Goal: Task Accomplishment & Management: Complete application form

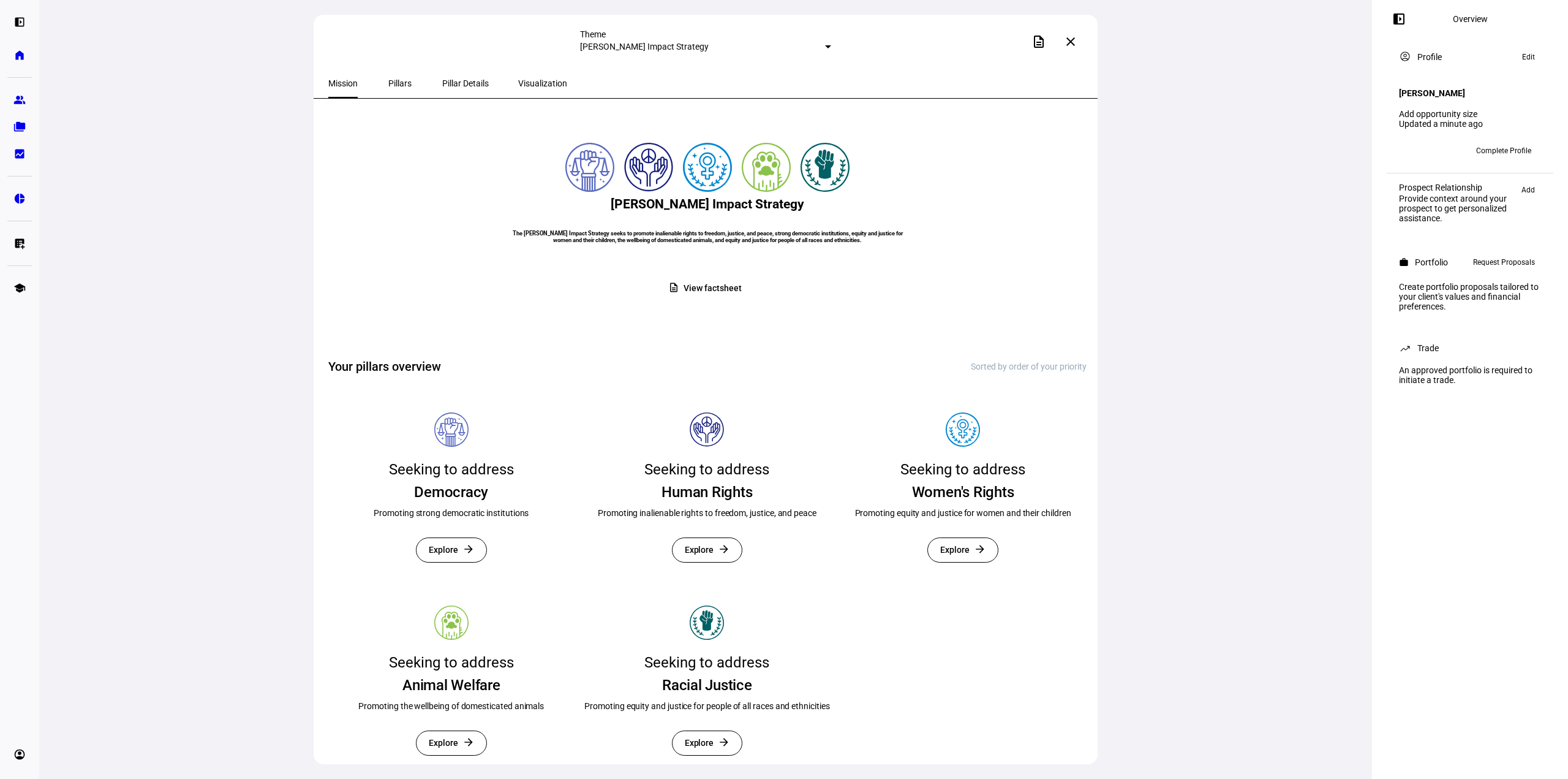
click at [1079, 45] on span at bounding box center [1071, 41] width 29 height 29
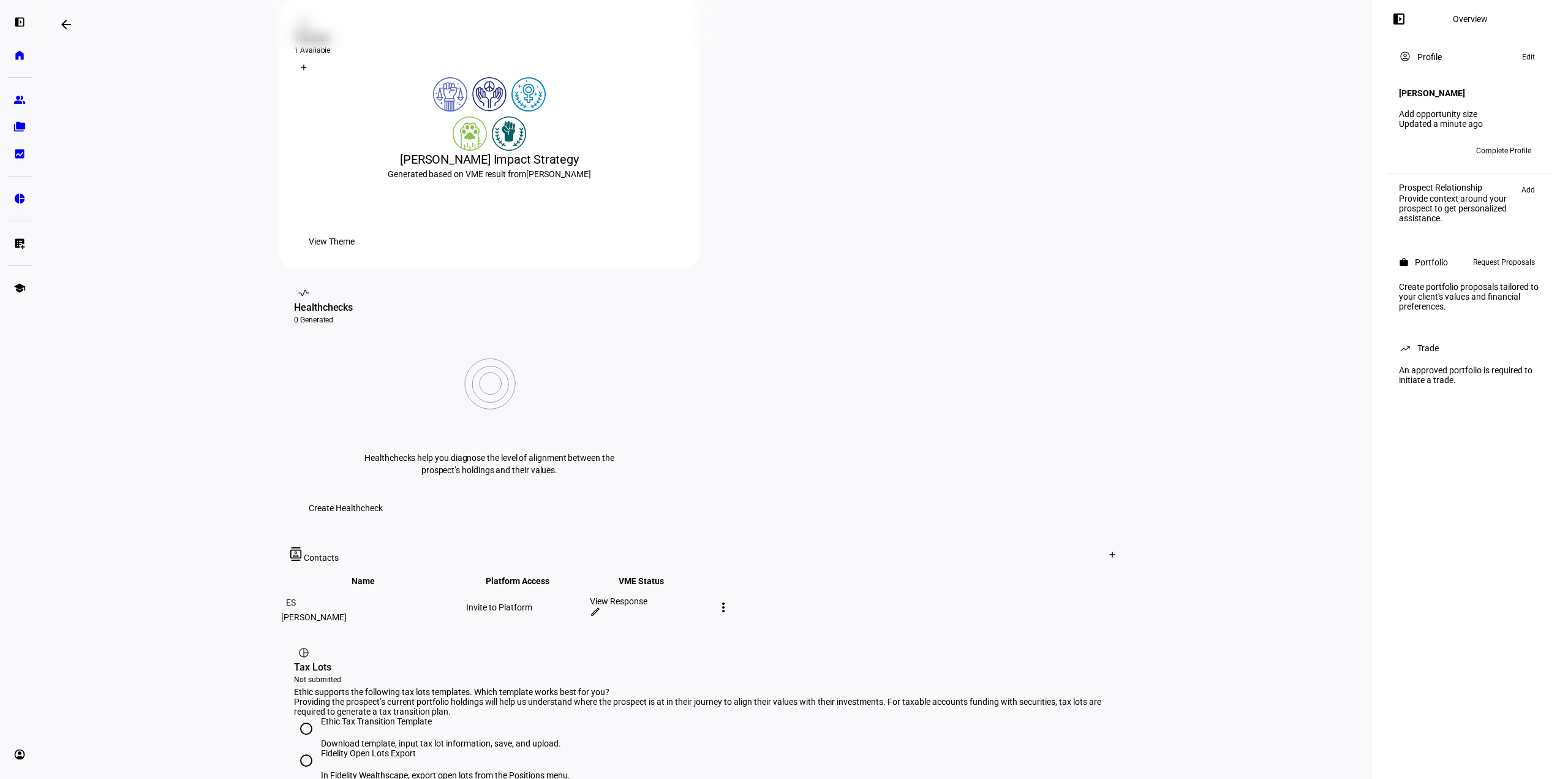
scroll to position [245, 0]
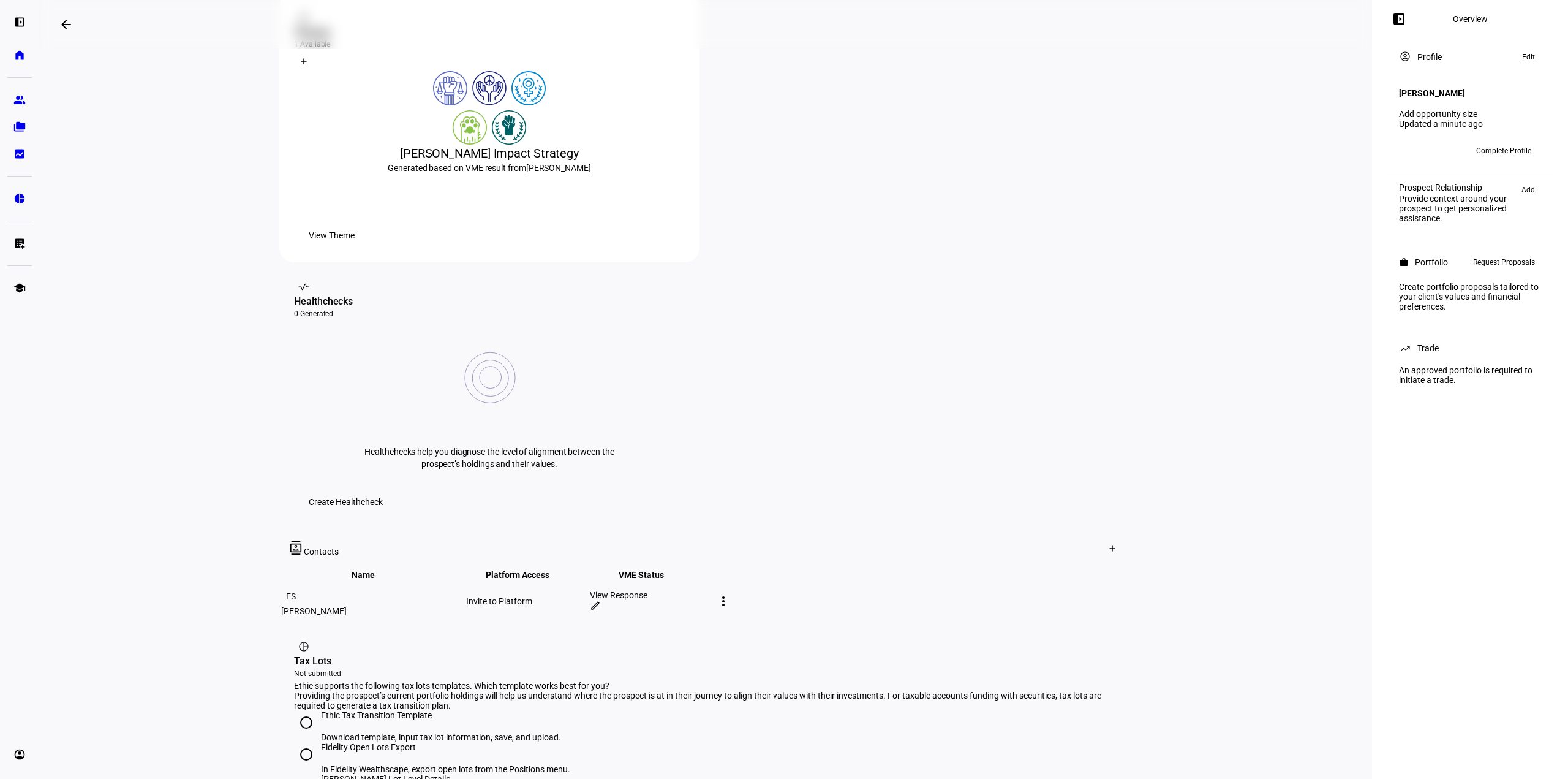
click at [299, 774] on input "[PERSON_NAME] Lot Level Details In the [PERSON_NAME] Advisor Center, export lot…" at bounding box center [306, 786] width 25 height 25
radio input "true"
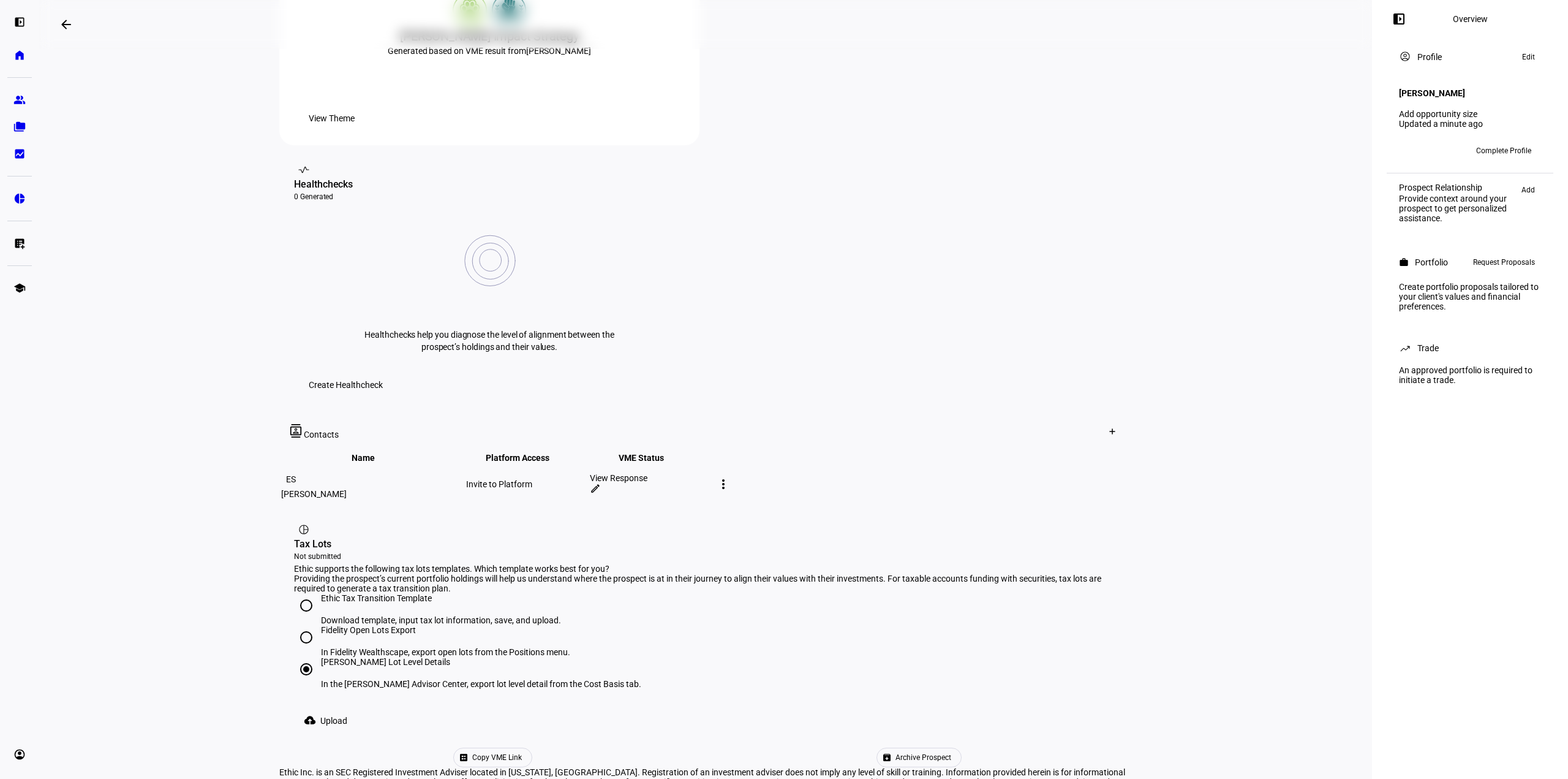
scroll to position [367, 0]
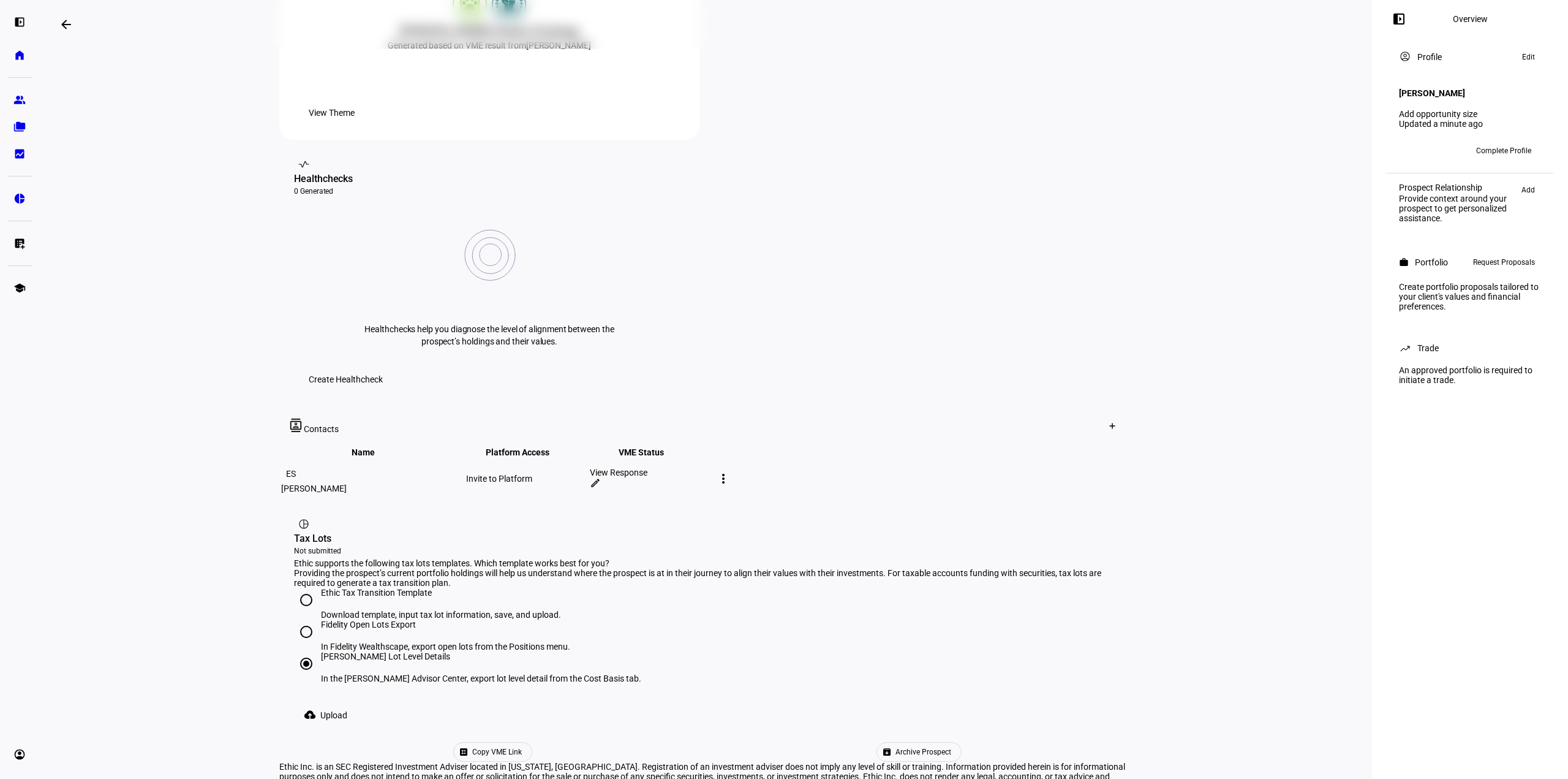
click at [458, 9] on eth-layout-page-header "arrow_backwards Overview left_panel_close" at bounding box center [705, 25] width 1333 height 49
drag, startPoint x: 1177, startPoint y: 601, endPoint x: 1166, endPoint y: 605, distance: 11.7
click at [1177, 601] on eth-layout-page-content "arrow_backwards Overview left_panel_close account_circle Profile Your prospect’…" at bounding box center [705, 389] width 1333 height 779
click at [340, 703] on span "Upload" at bounding box center [334, 715] width 27 height 25
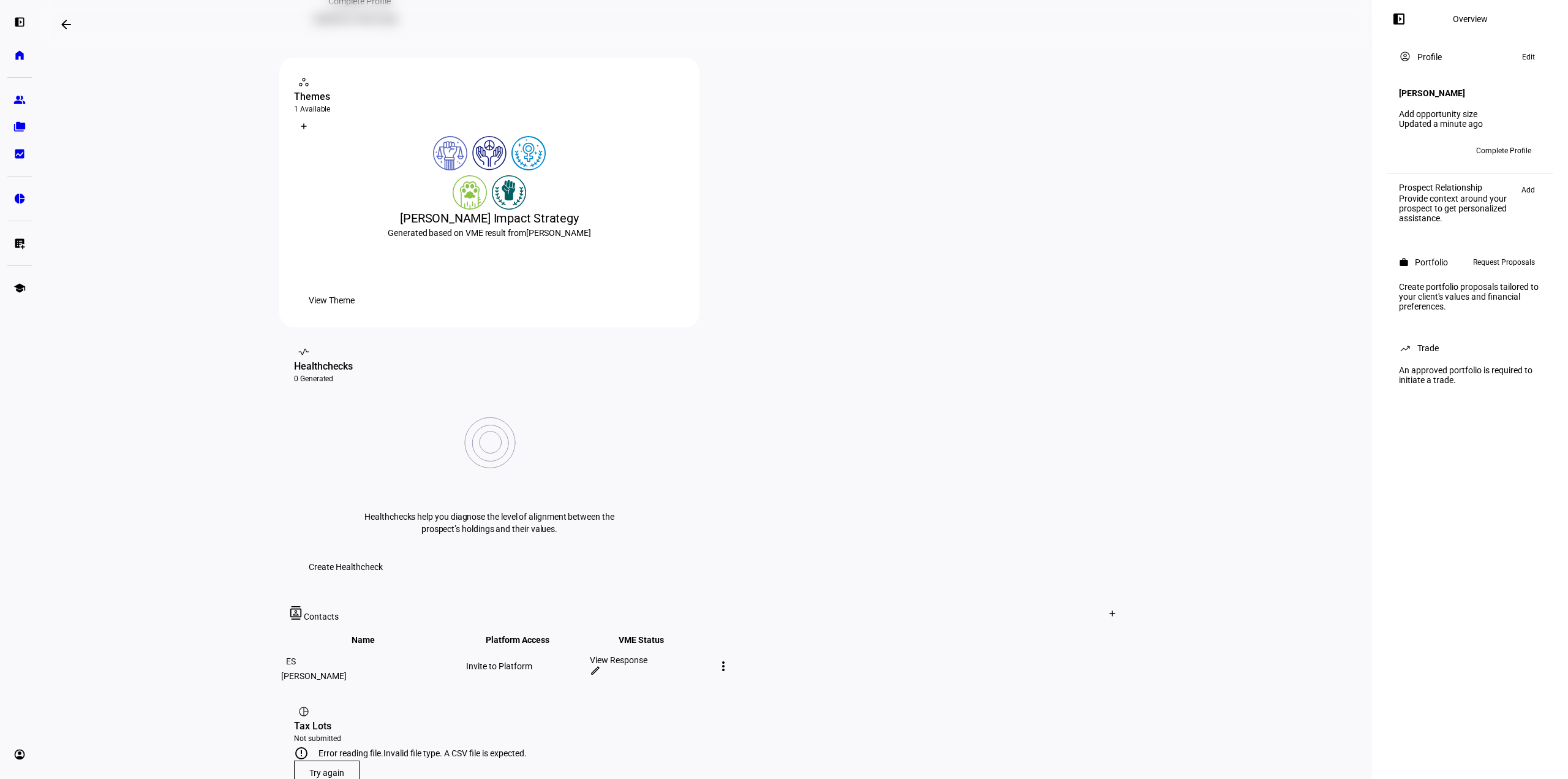
scroll to position [235, 0]
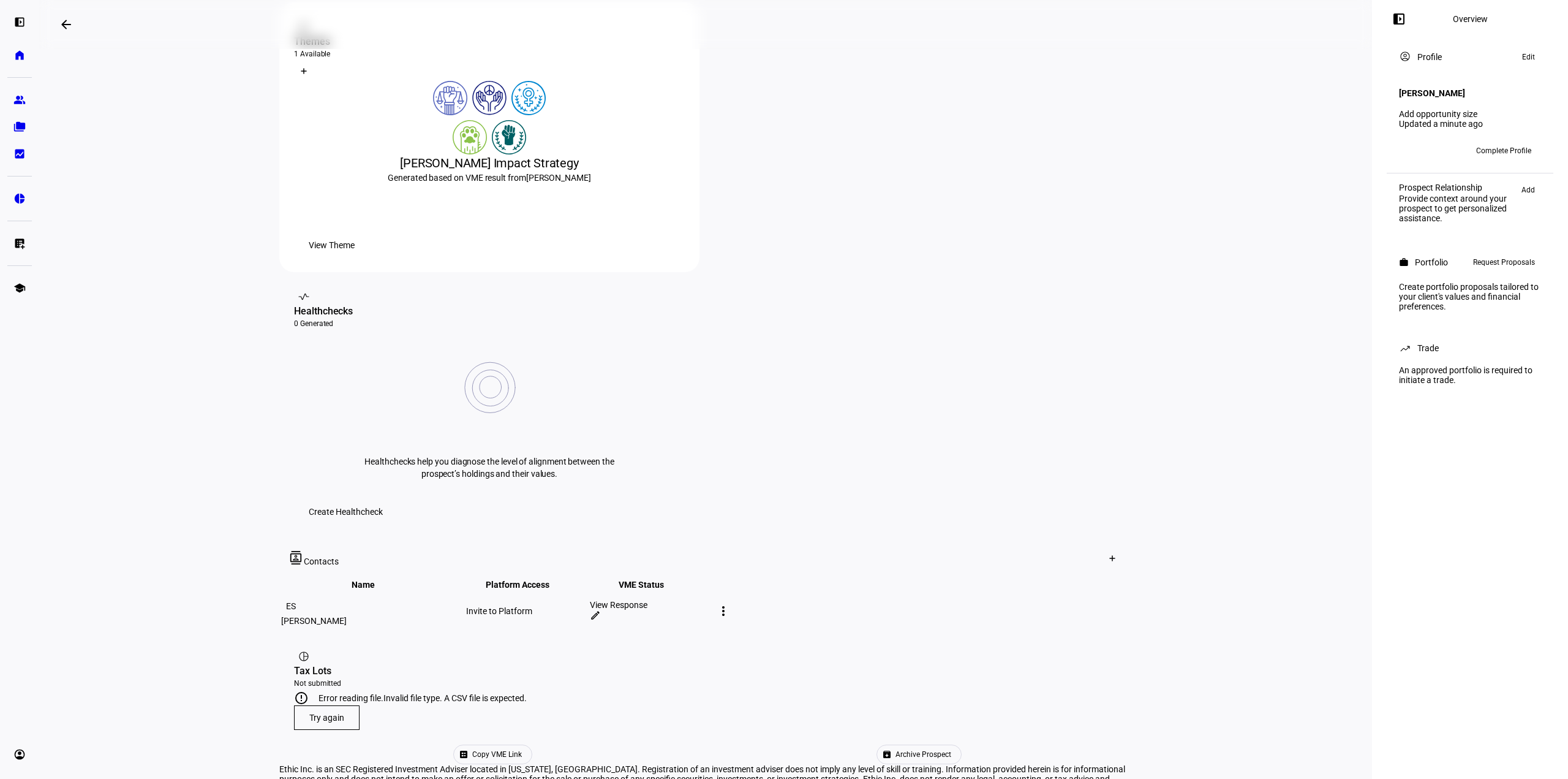
click at [313, 712] on span "Try again" at bounding box center [327, 717] width 35 height 10
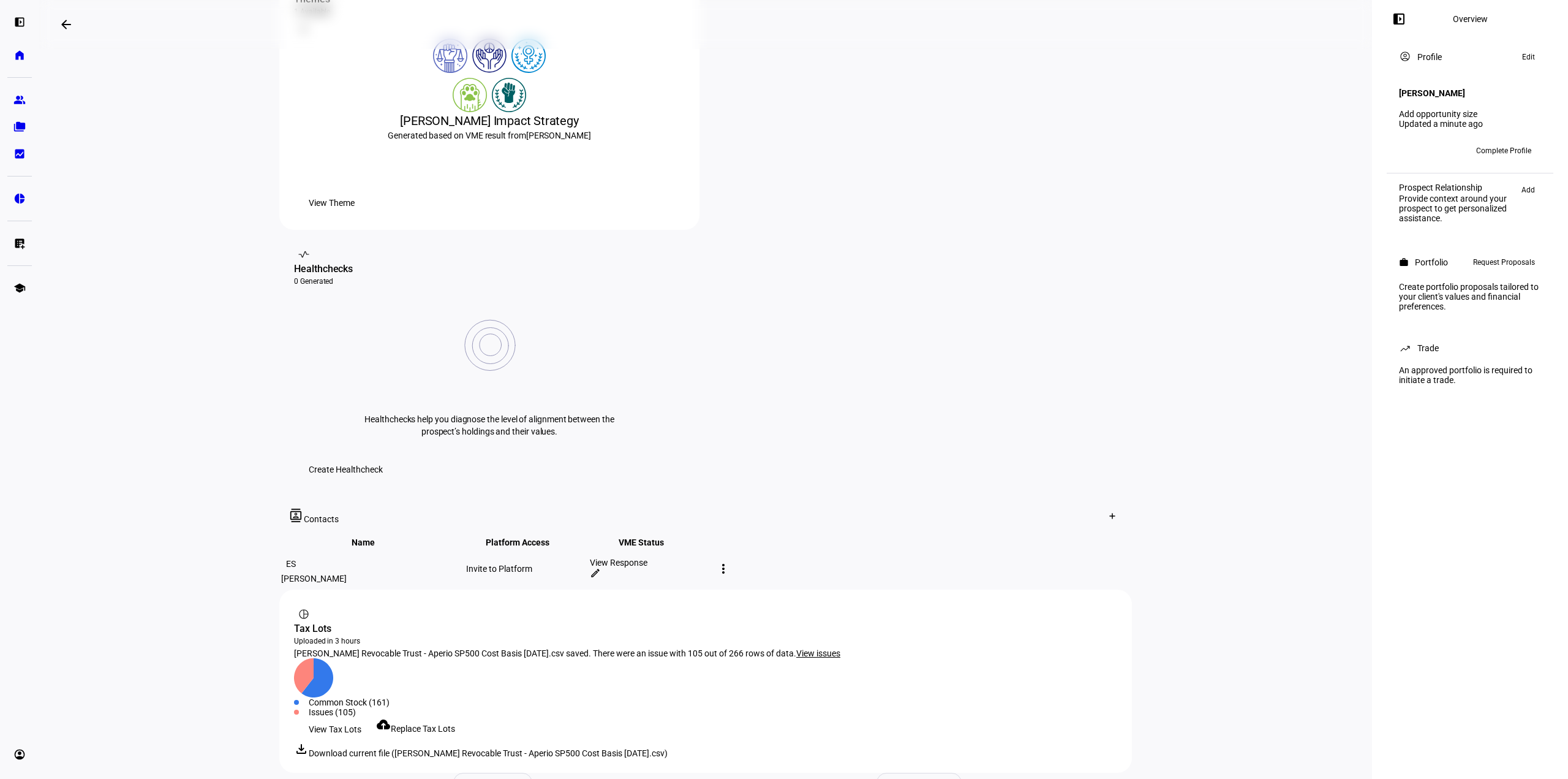
scroll to position [296, 0]
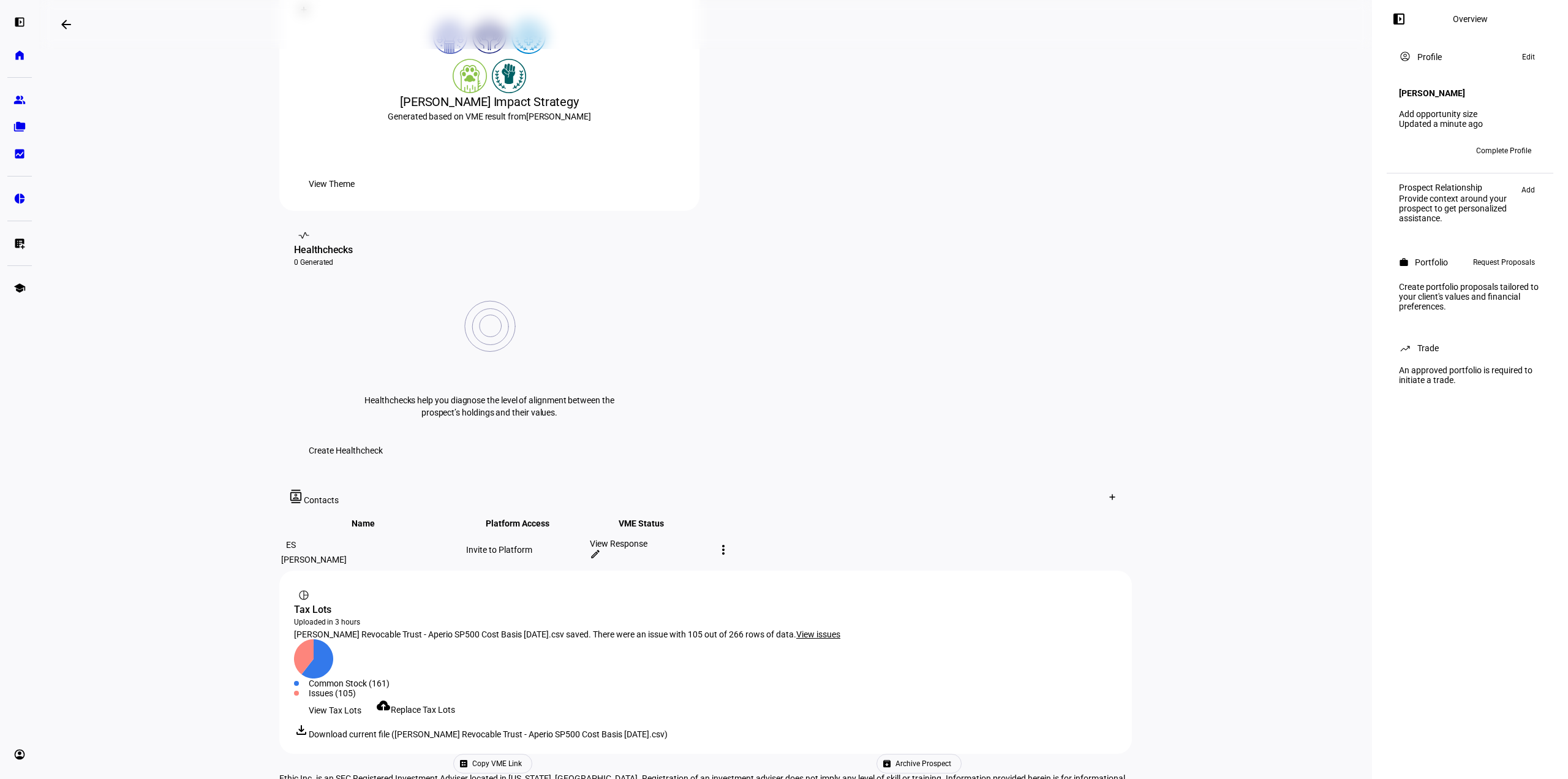
click at [806, 629] on span "View issues" at bounding box center [818, 634] width 44 height 10
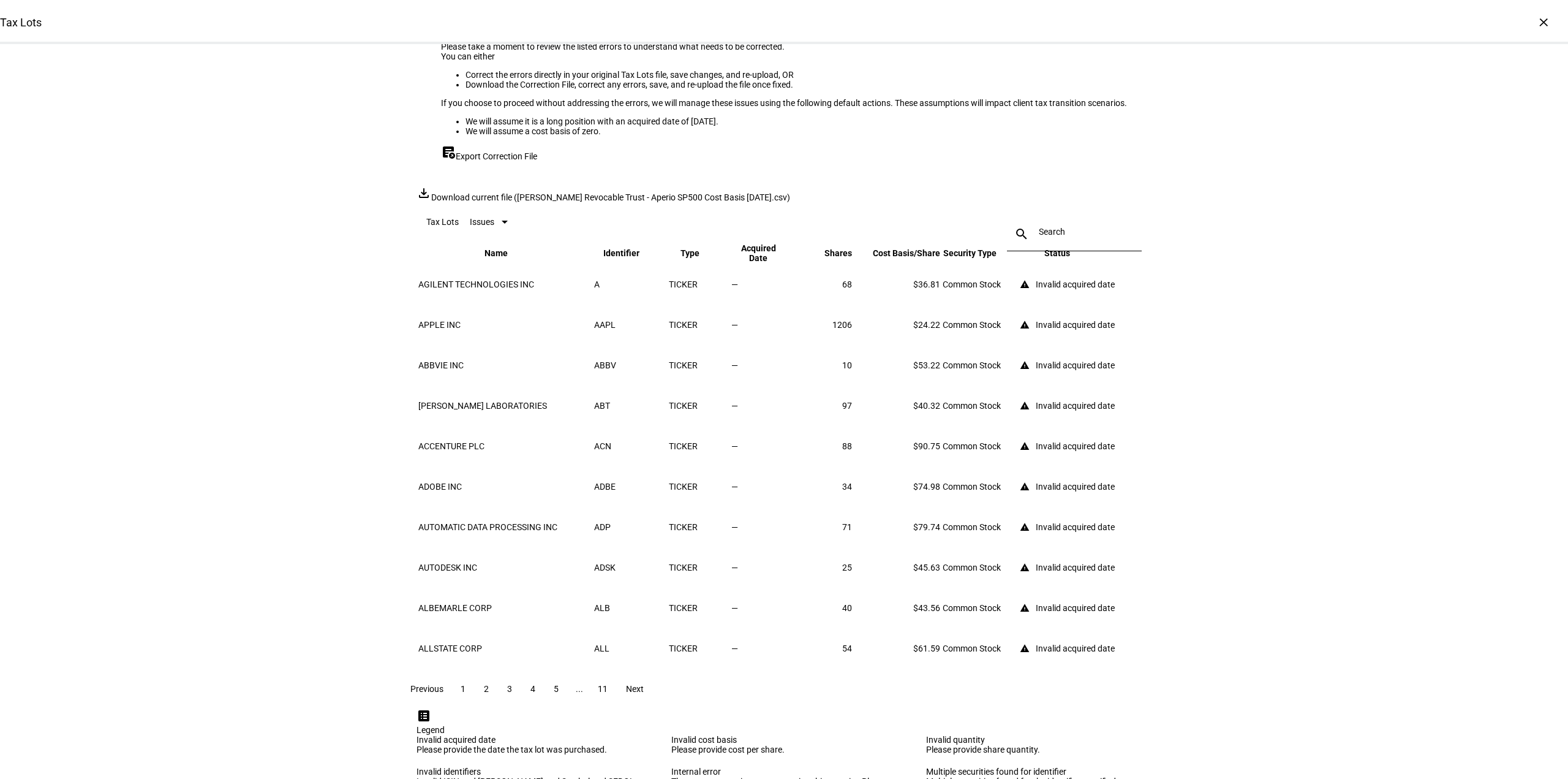
scroll to position [0, 0]
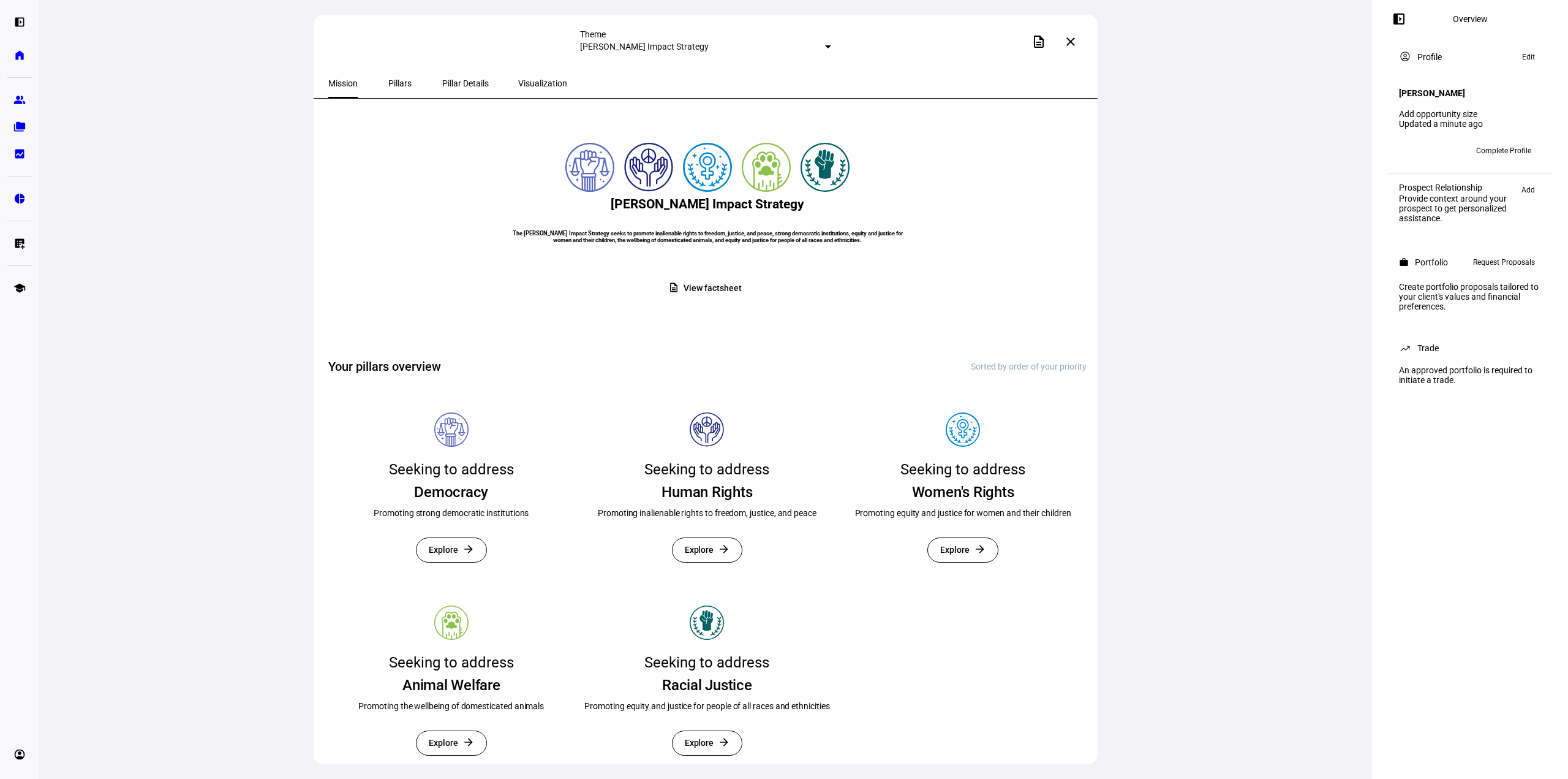
scroll to position [90, 0]
click at [1078, 38] on span at bounding box center [1071, 41] width 29 height 29
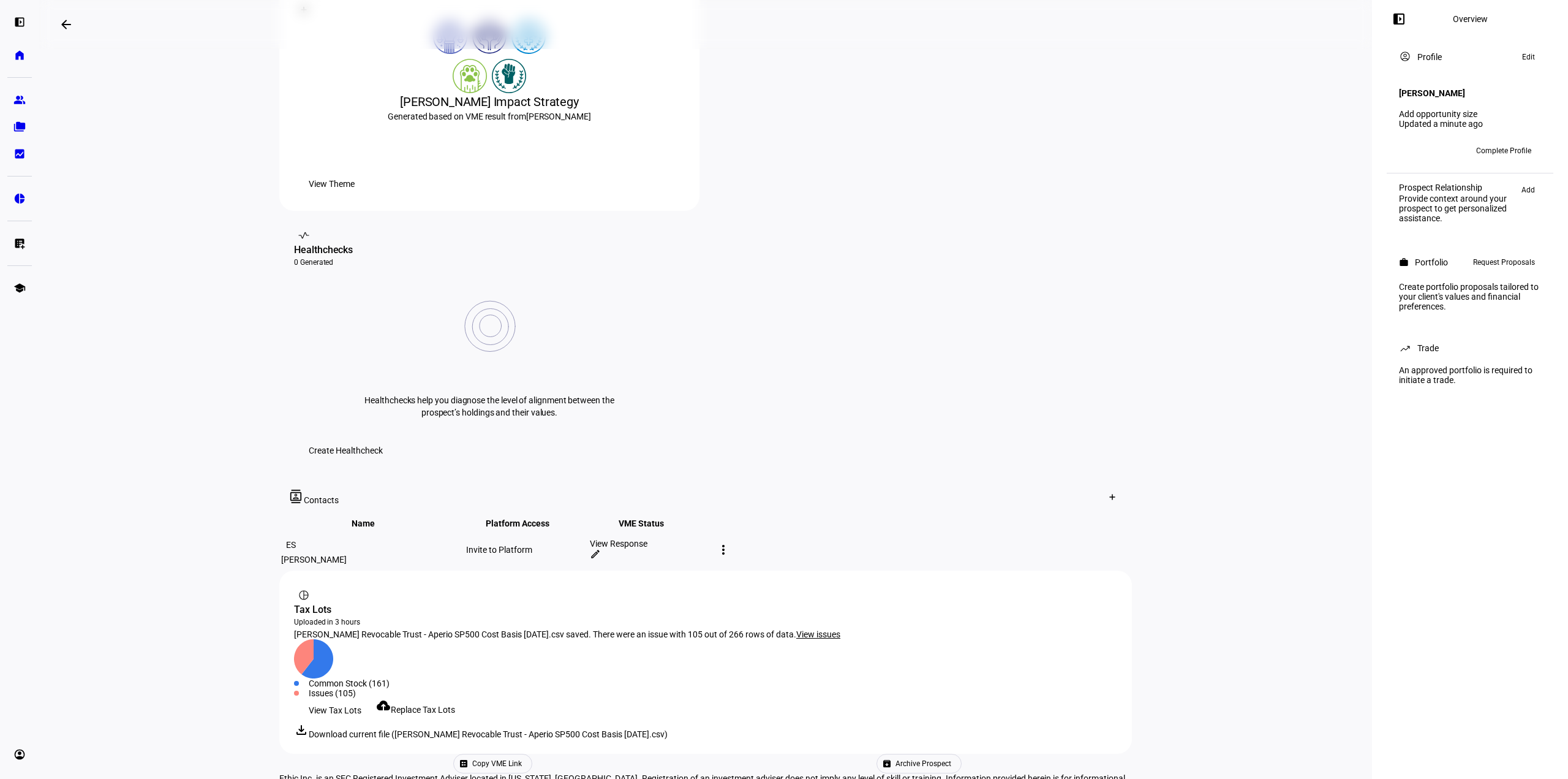
click at [811, 629] on div "[PERSON_NAME] Revocable Trust - Aperio SP500 Cost Basis [DATE].csv saved. There…" at bounding box center [705, 634] width 824 height 10
click at [810, 629] on span "View issues" at bounding box center [818, 634] width 44 height 10
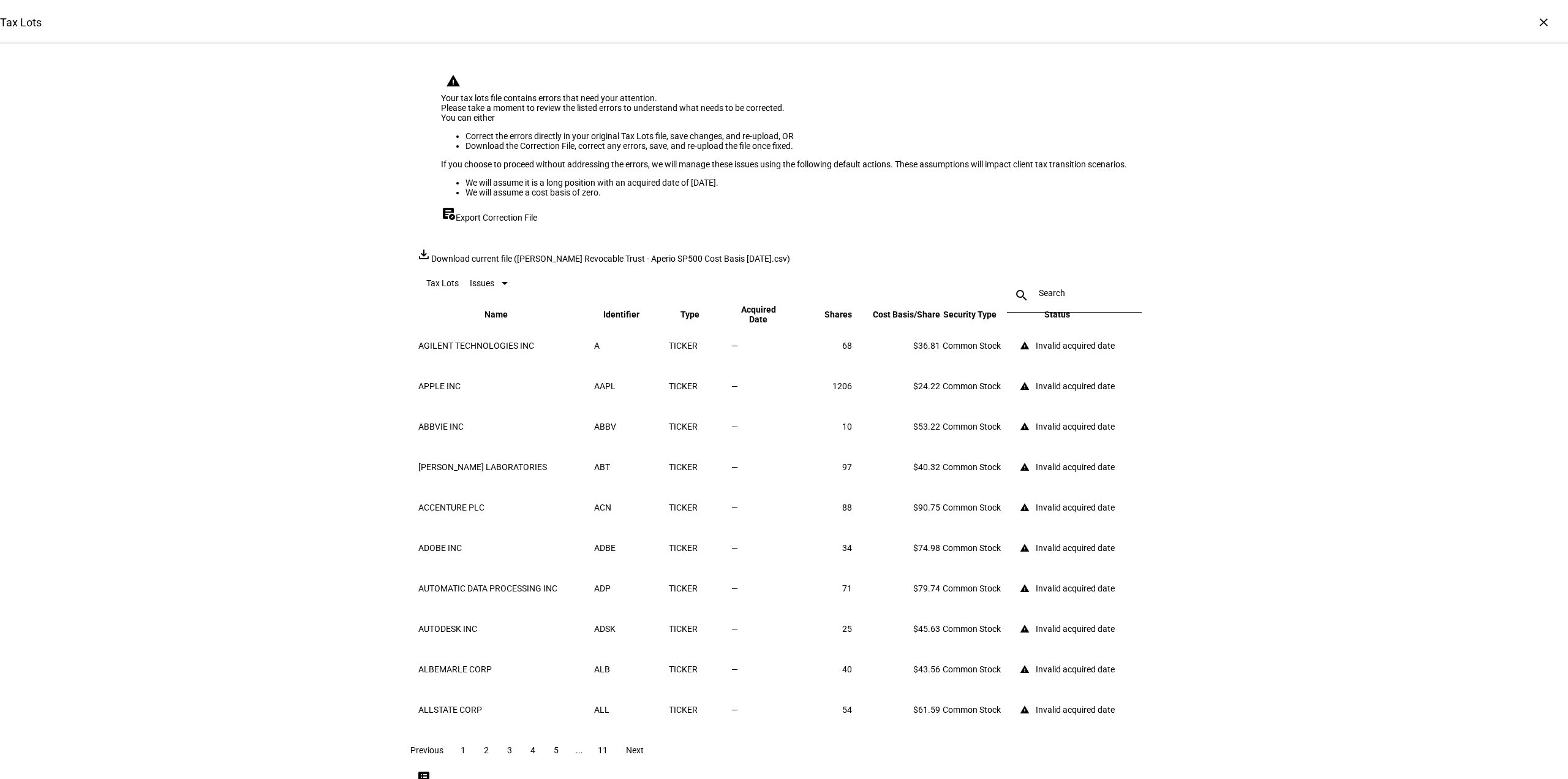
scroll to position [269, 0]
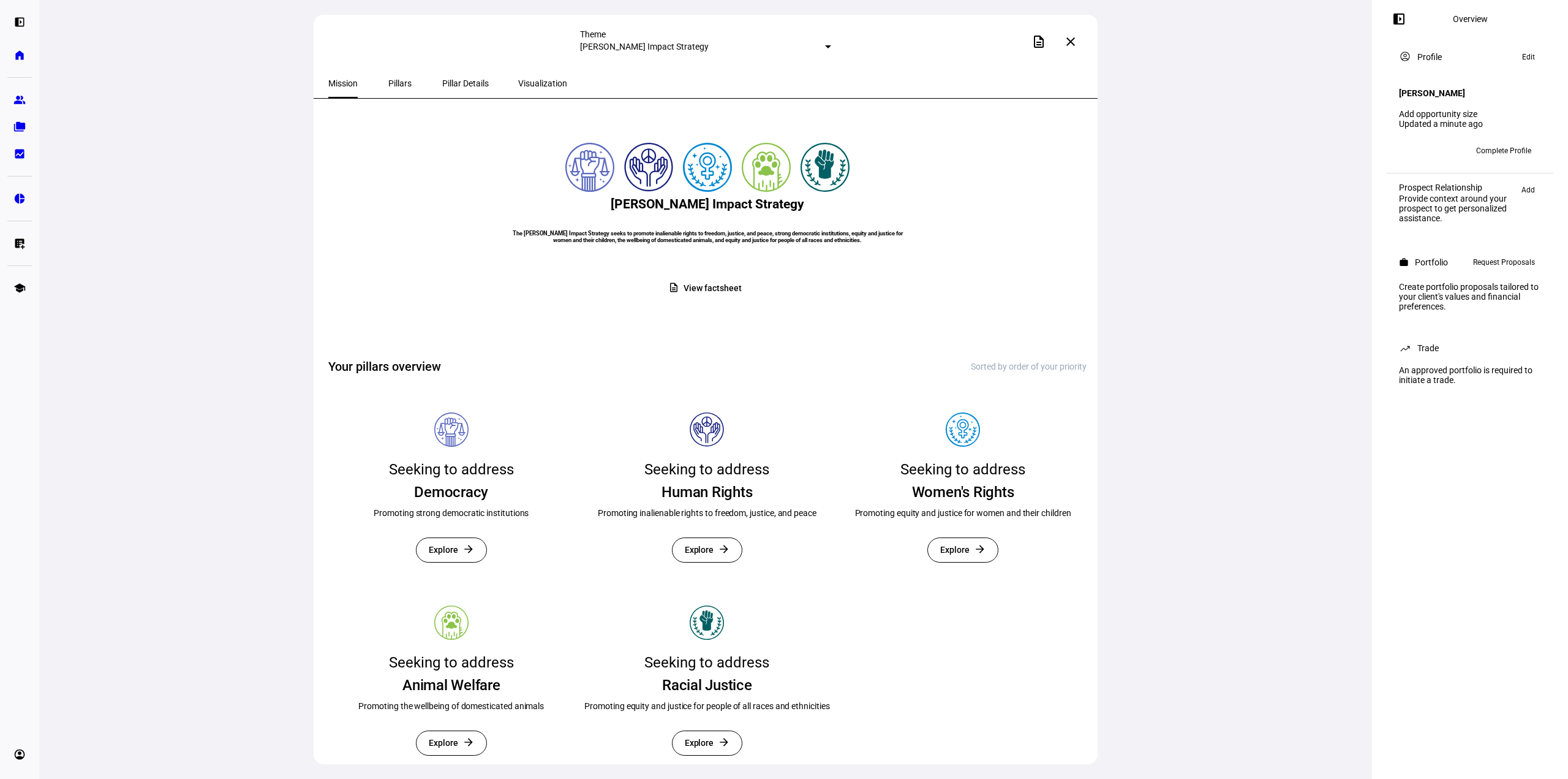
click at [1077, 46] on mat-icon "close" at bounding box center [1071, 42] width 15 height 15
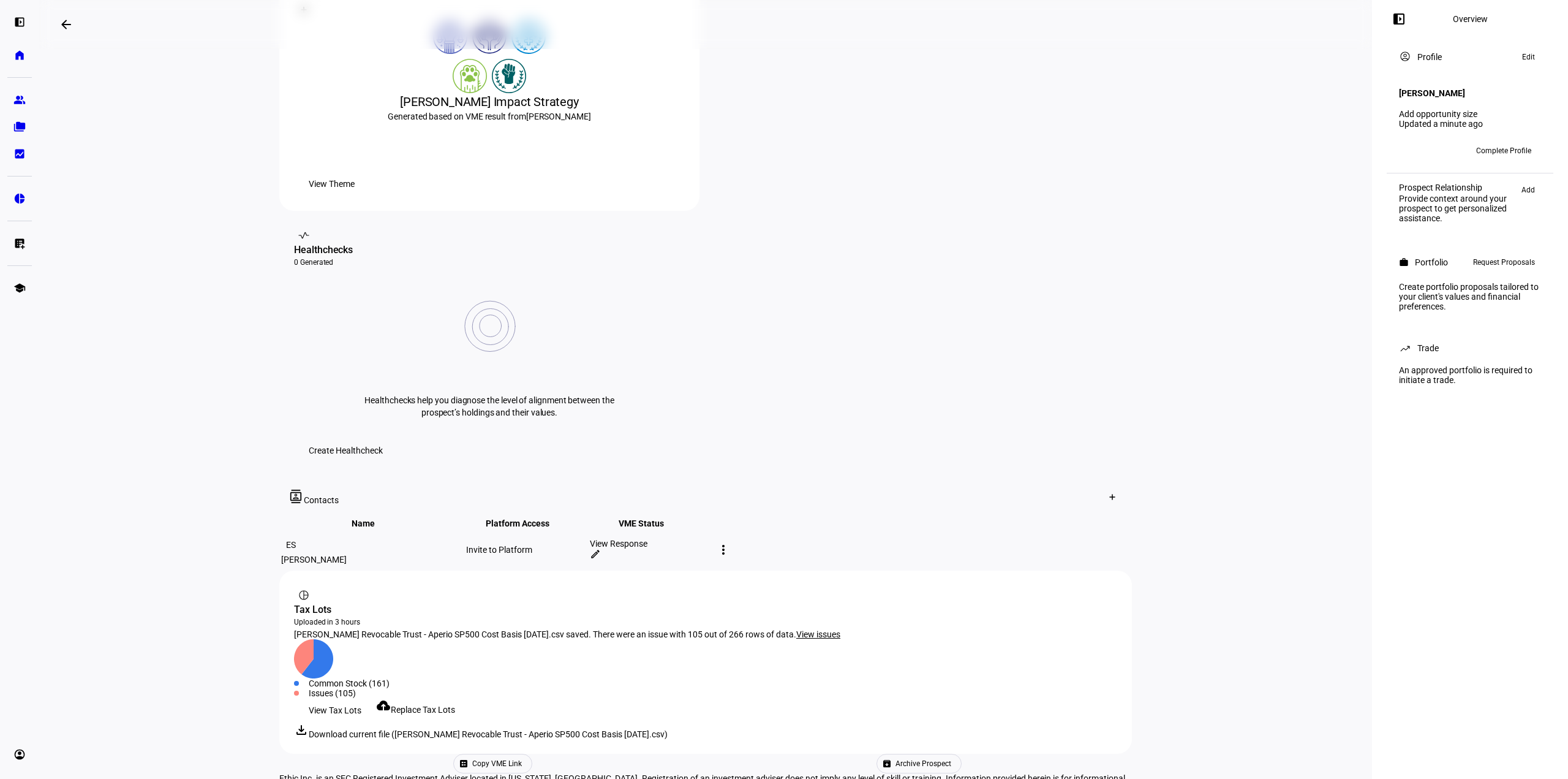
click at [413, 705] on span "Replace Tax Lots" at bounding box center [423, 709] width 64 height 10
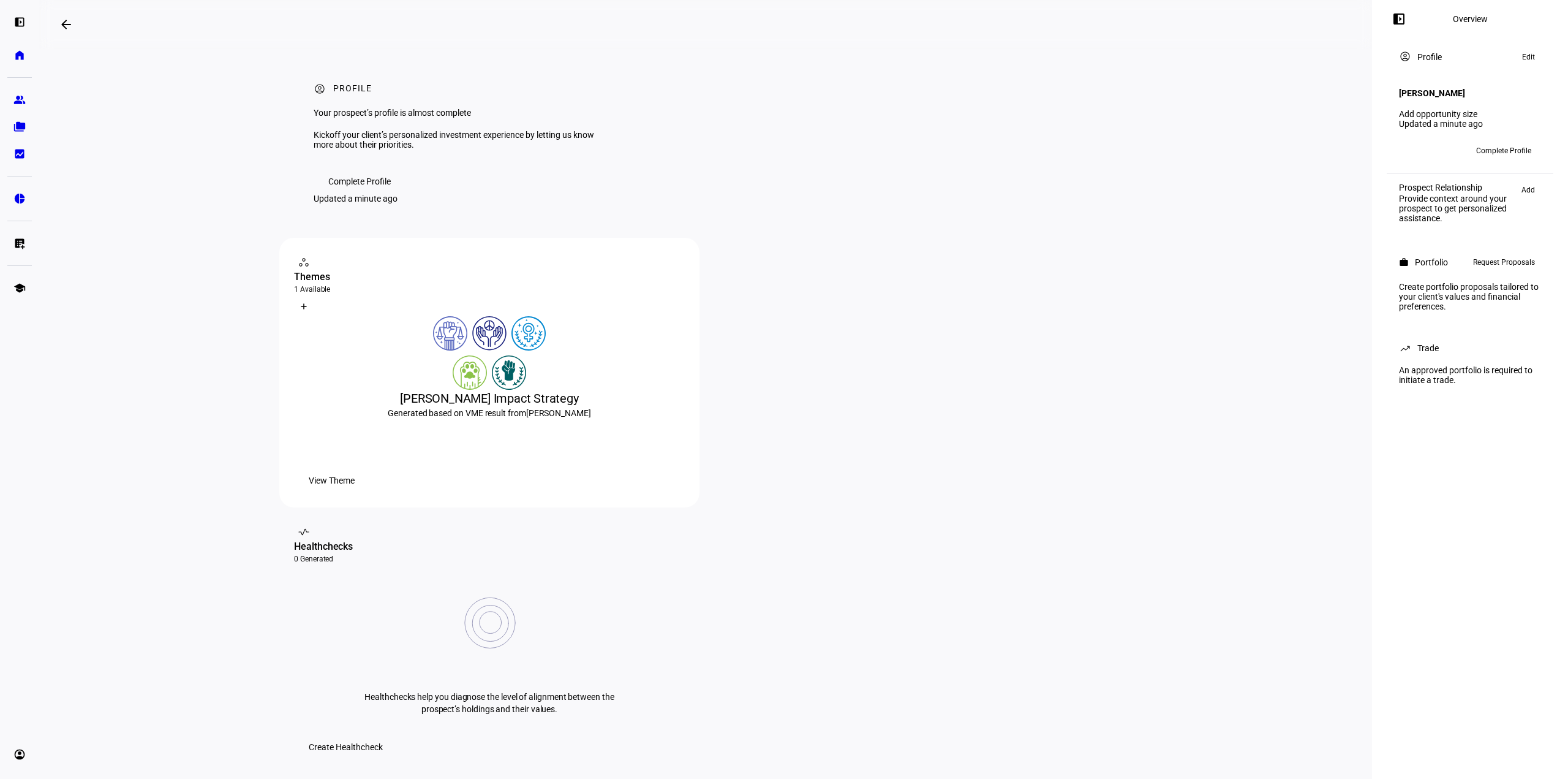
click at [1507, 141] on span "Complete Profile" at bounding box center [1504, 150] width 55 height 19
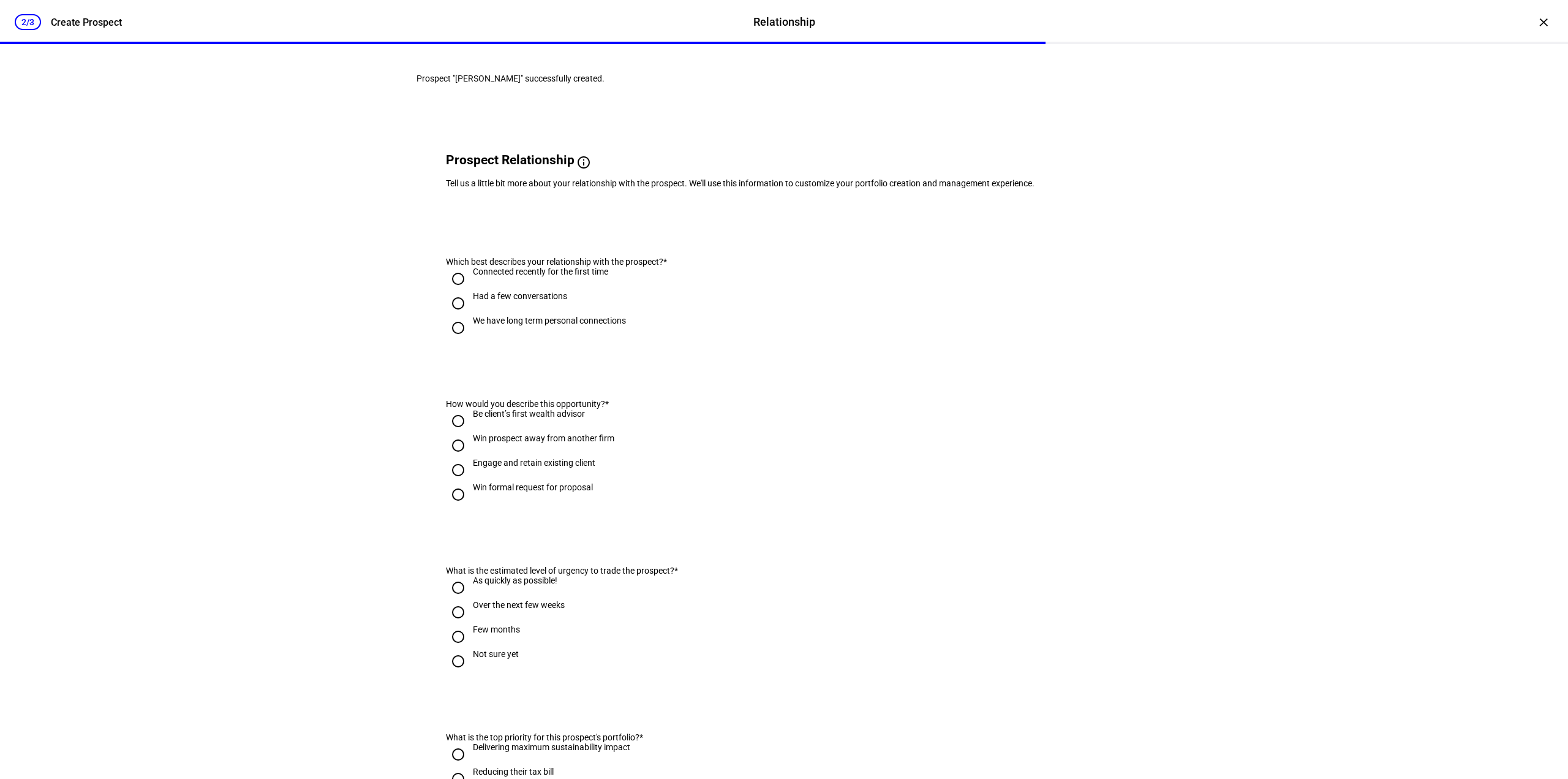
click at [591, 170] on mat-icon "info" at bounding box center [584, 162] width 15 height 15
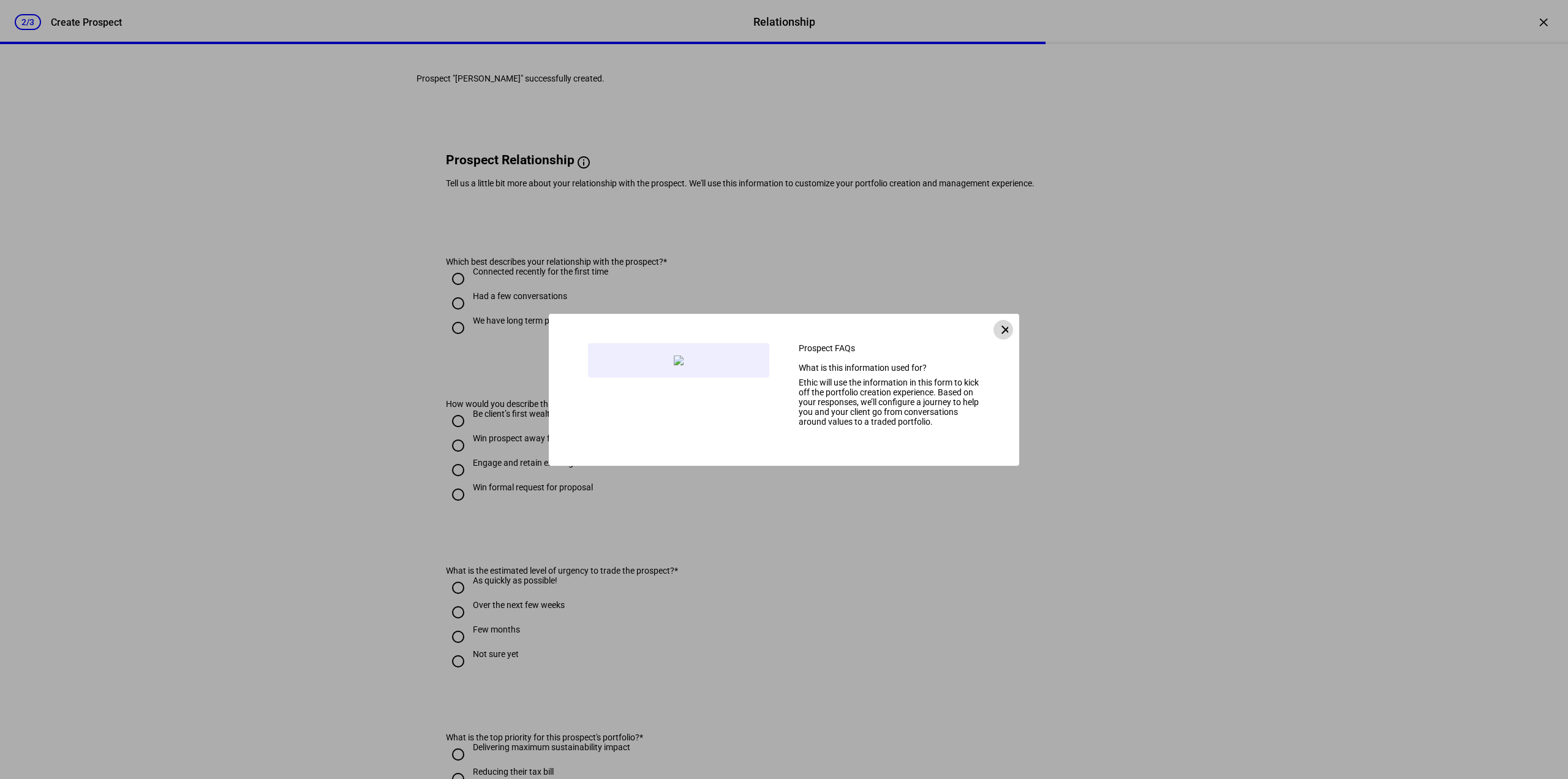
click at [999, 323] on mat-icon "clear" at bounding box center [1003, 330] width 10 height 15
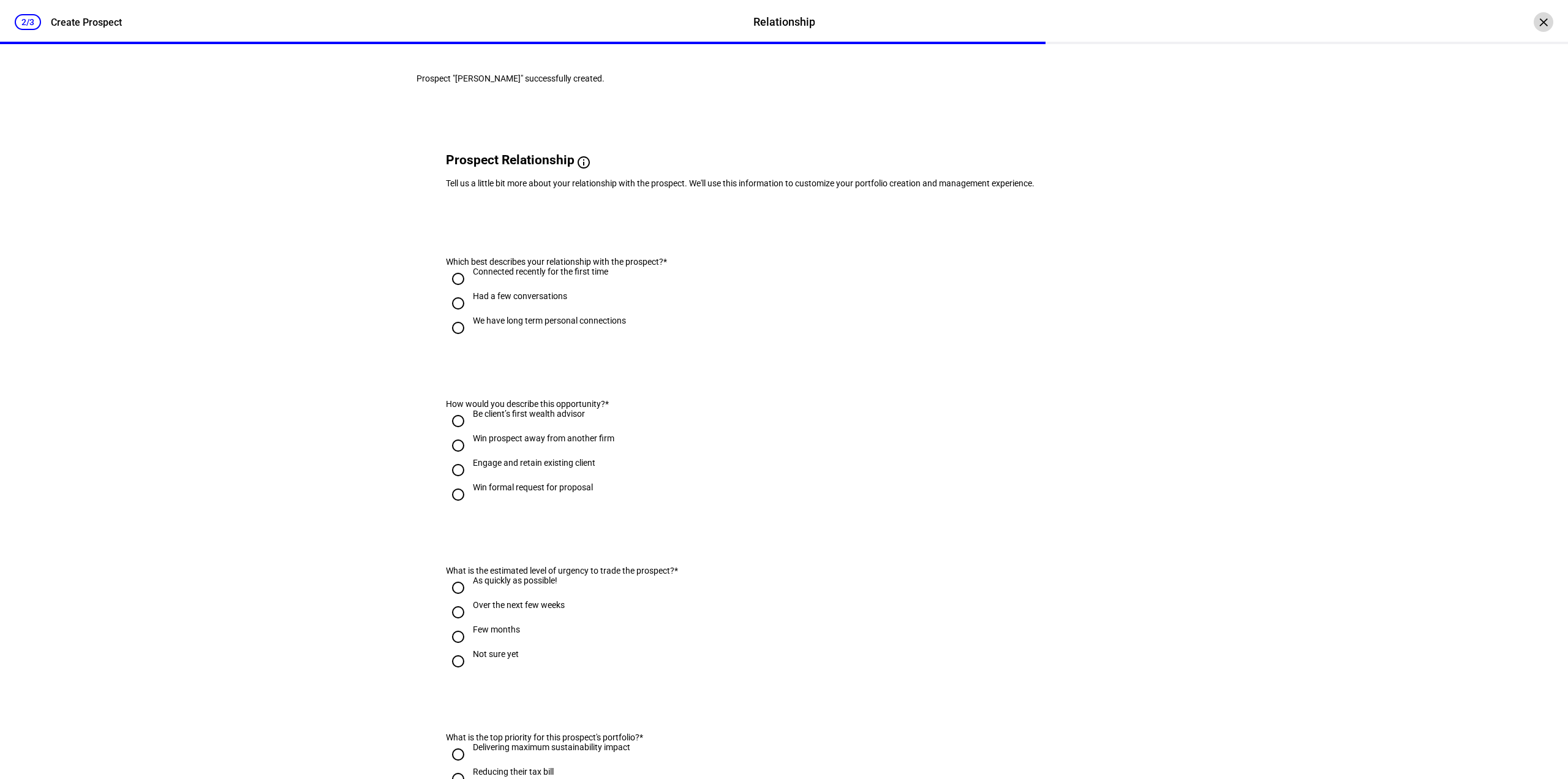
click at [1540, 22] on div "×" at bounding box center [1543, 22] width 19 height 19
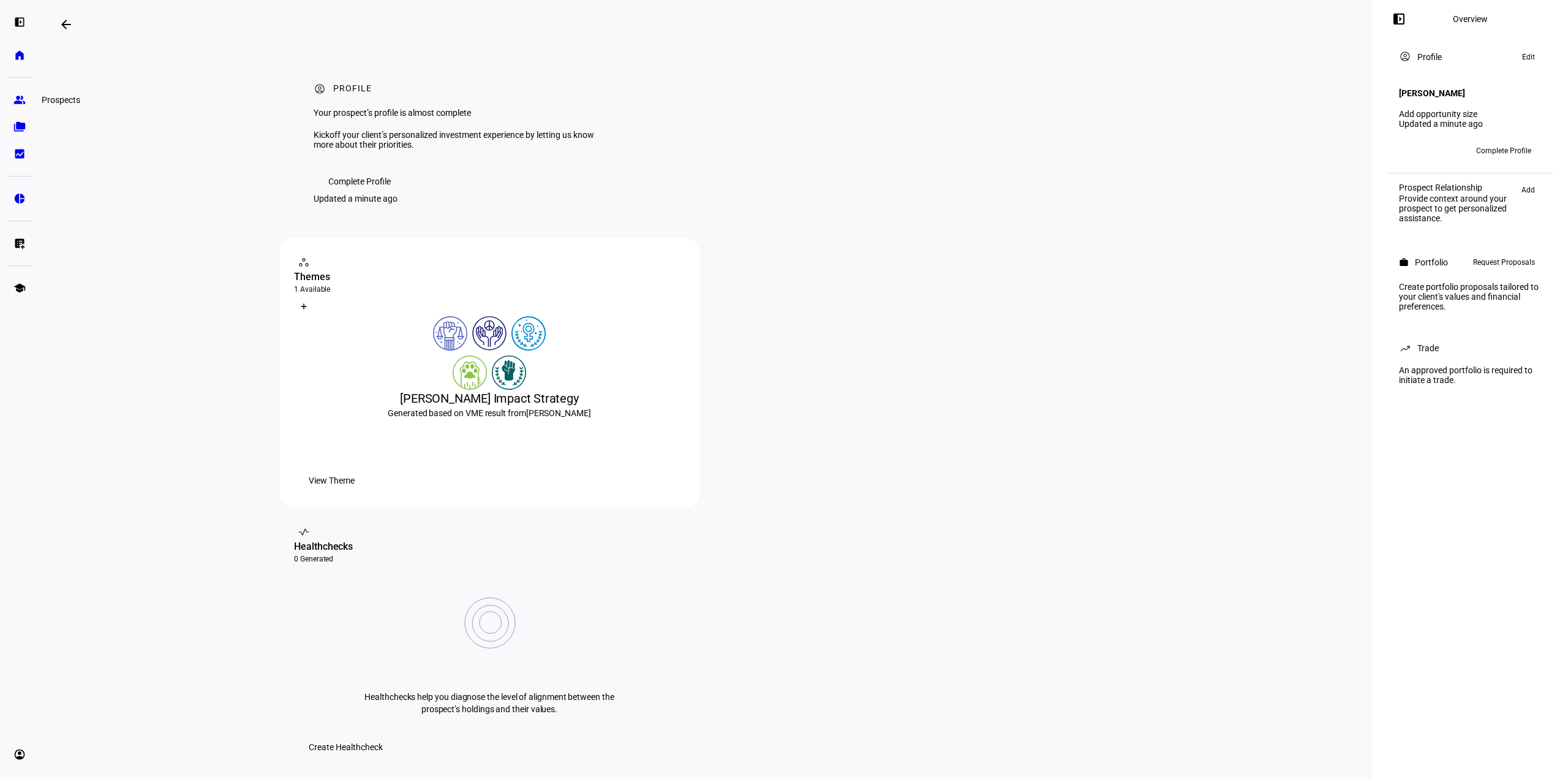
click at [19, 103] on eth-mat-symbol "group" at bounding box center [19, 100] width 12 height 12
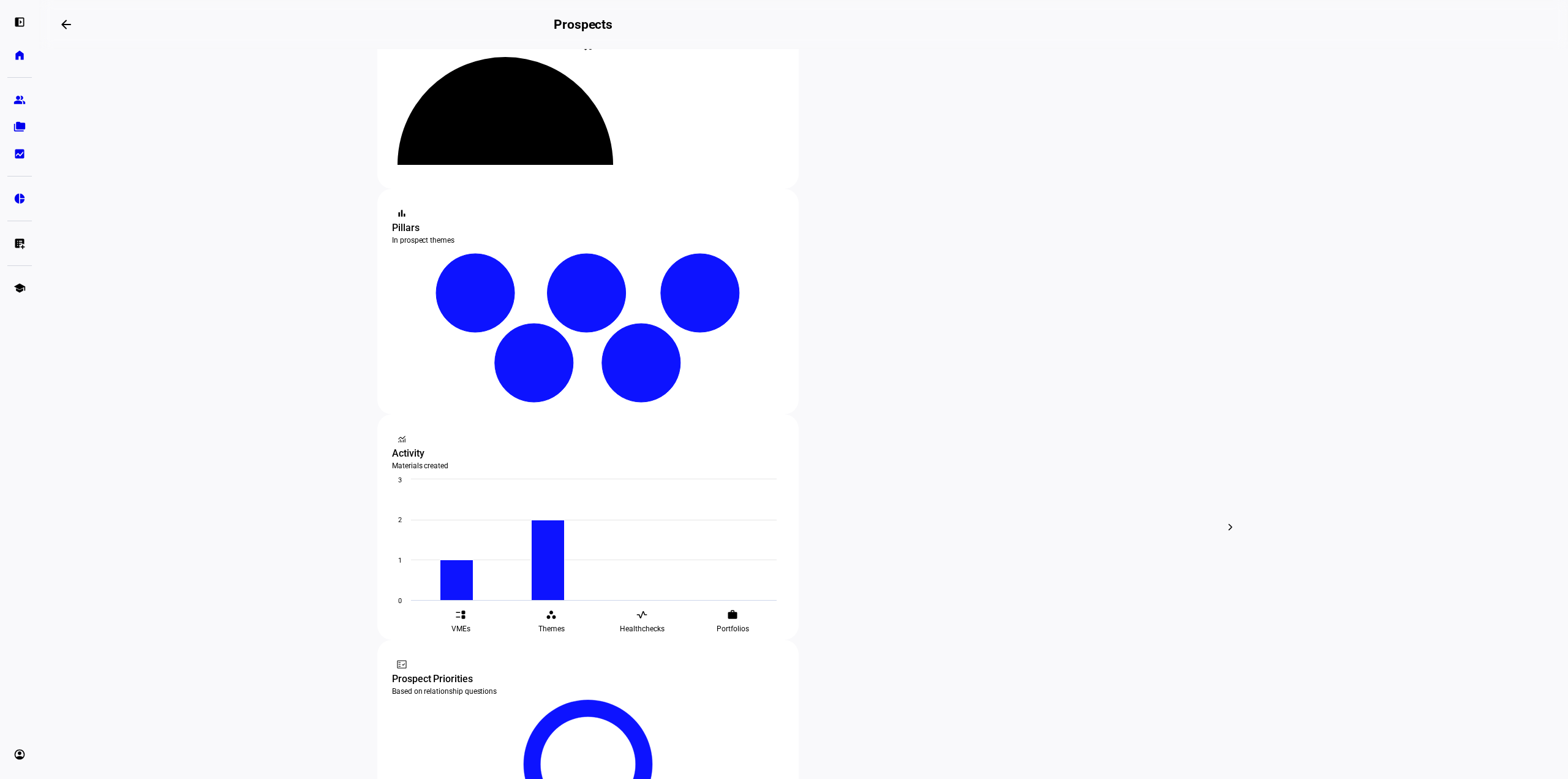
scroll to position [27, 0]
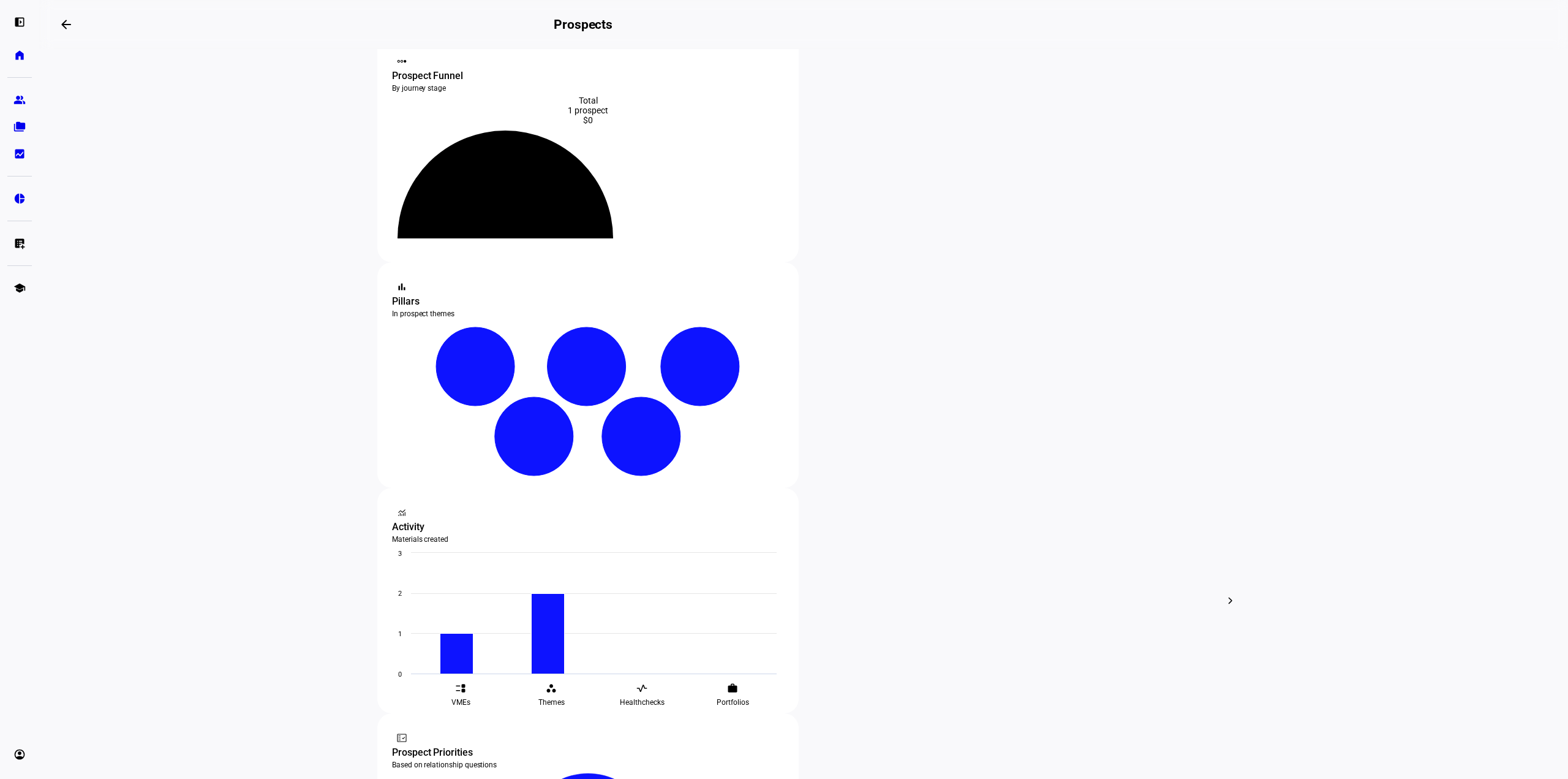
drag, startPoint x: 465, startPoint y: 463, endPoint x: 617, endPoint y: 439, distance: 153.9
click at [599, 449] on span "Edit" at bounding box center [596, 453] width 15 height 10
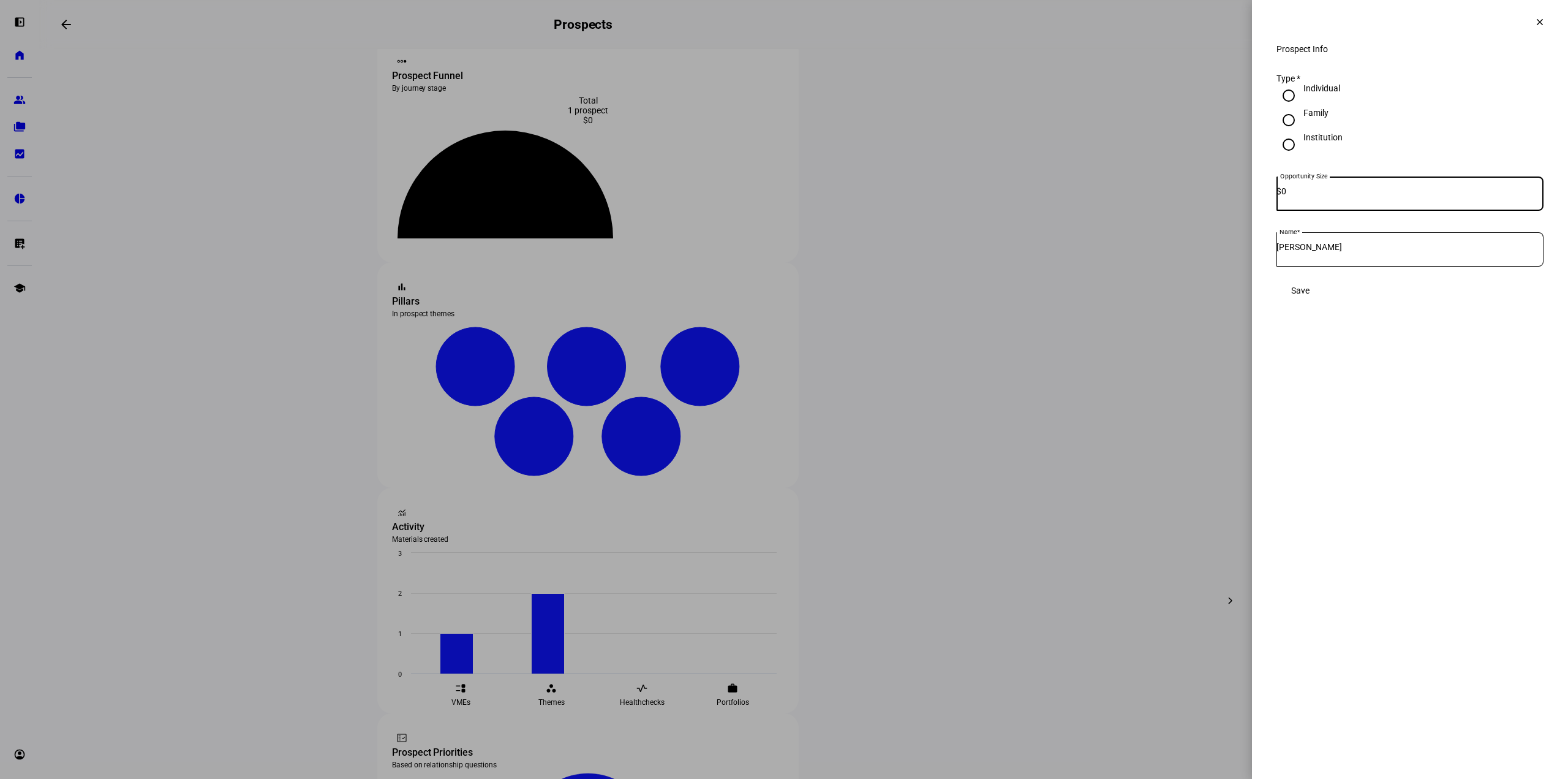
click at [1540, 22] on mat-icon "clear" at bounding box center [1540, 22] width 11 height 11
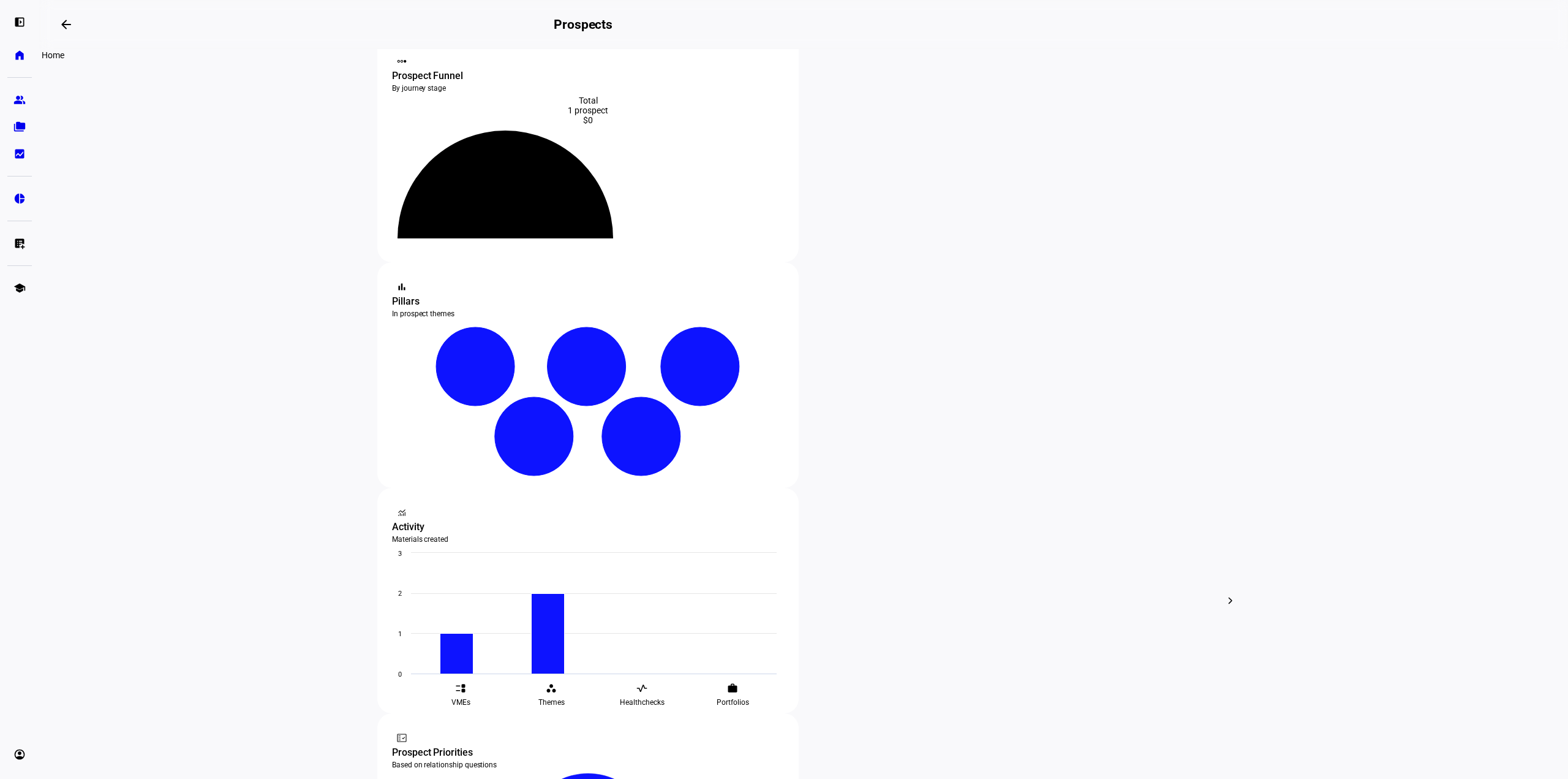
click at [22, 59] on eth-mat-symbol "home" at bounding box center [19, 55] width 12 height 12
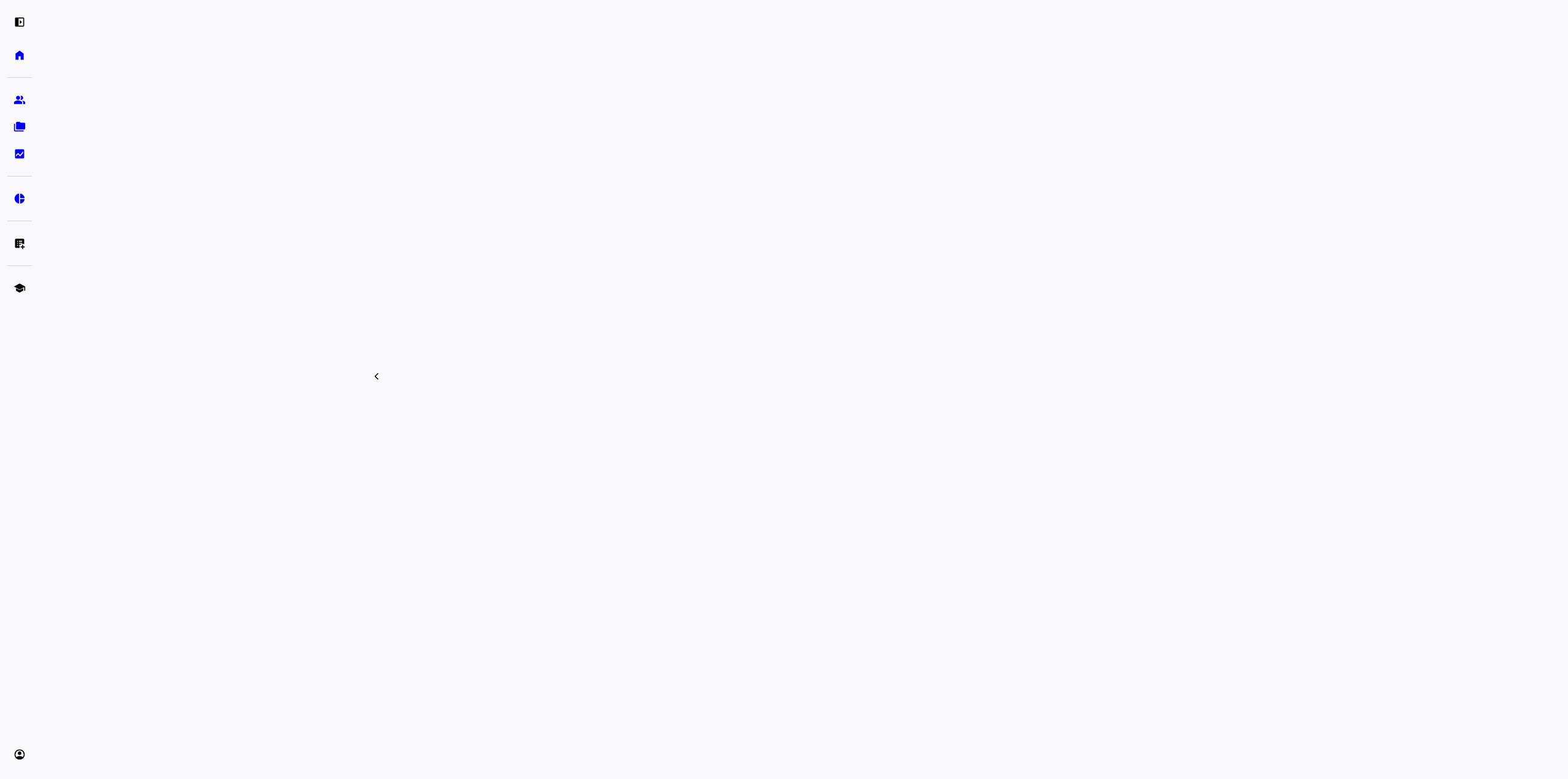
scroll to position [306, 0]
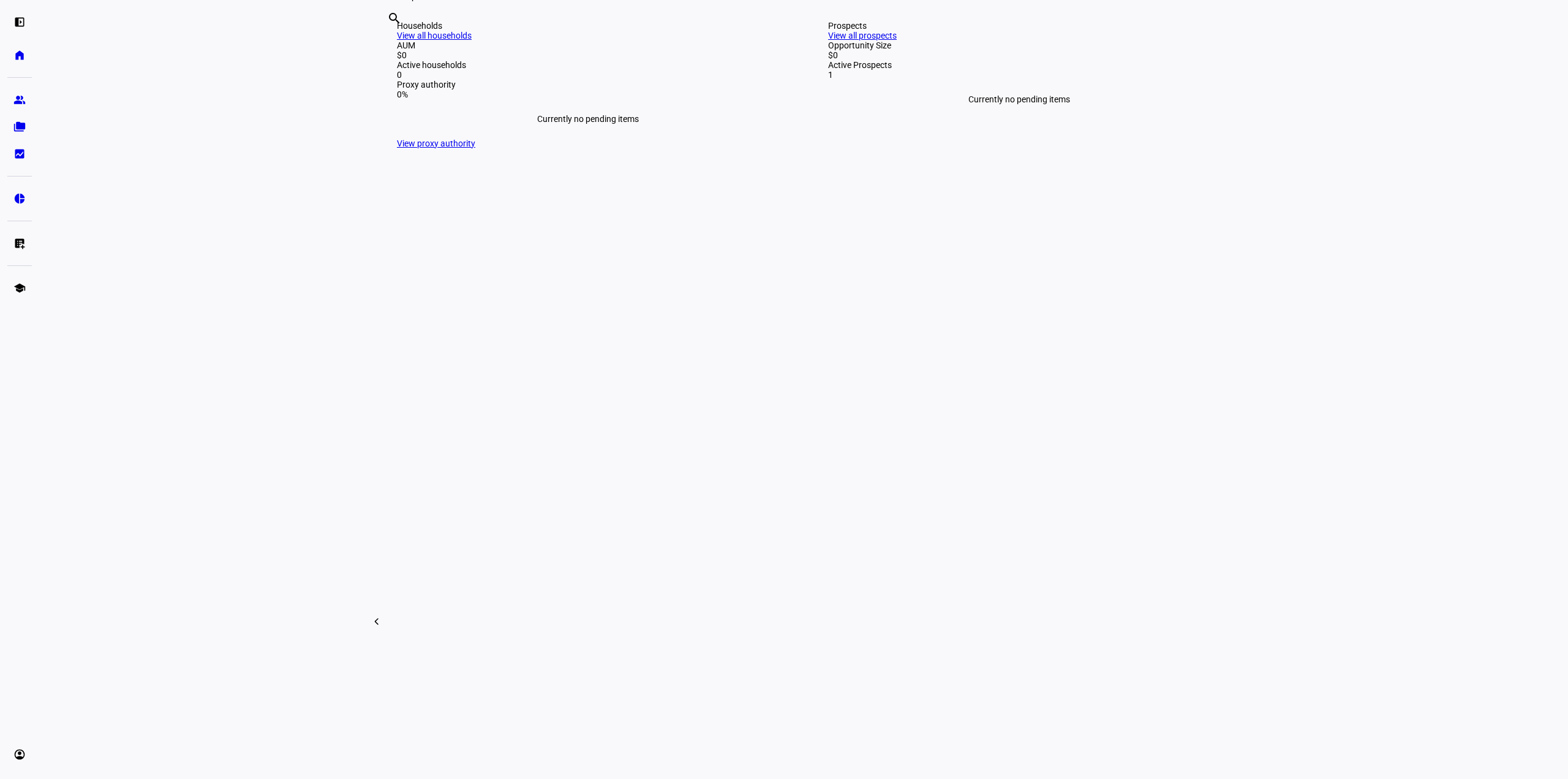
click at [897, 40] on link "View all prospects" at bounding box center [863, 35] width 69 height 10
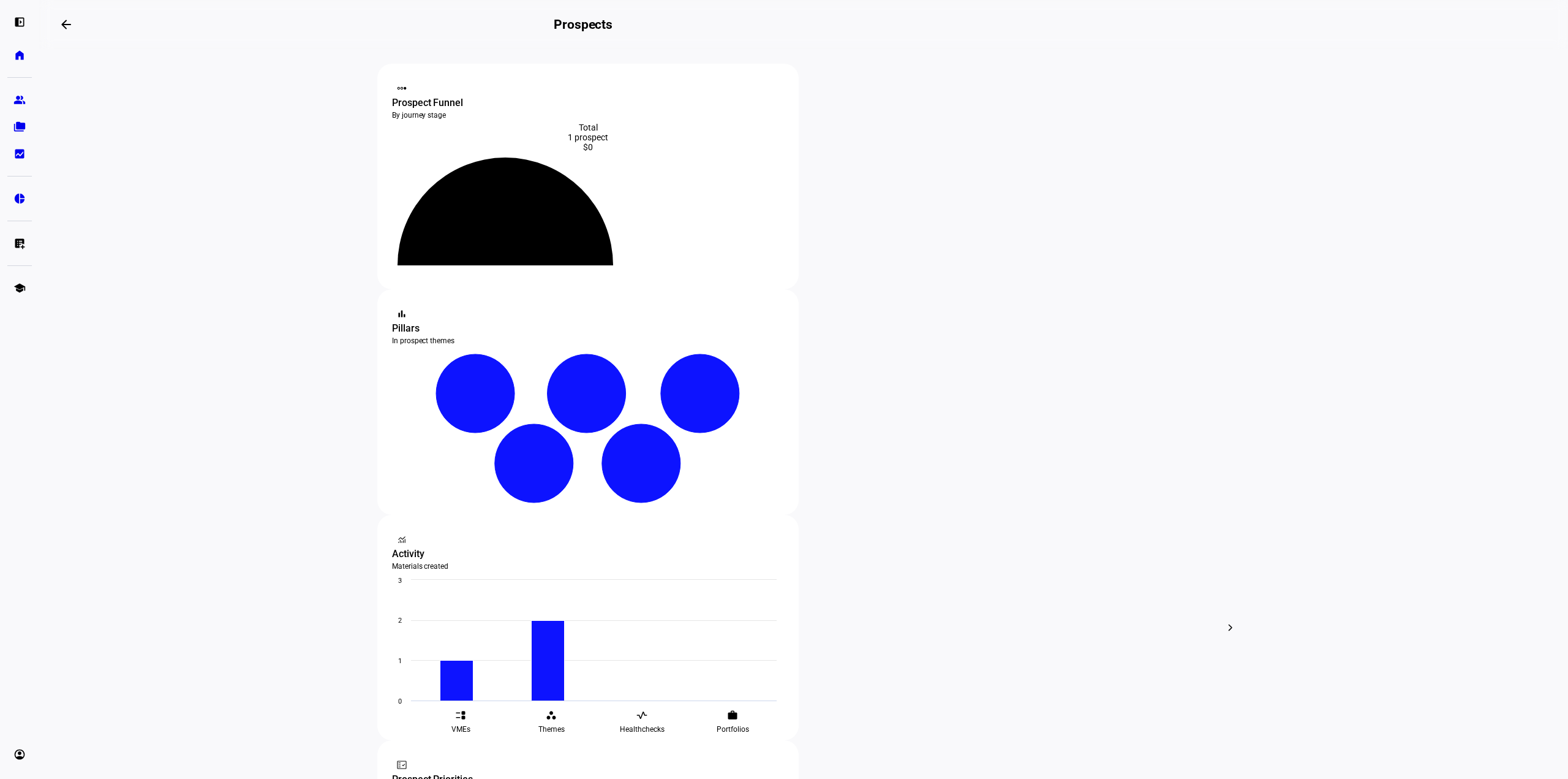
click at [607, 472] on div "edit Edit" at bounding box center [593, 477] width 54 height 16
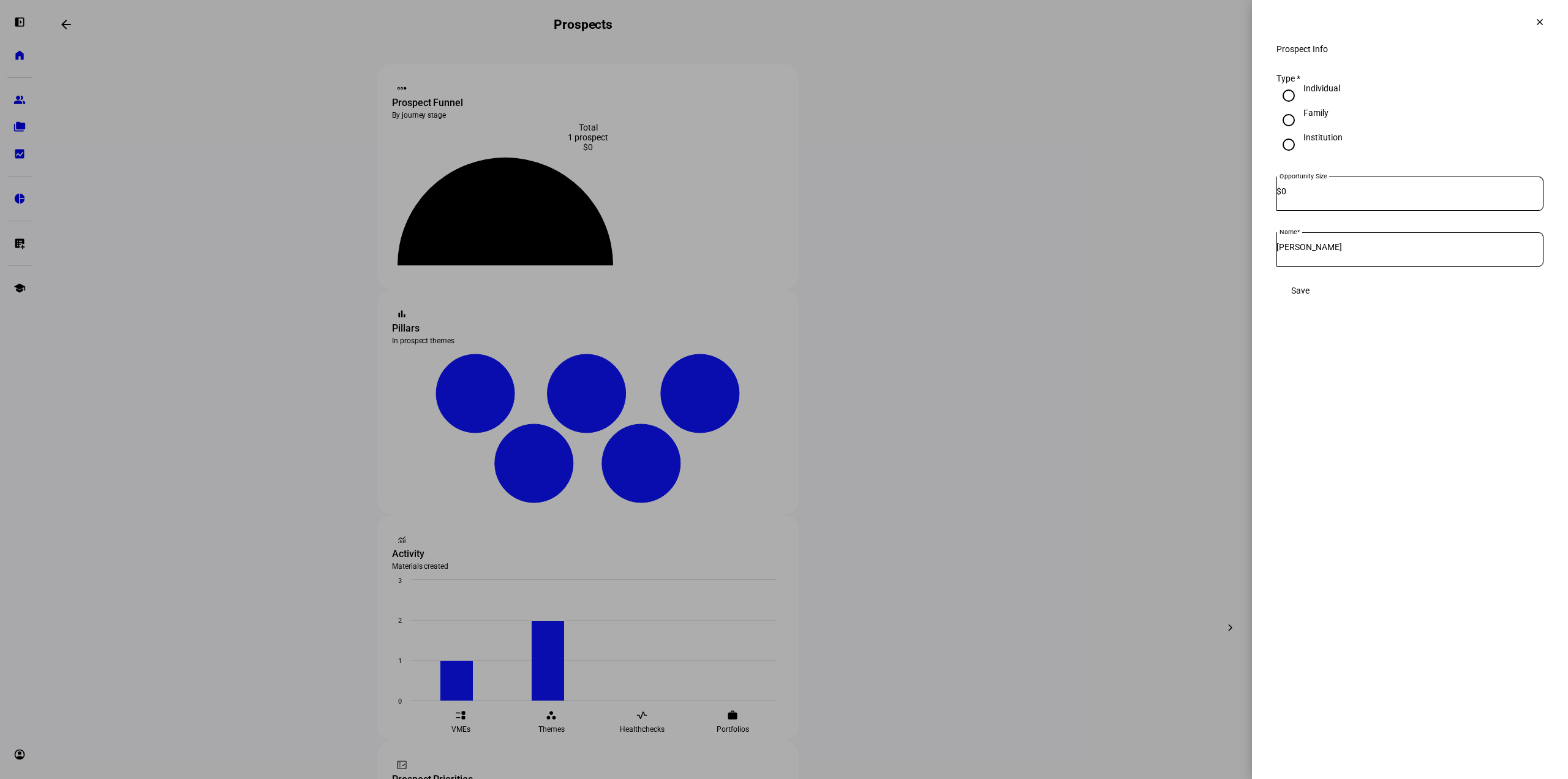
click at [1544, 19] on span at bounding box center [1540, 22] width 29 height 29
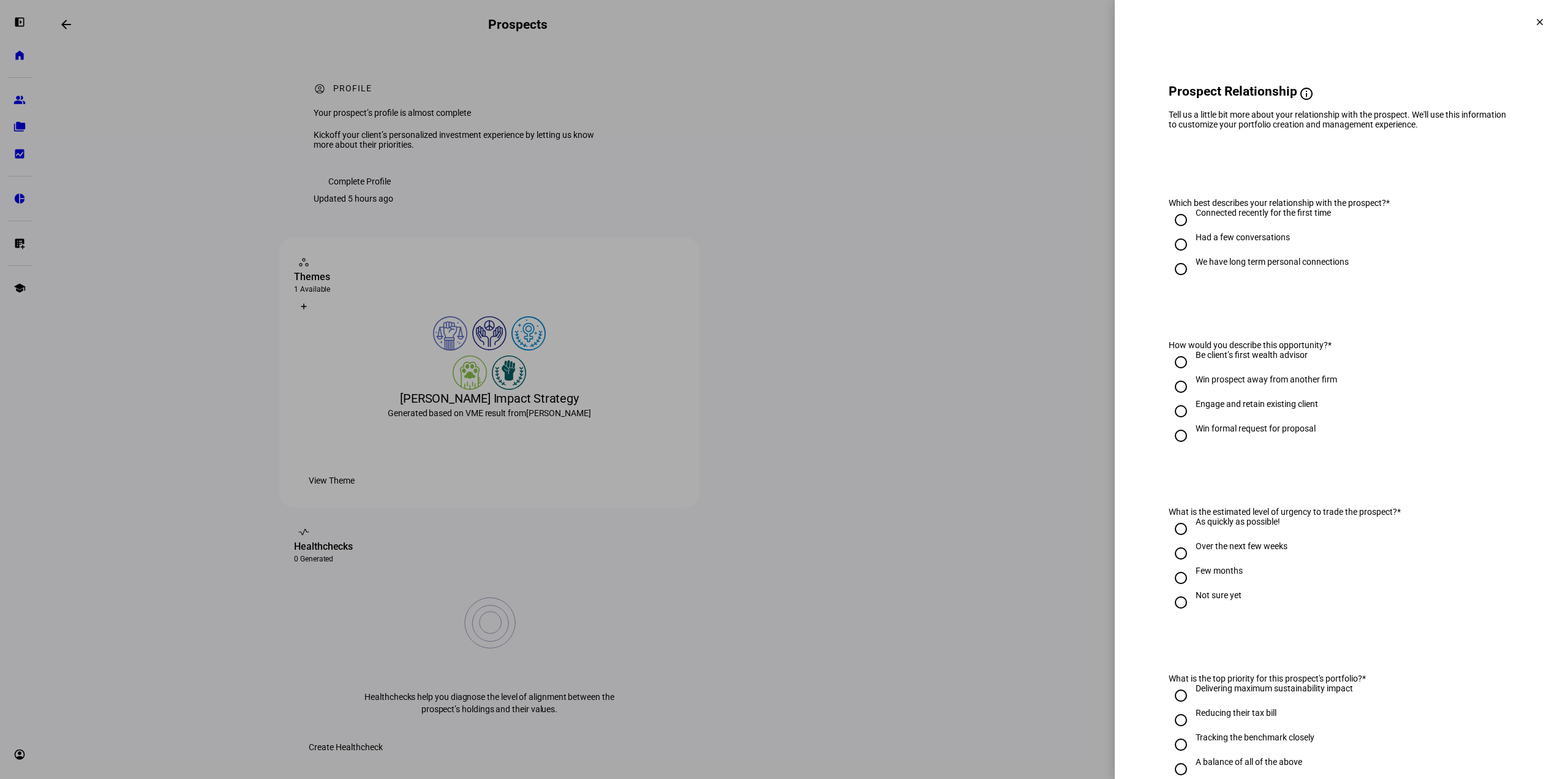
click at [1299, 266] on div "We have long term personal connections" at bounding box center [1272, 261] width 153 height 10
click at [1193, 275] on input "We have long term personal connections" at bounding box center [1180, 269] width 25 height 25
radio input "true"
click at [1287, 409] on div "Engage and retain existing client" at bounding box center [1257, 403] width 123 height 10
click at [1193, 418] on input "Engage and retain existing client" at bounding box center [1180, 411] width 25 height 25
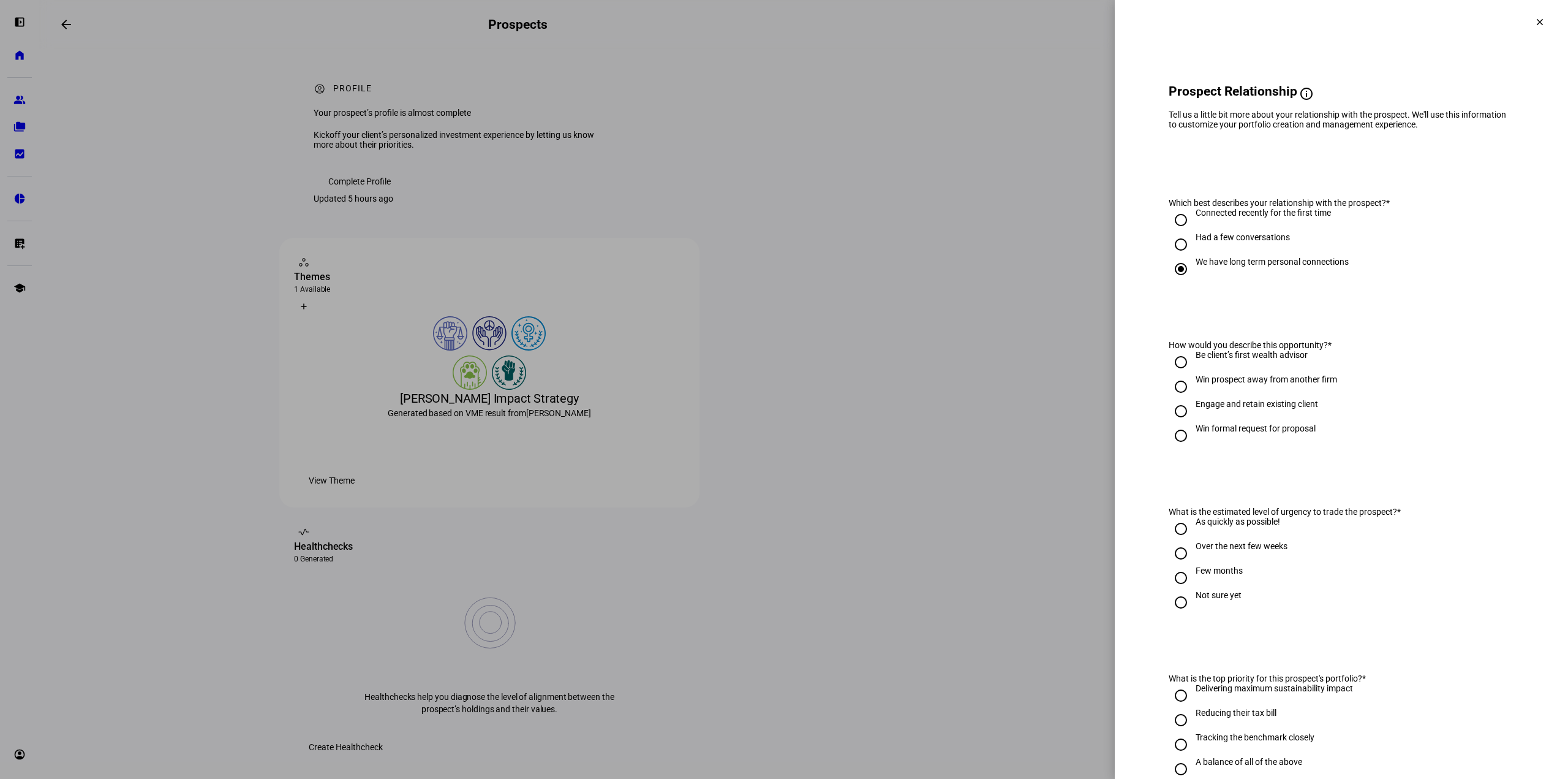
radio input "true"
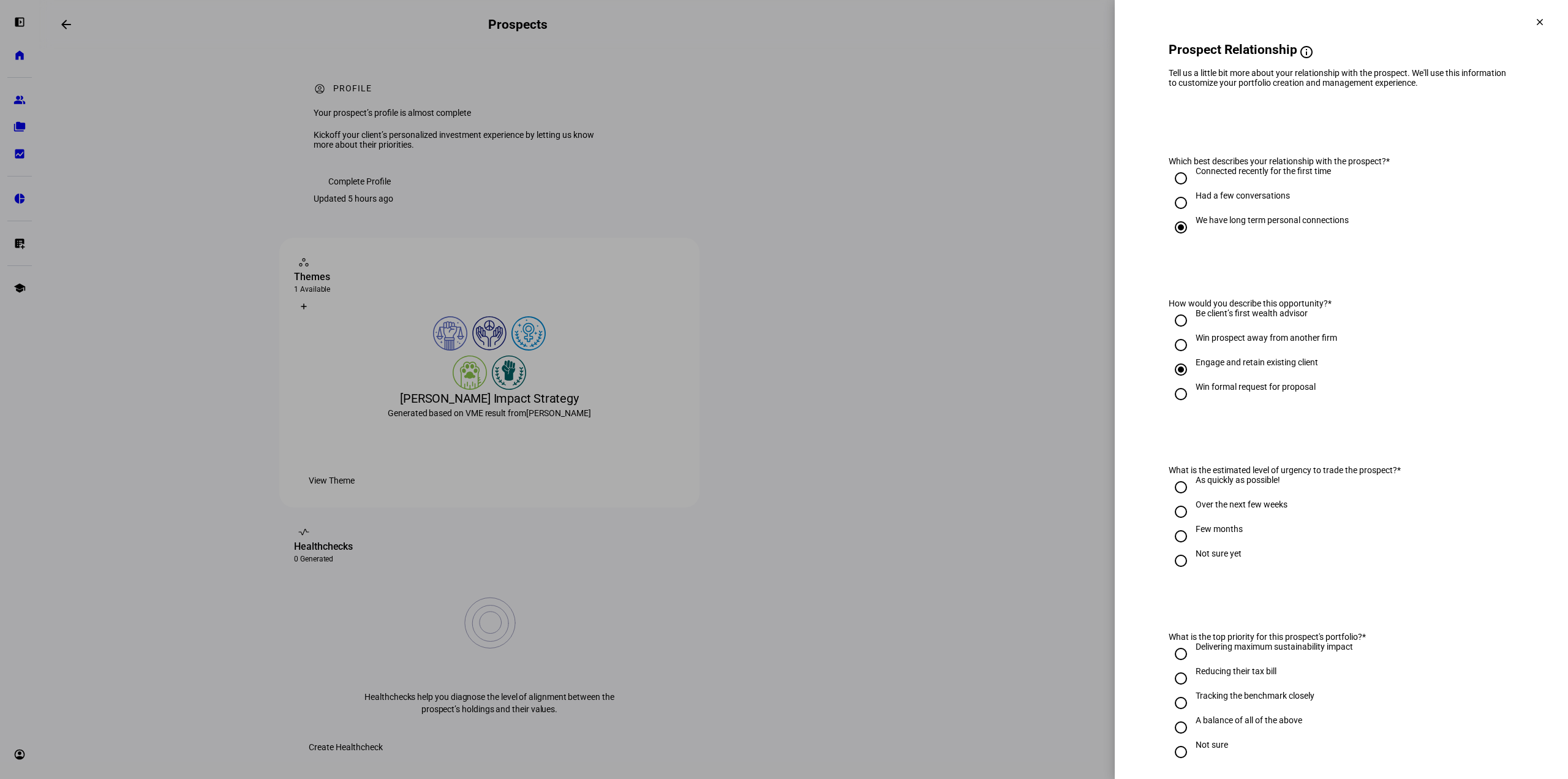
scroll to position [61, 0]
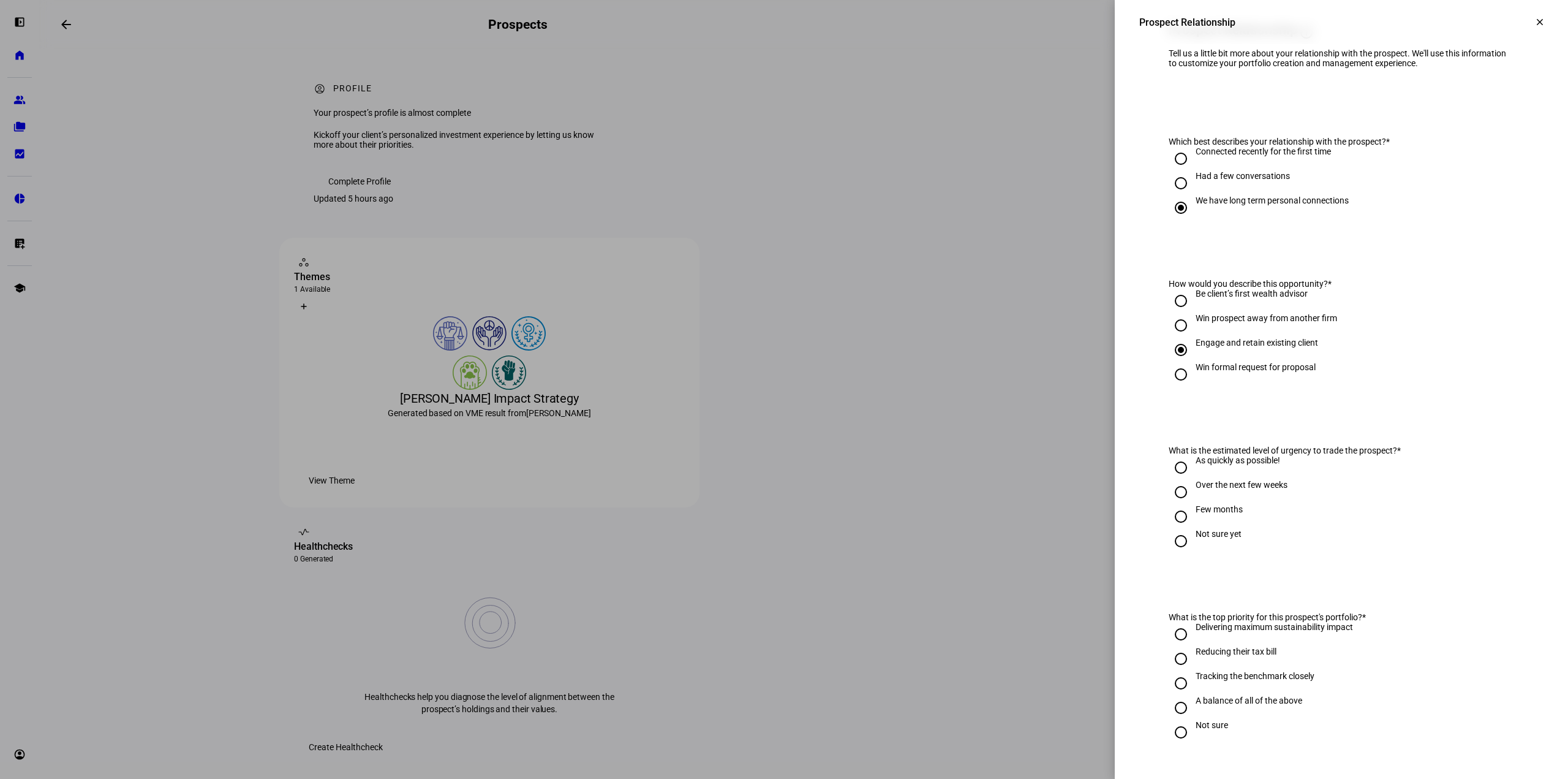
click at [1255, 489] on div "Over the next few weeks" at bounding box center [1241, 484] width 92 height 10
click at [1193, 504] on input "Over the next few weeks" at bounding box center [1180, 492] width 25 height 25
radio input "true"
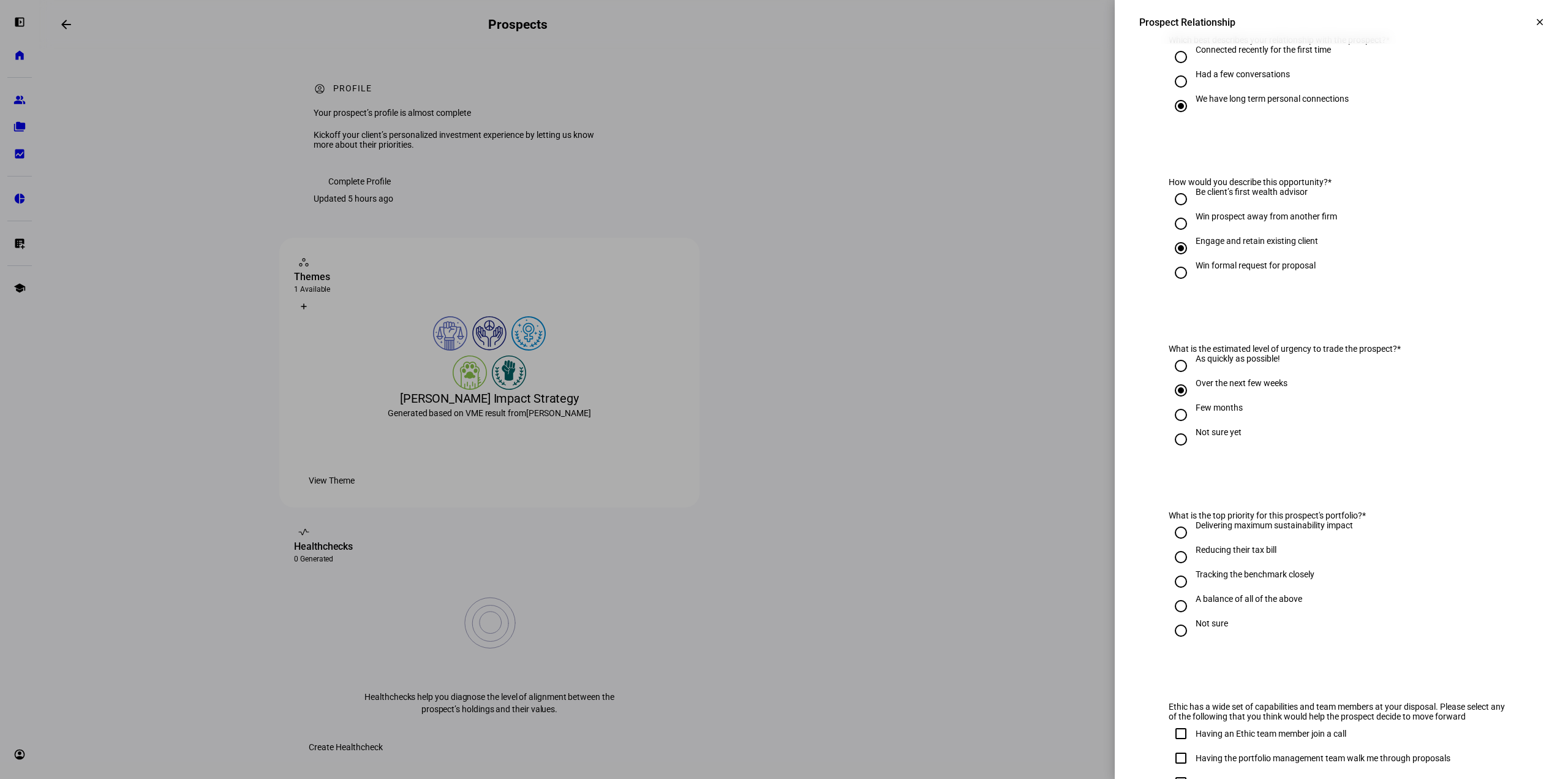
scroll to position [184, 0]
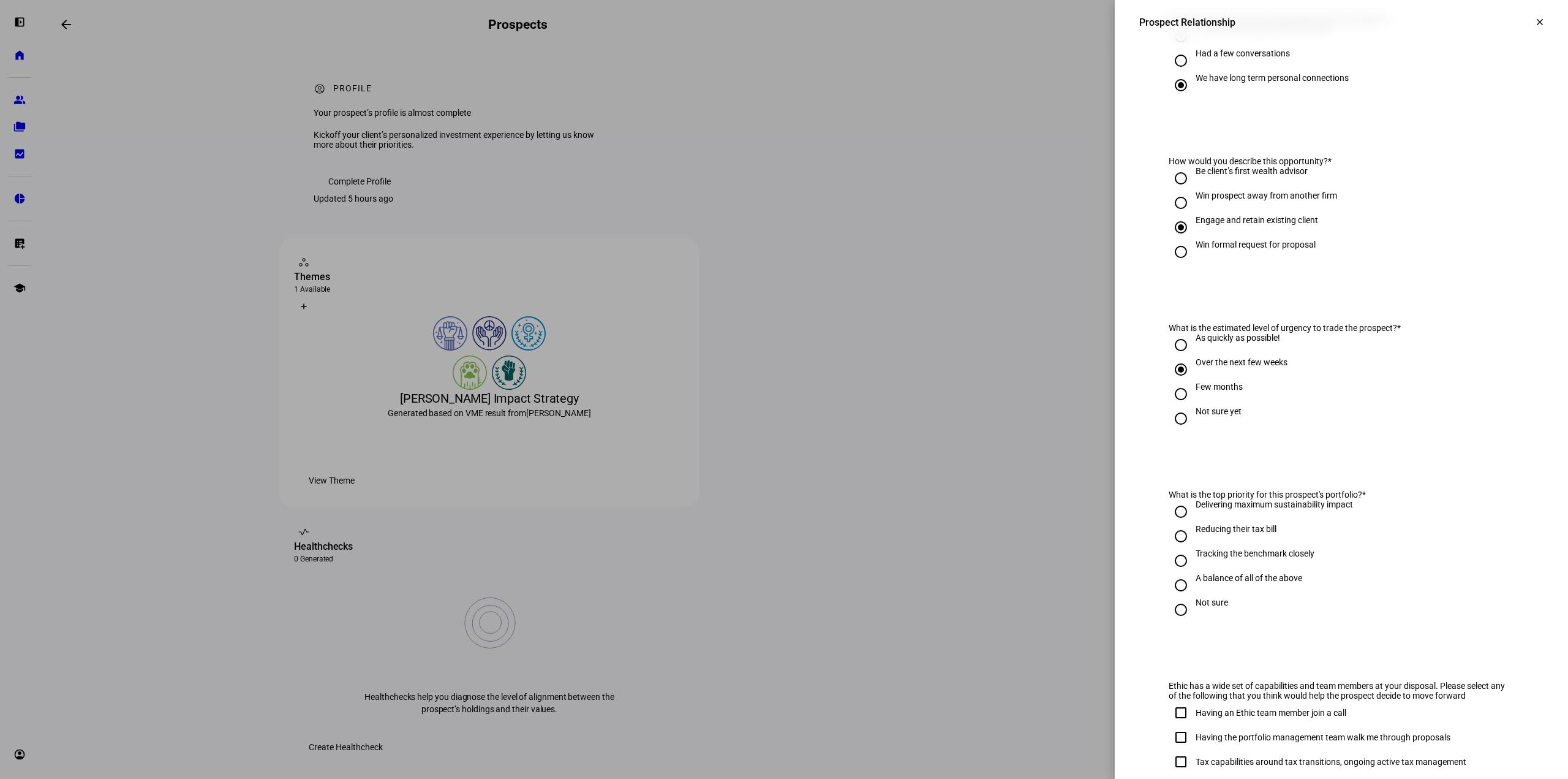
click at [1246, 583] on div "A balance of all of the above" at bounding box center [1249, 578] width 106 height 10
click at [1193, 584] on input "A balance of all of the above" at bounding box center [1180, 585] width 25 height 25
radio input "true"
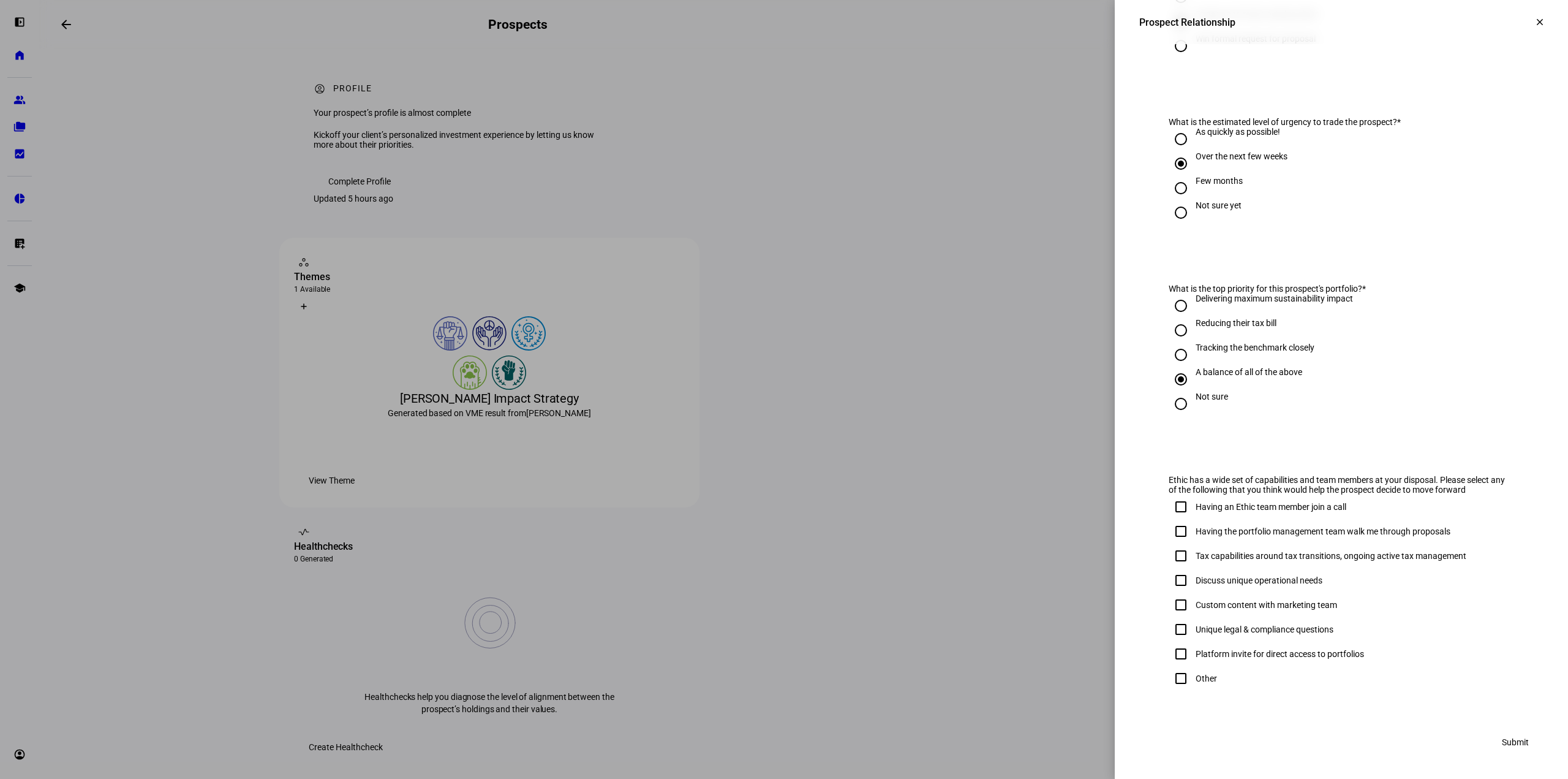
scroll to position [400, 0]
click at [1195, 325] on div "Reducing their tax bill" at bounding box center [1236, 323] width 81 height 10
click at [1189, 325] on input "Reducing their tax bill" at bounding box center [1180, 330] width 25 height 25
radio input "true"
click at [1388, 555] on div "Tax capabilities around tax transitions, ongoing active tax management" at bounding box center [1331, 555] width 271 height 10
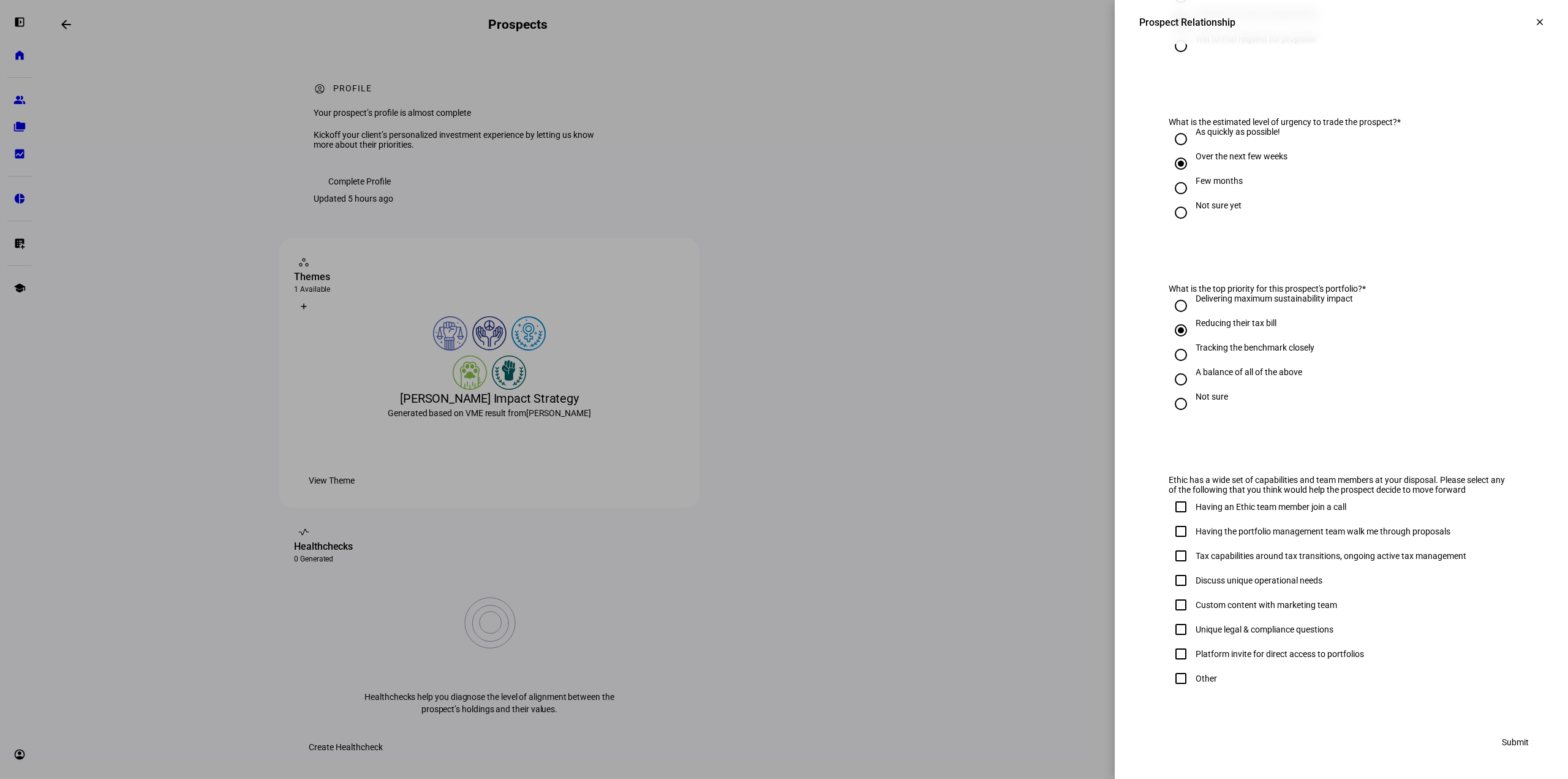
click at [1193, 555] on input "Tax capabilities around tax transitions, ongoing active tax management" at bounding box center [1180, 555] width 25 height 25
checkbox input "true"
click at [1504, 739] on span "Submit" at bounding box center [1516, 742] width 27 height 25
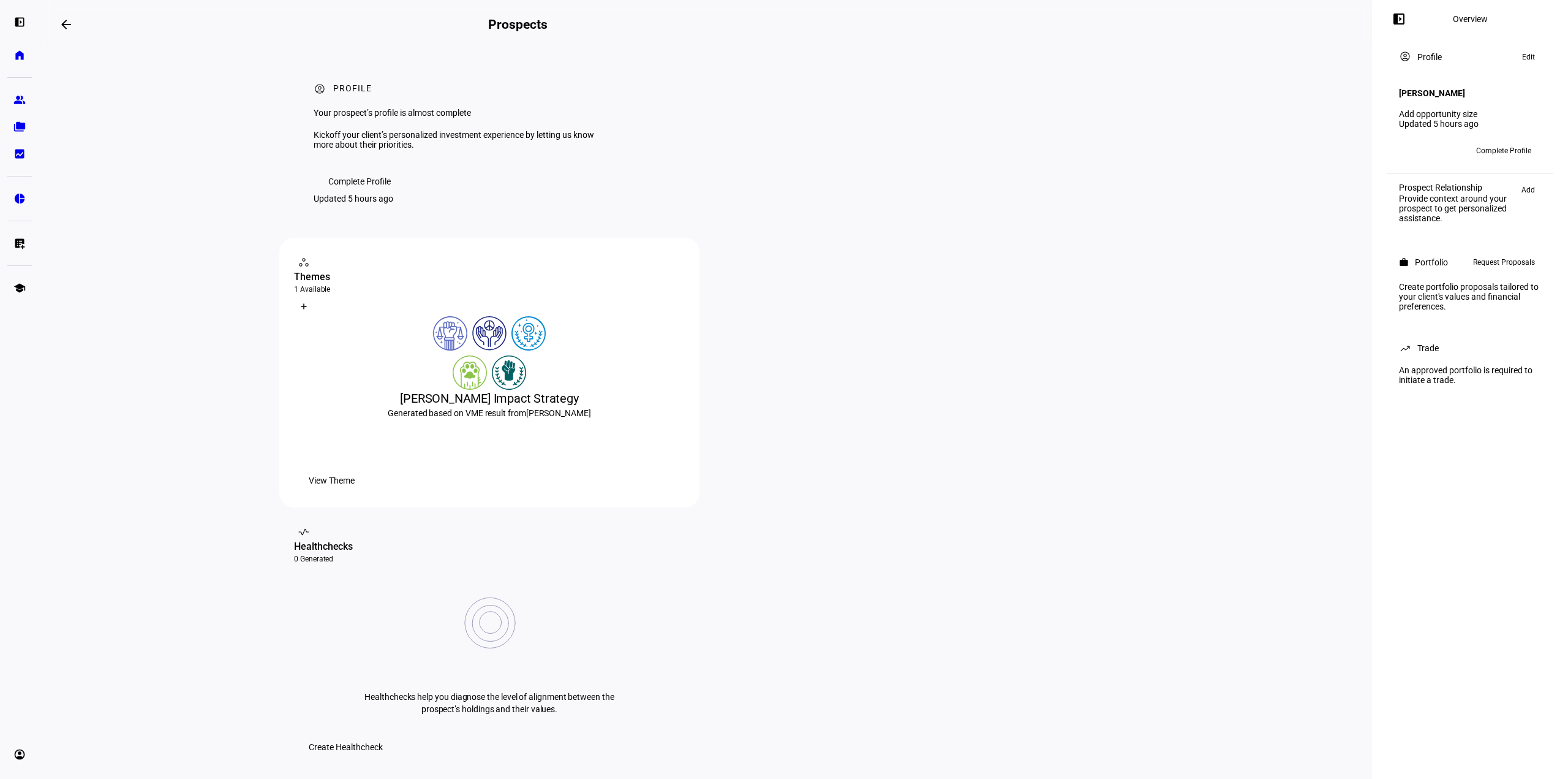
click at [1480, 260] on span "Request Proposals" at bounding box center [1504, 263] width 62 height 15
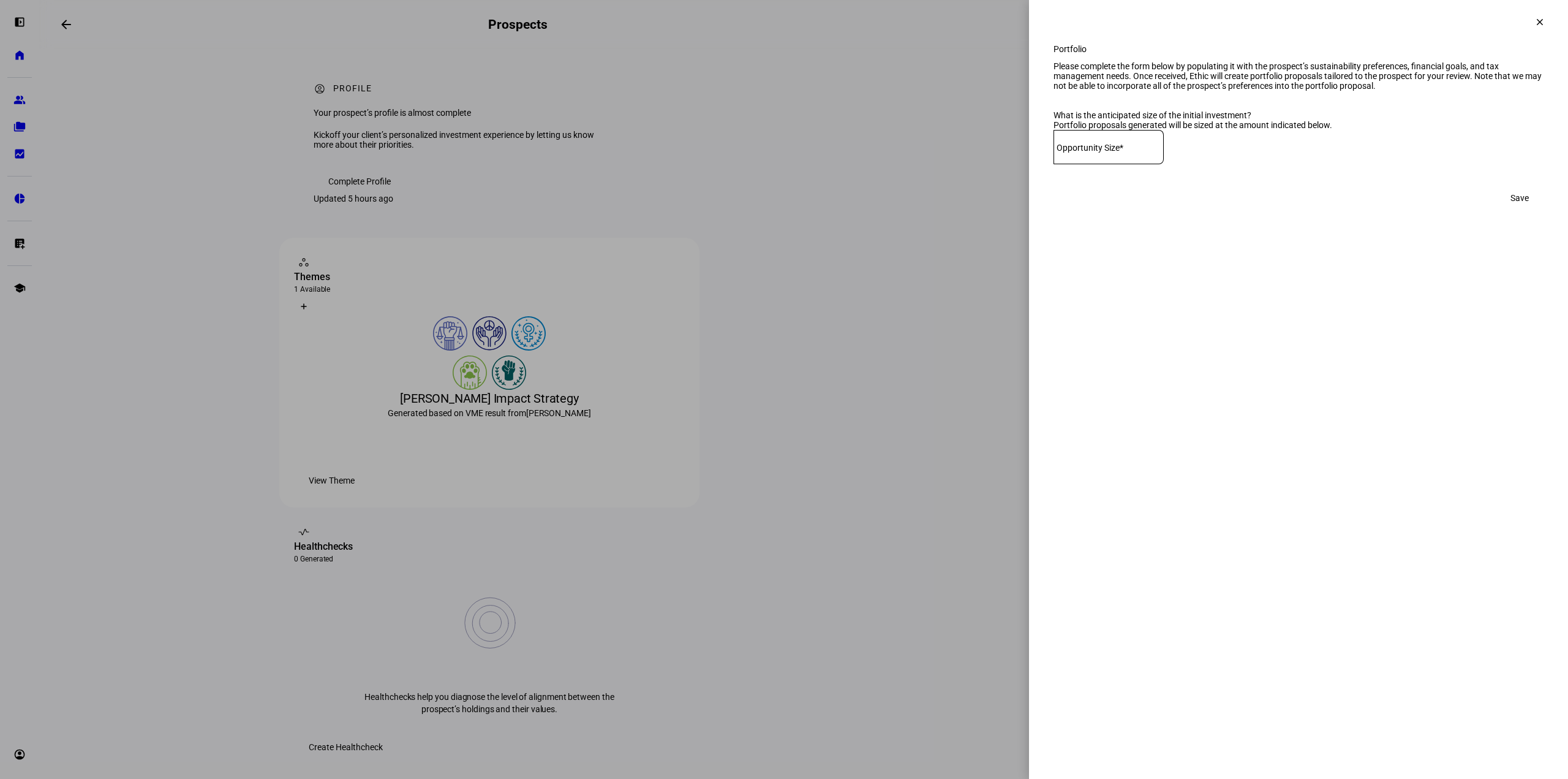
click at [1070, 164] on div at bounding box center [1108, 147] width 110 height 34
type input "2,750,000"
click at [1516, 210] on span "Save" at bounding box center [1519, 198] width 19 height 25
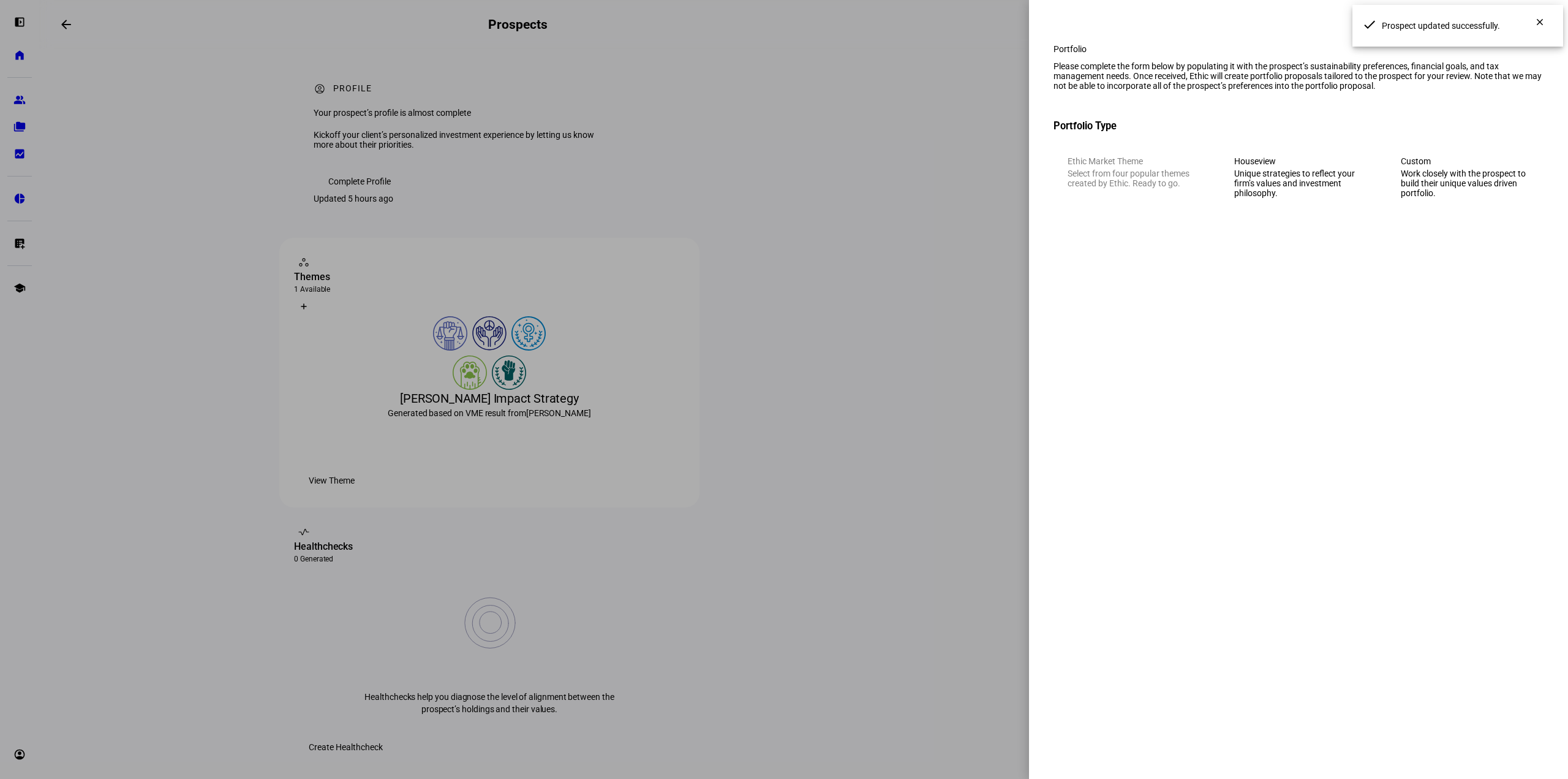
click at [1466, 198] on div "Work closely with the prospect to build their unique values driven portfolio." at bounding box center [1466, 183] width 129 height 29
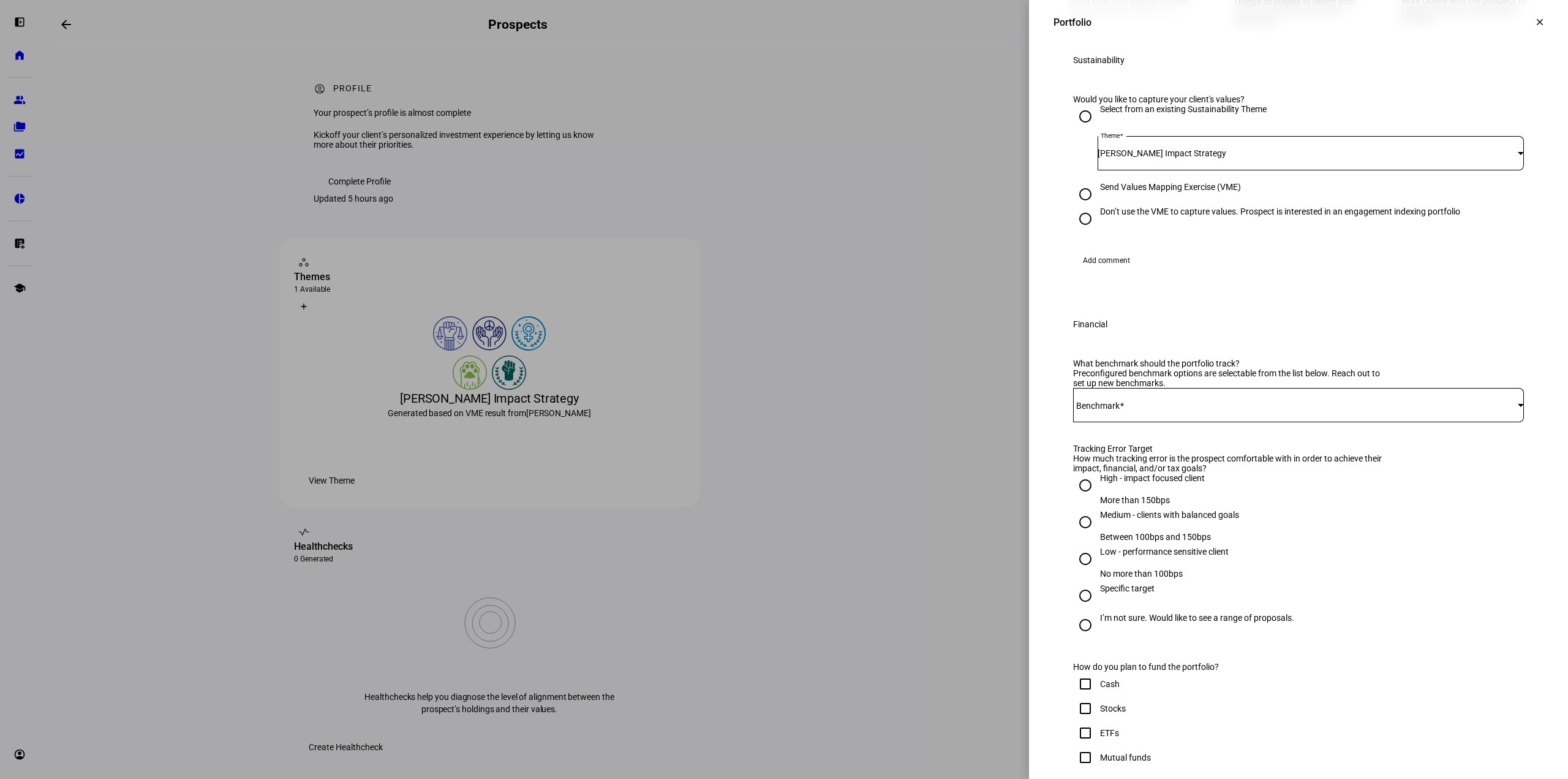
scroll to position [184, 0]
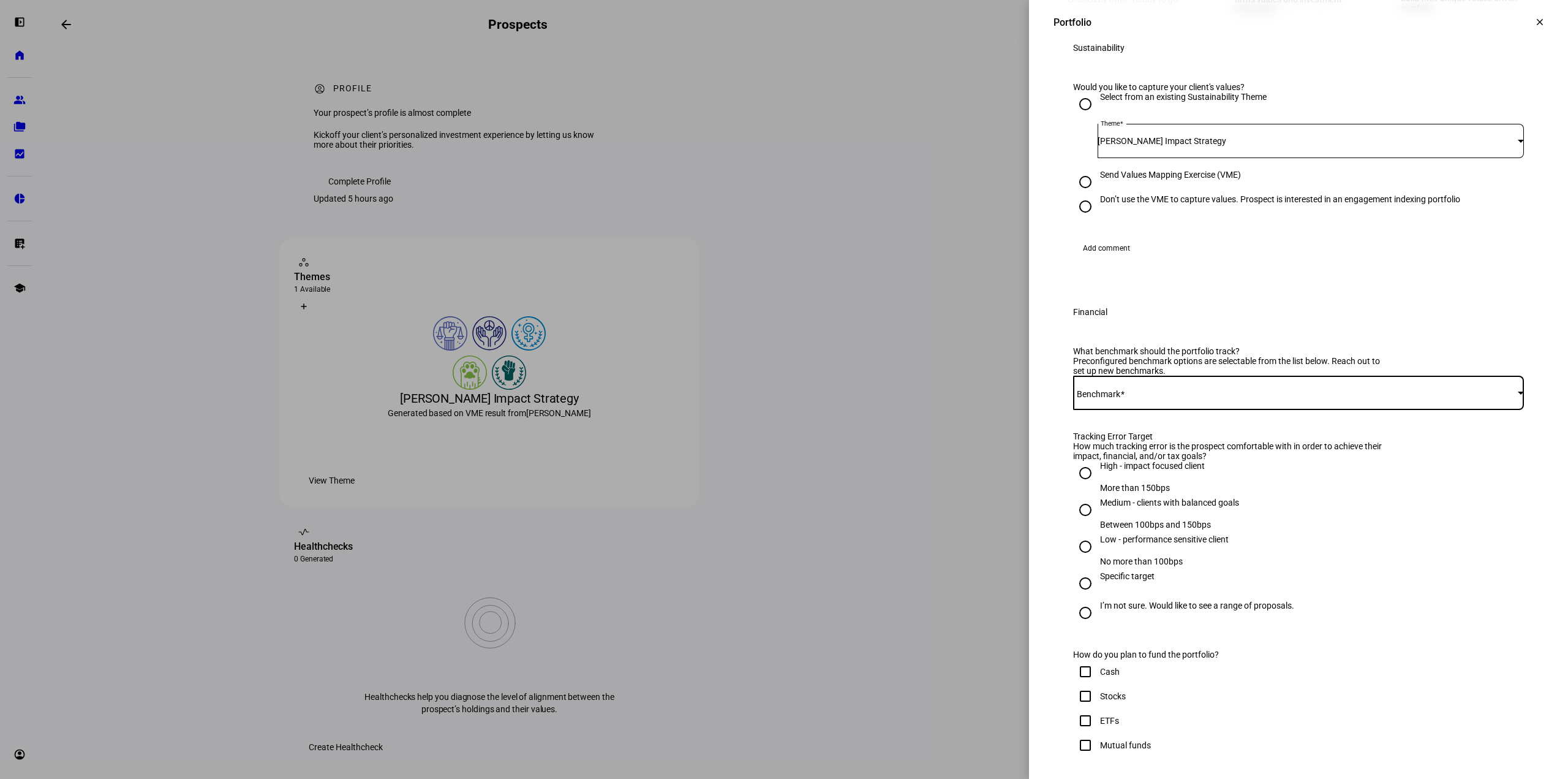
click at [1322, 397] on span at bounding box center [1296, 392] width 445 height 10
click at [1326, 588] on mat-option "iShares [PERSON_NAME] 1000 ETF - IWB" at bounding box center [1289, 591] width 450 height 29
click at [1275, 410] on div "iShares [PERSON_NAME] 1000 ETF - IWB" at bounding box center [1299, 393] width 451 height 34
click at [1264, 587] on mat-option "iShares [PERSON_NAME] 1000 ETF - IWB" at bounding box center [1289, 591] width 450 height 29
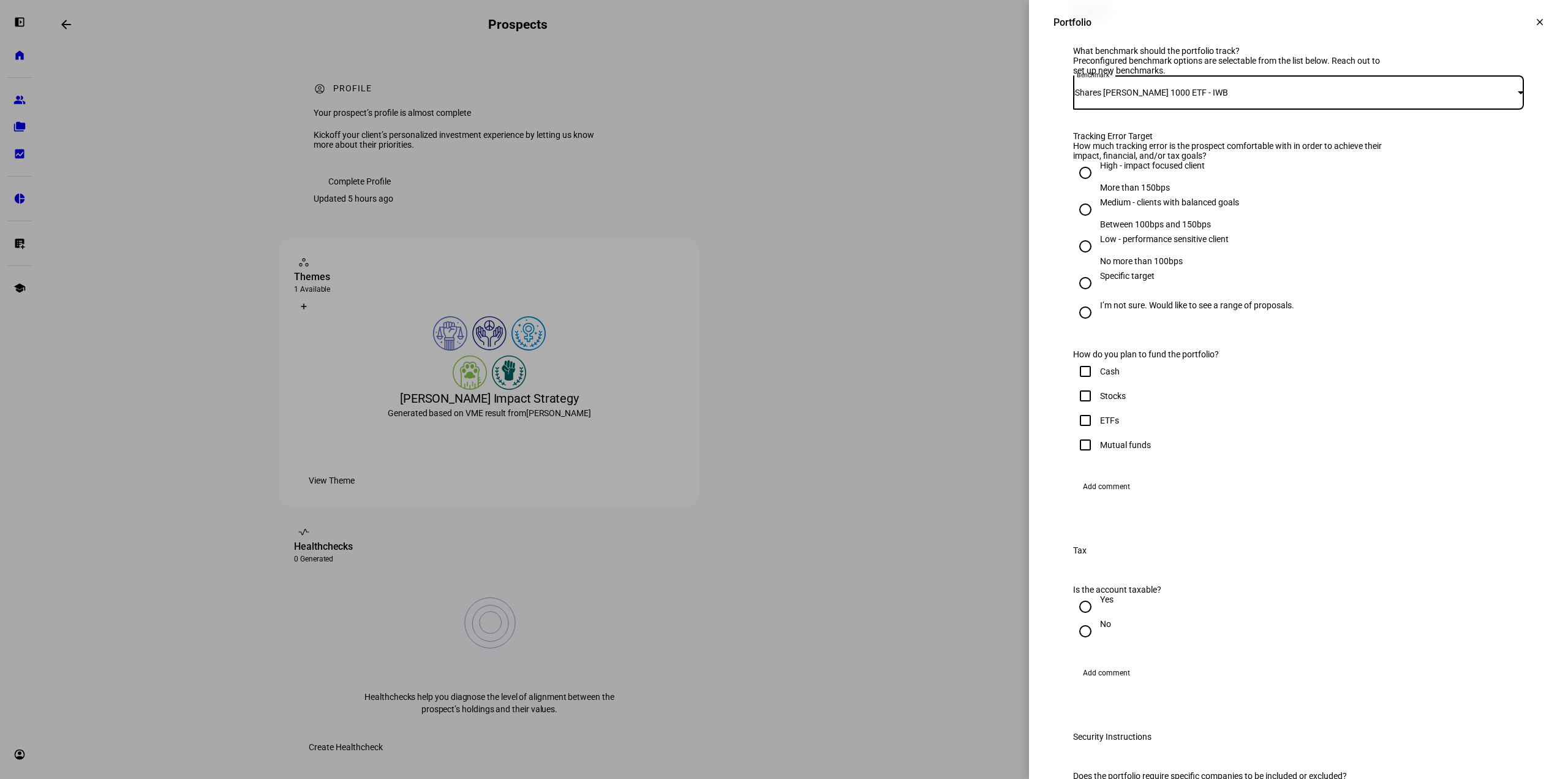
scroll to position [482, 0]
click at [1076, 298] on input "Specific target" at bounding box center [1085, 285] width 25 height 25
radio input "true"
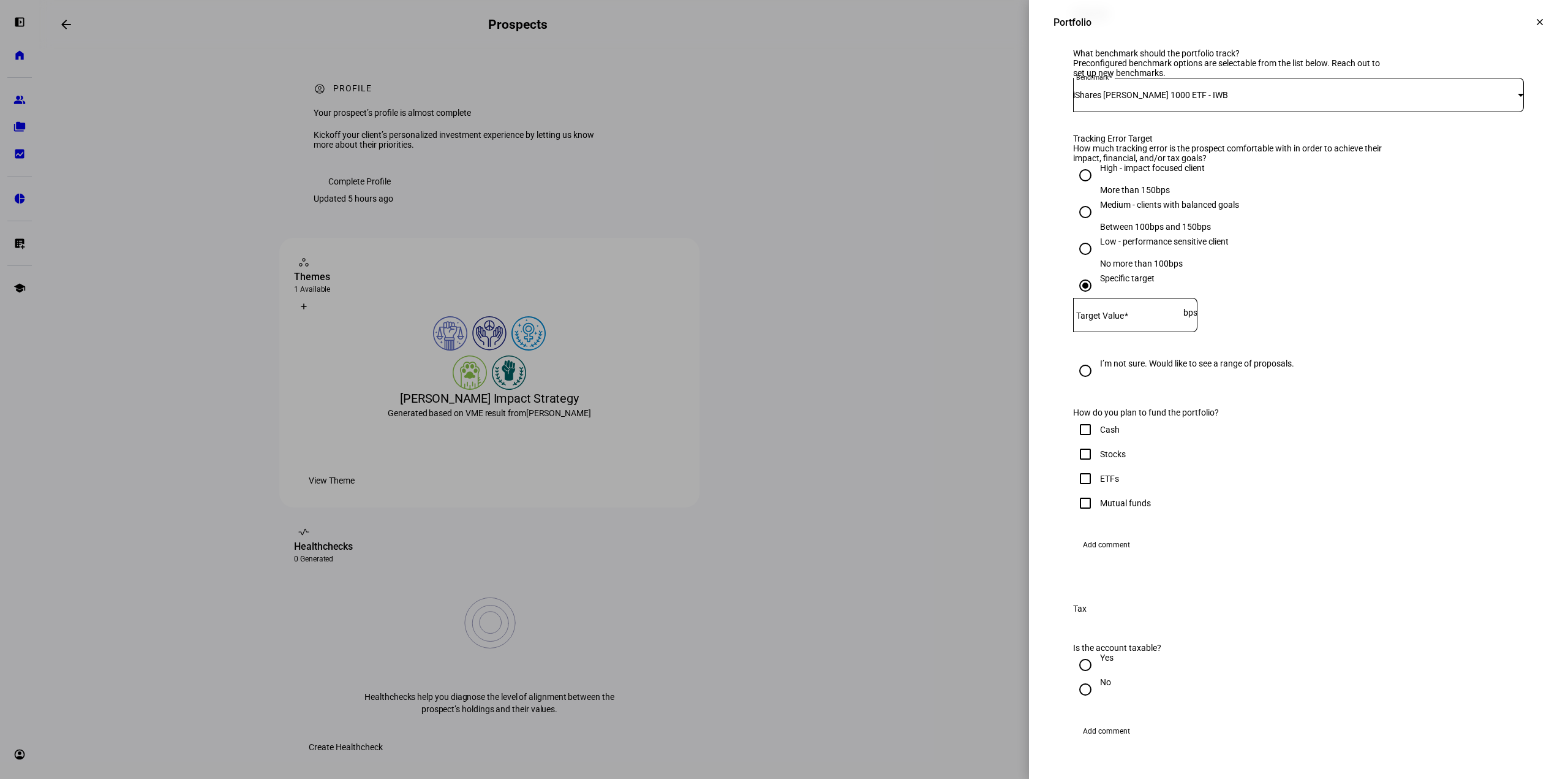
click at [1111, 320] on mat-label "Target Value" at bounding box center [1100, 315] width 48 height 10
click at [1111, 317] on input "Target Value" at bounding box center [1128, 312] width 110 height 10
type input "300"
click at [1358, 353] on div "Specific target Target Value 300 bps" at bounding box center [1299, 313] width 451 height 80
click at [1074, 466] on input "Stocks" at bounding box center [1085, 453] width 25 height 25
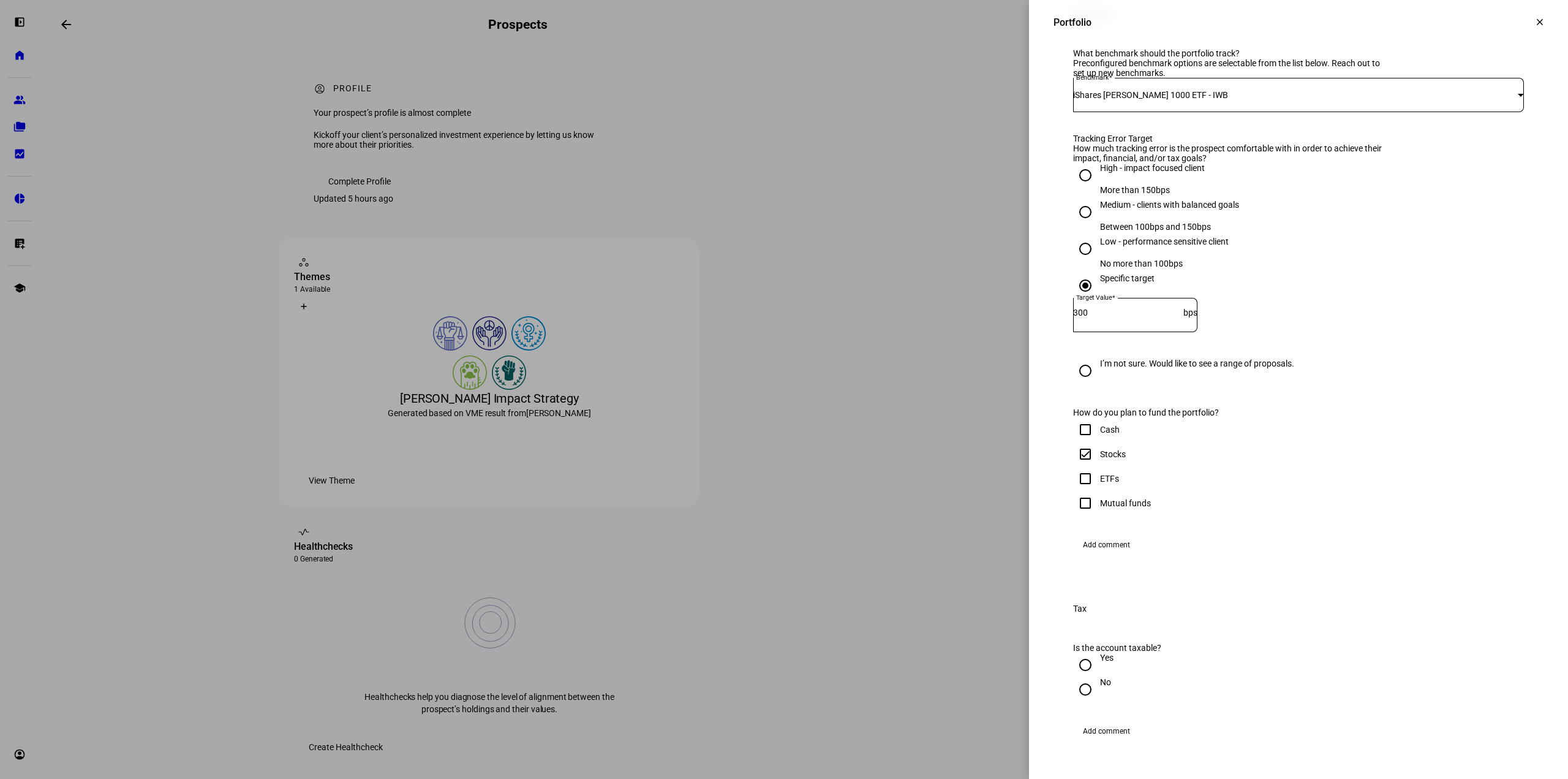
checkbox input "true"
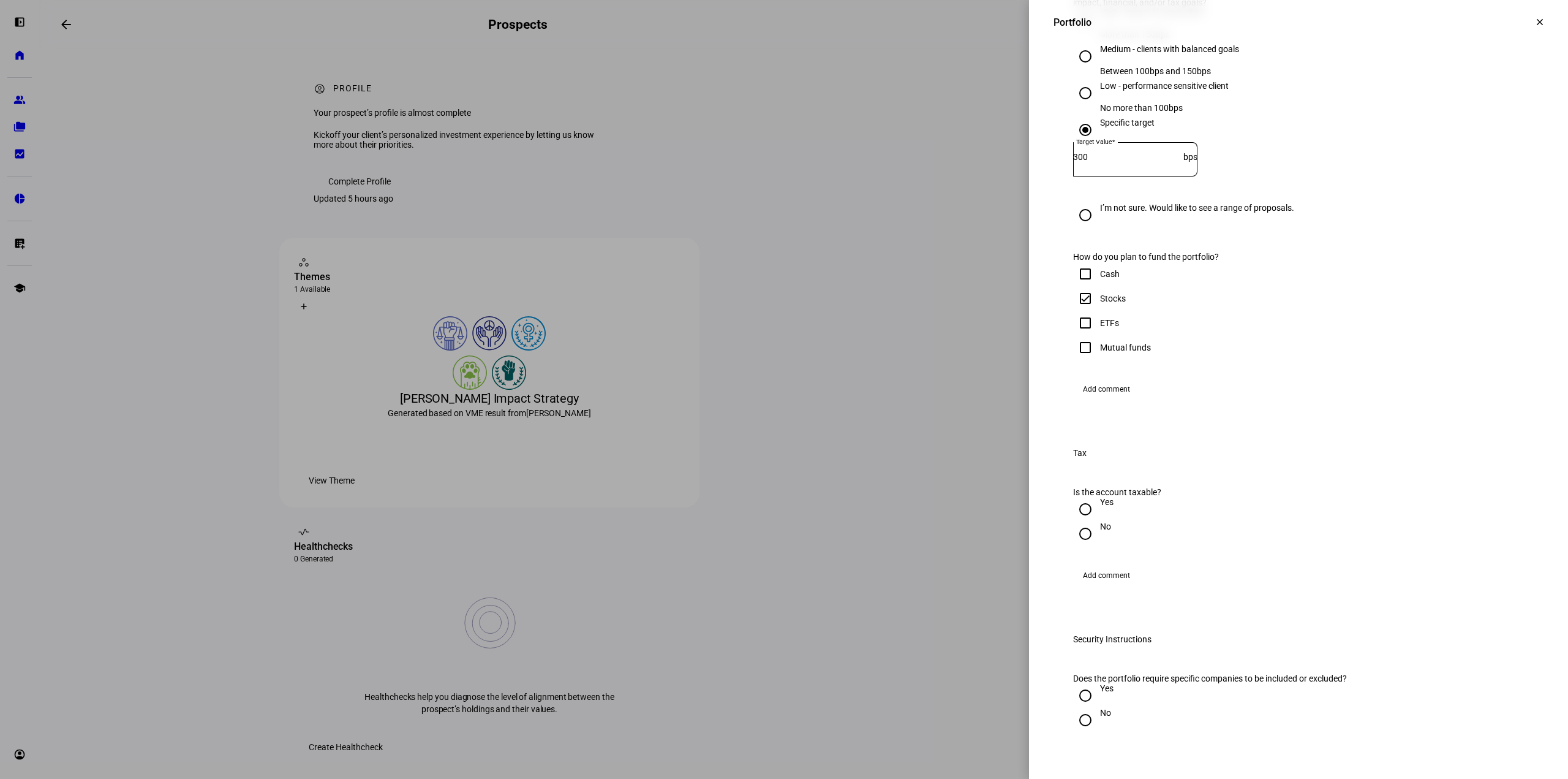
scroll to position [604, 0]
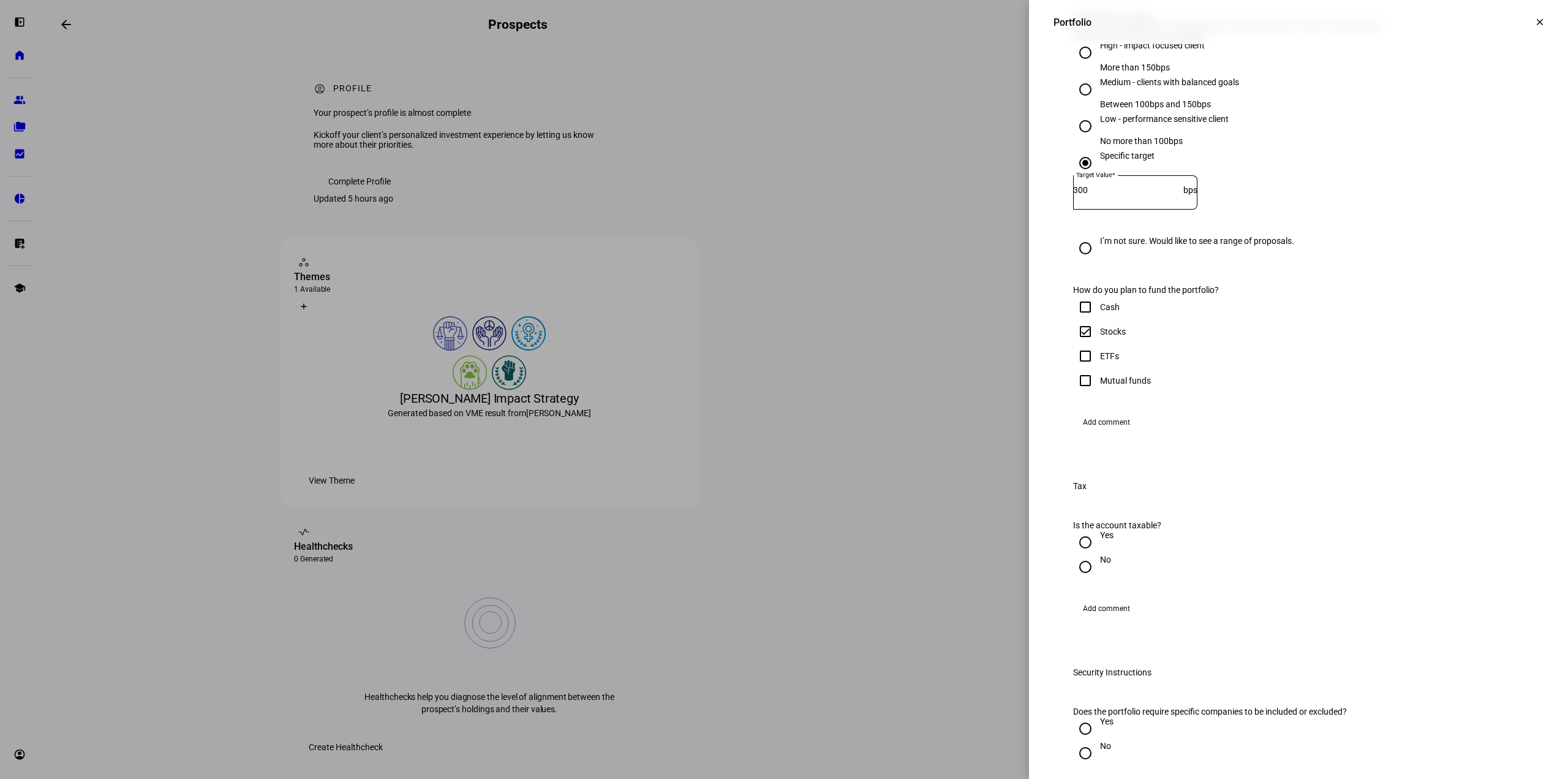
click at [1096, 432] on span "Add comment" at bounding box center [1106, 422] width 47 height 19
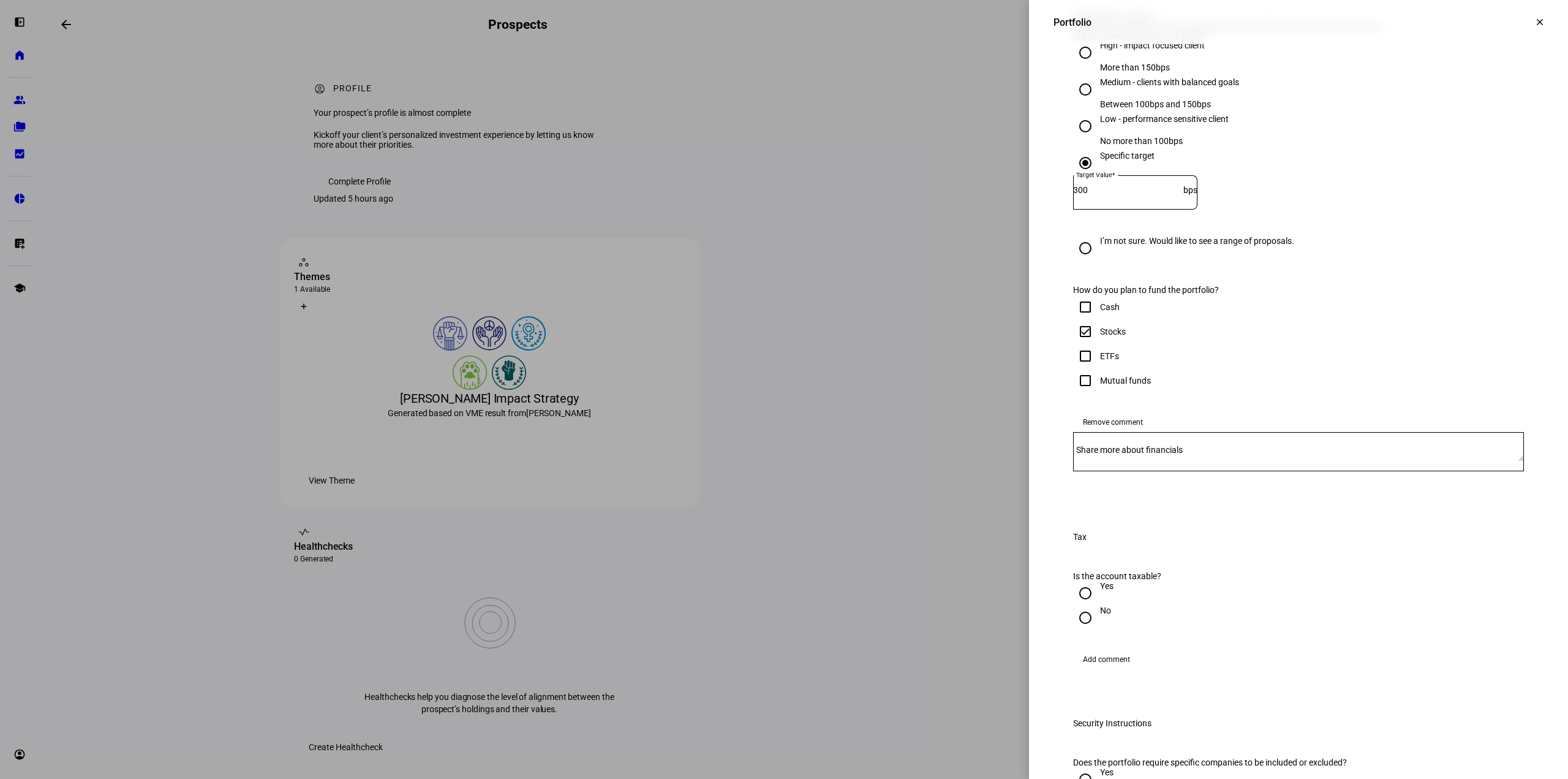
click at [1142, 455] on mat-label "Share more about financials" at bounding box center [1130, 450] width 106 height 10
click at [1142, 462] on textarea "Share more about financials" at bounding box center [1299, 451] width 451 height 19
type textarea "The client is transitioning their existing Aperio SP500 portfolio"
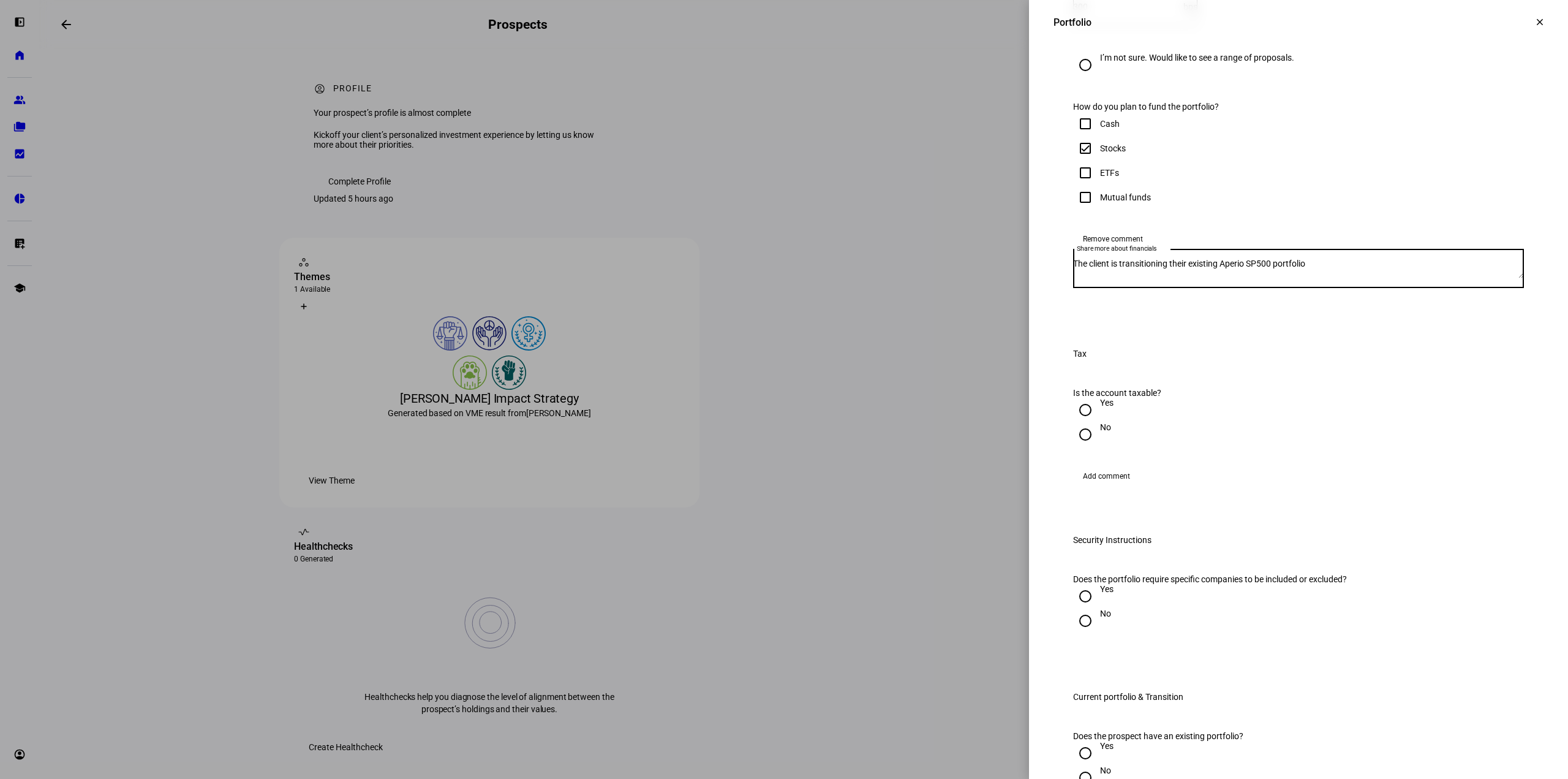
scroll to position [788, 0]
drag, startPoint x: 1379, startPoint y: 433, endPoint x: 959, endPoint y: 451, distance: 420.4
click at [959, 450] on div "Portfolio clear Portfolio Please complete the form below by populating it with …" at bounding box center [784, 389] width 1568 height 779
click at [1077, 421] on input "Yes" at bounding box center [1085, 409] width 25 height 25
radio input "true"
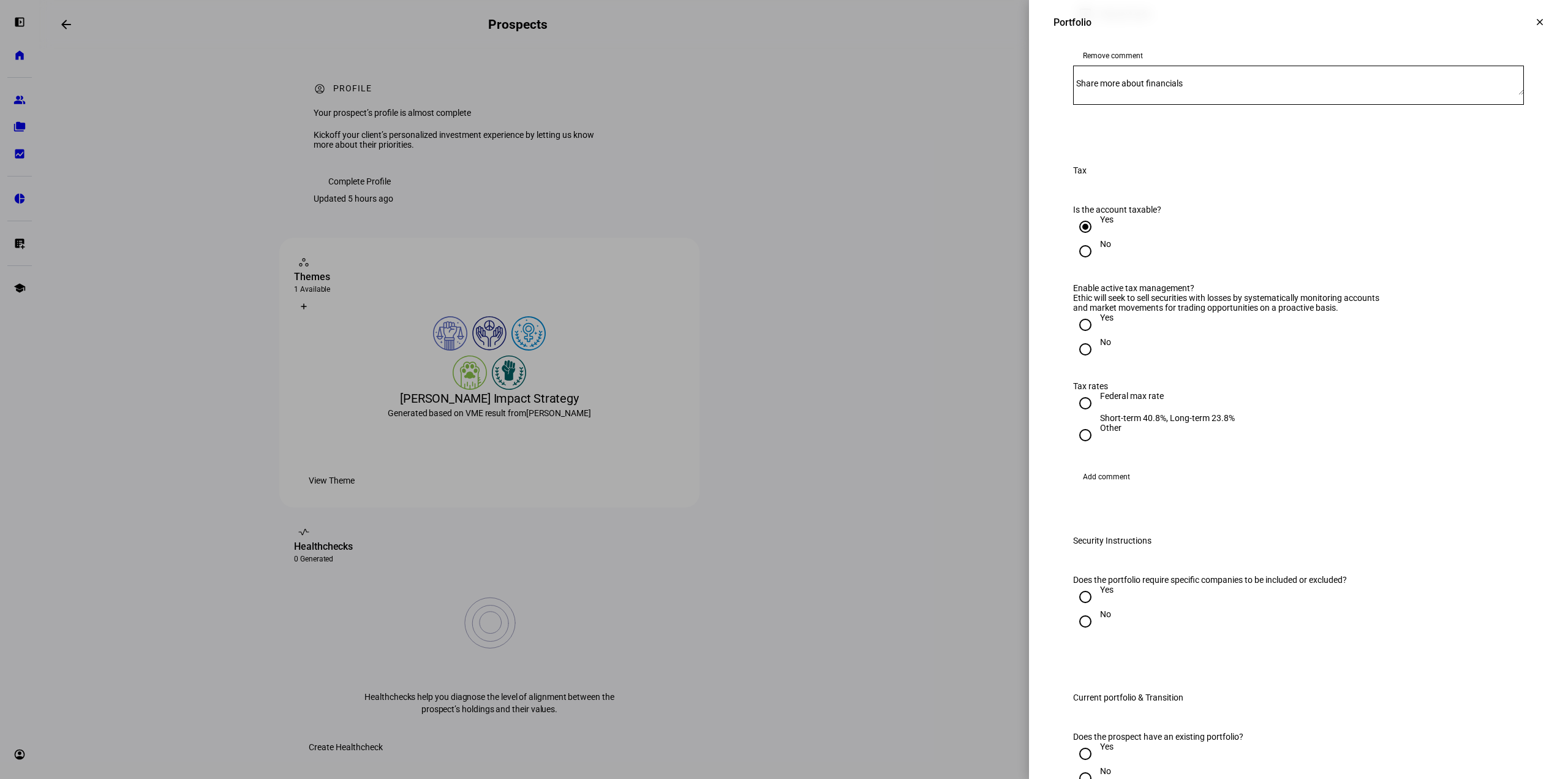
scroll to position [972, 0]
click at [1083, 336] on input "Yes" at bounding box center [1085, 323] width 25 height 25
radio input "true"
click at [1076, 415] on input "Federal max rate Short-term 40.8%, Long-term 23.8%" at bounding box center [1085, 402] width 25 height 25
radio input "true"
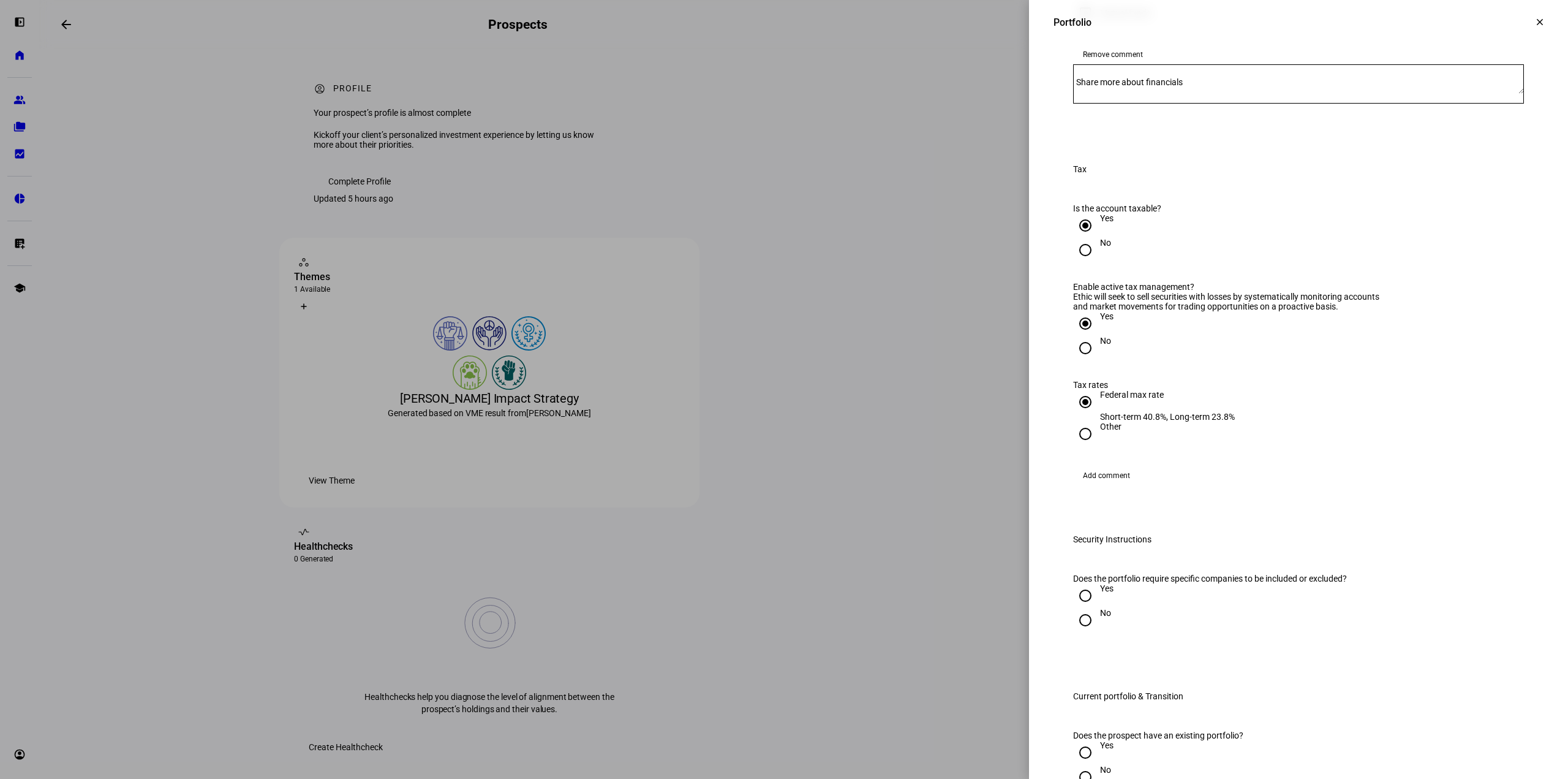
click at [1108, 486] on span "Add comment" at bounding box center [1106, 475] width 47 height 19
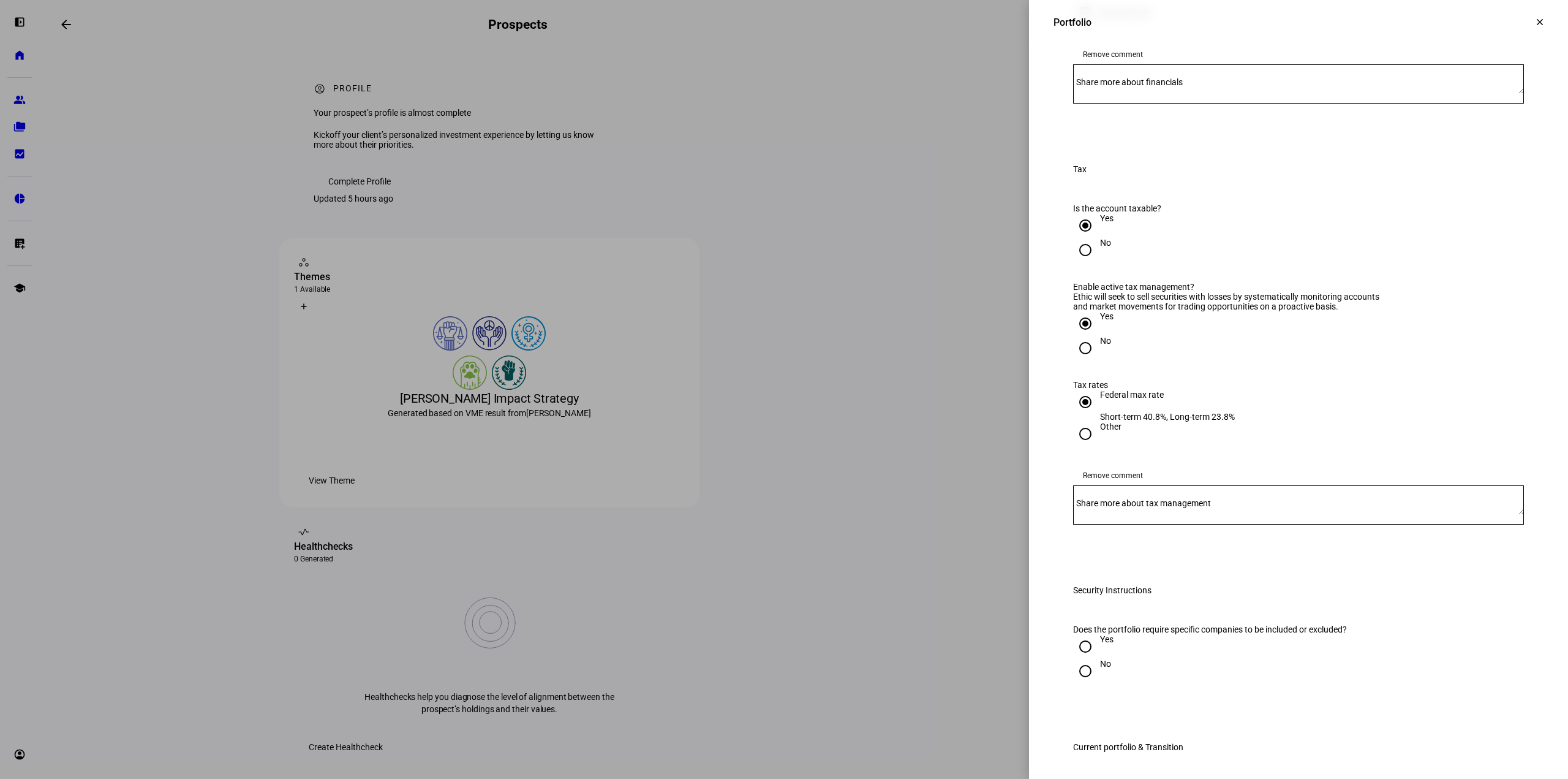
click at [1118, 525] on div at bounding box center [1299, 505] width 451 height 39
paste textarea "The client is transitioning their existing Aperio SP500 portfolio"
drag, startPoint x: 1388, startPoint y: 727, endPoint x: 898, endPoint y: 718, distance: 490.1
click at [898, 718] on div "Portfolio clear Portfolio Please complete the form below by populating it with …" at bounding box center [784, 389] width 1568 height 779
click at [1451, 515] on textarea "The client is tax sensitive. We request a tax neutral transition, allowing for …" at bounding box center [1299, 505] width 451 height 19
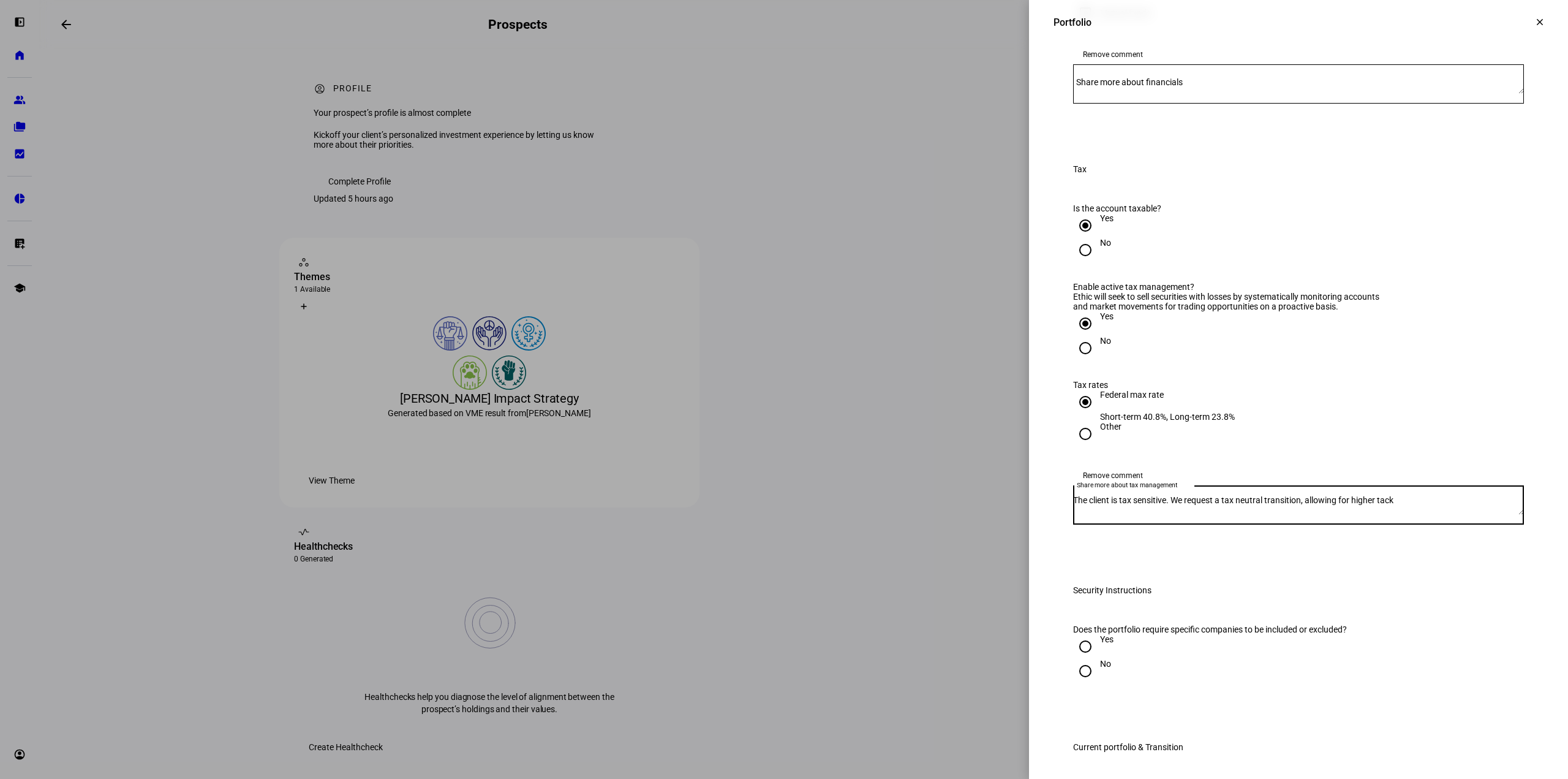
paste textarea "higher tracking error (e.g., up to 3%) and higher tolerance for impact deviatio…"
drag, startPoint x: 1433, startPoint y: 725, endPoint x: 1395, endPoint y: 722, distance: 38.1
click at [1394, 515] on textarea "The client is tax sensitive. We request a tax neutral transition, allowing for …" at bounding box center [1299, 505] width 451 height 19
drag, startPoint x: 1142, startPoint y: 739, endPoint x: 1026, endPoint y: 746, distance: 116.2
click at [1029, 746] on div "Portfolio Please complete the form below by populating it with the prospect’s s…" at bounding box center [1299, 106] width 539 height 2067
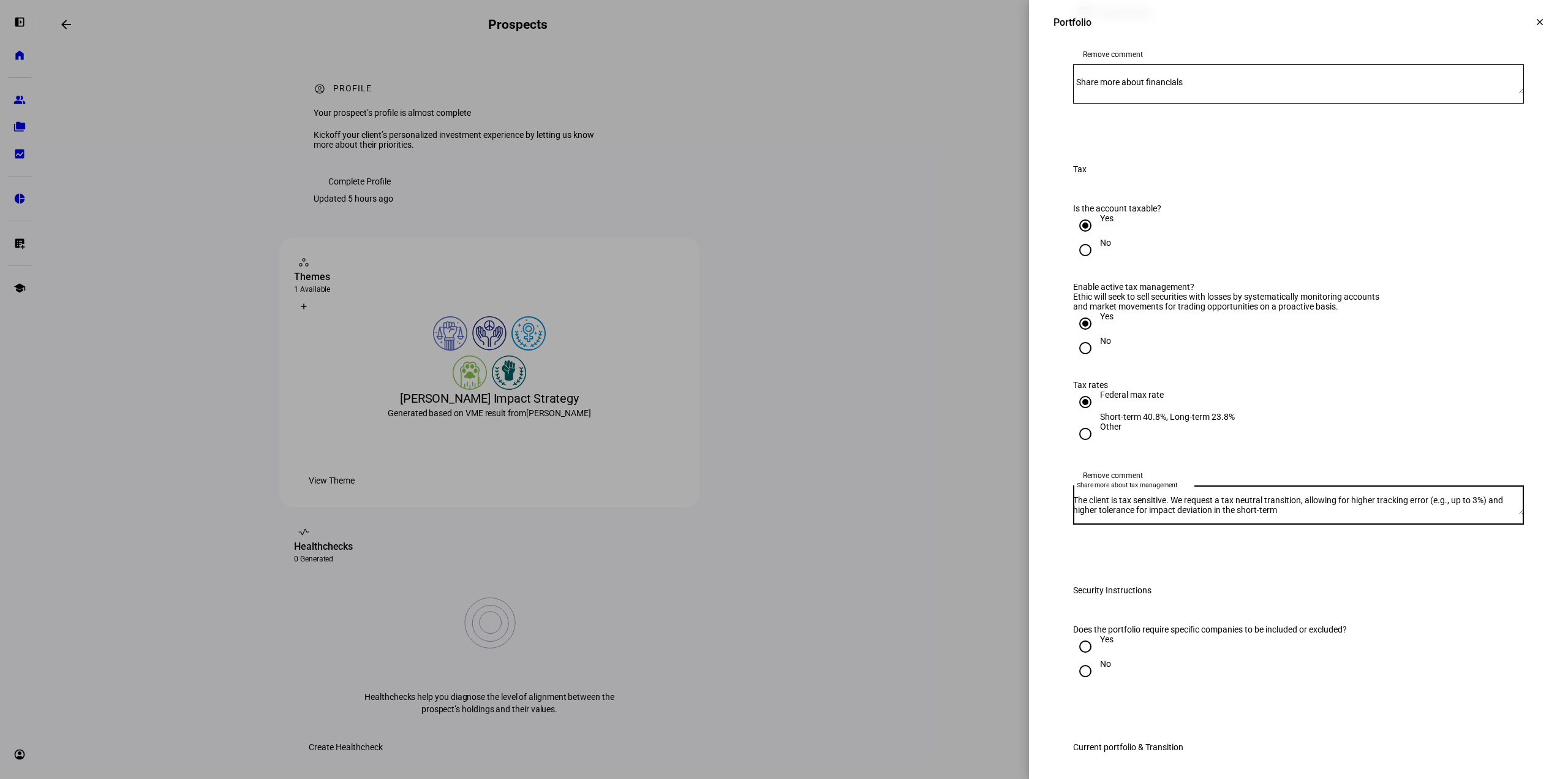
drag, startPoint x: 1138, startPoint y: 735, endPoint x: 1026, endPoint y: 741, distance: 112.2
click at [1029, 741] on div "Portfolio Please complete the form below by populating it with the prospect’s s…" at bounding box center [1299, 106] width 539 height 2067
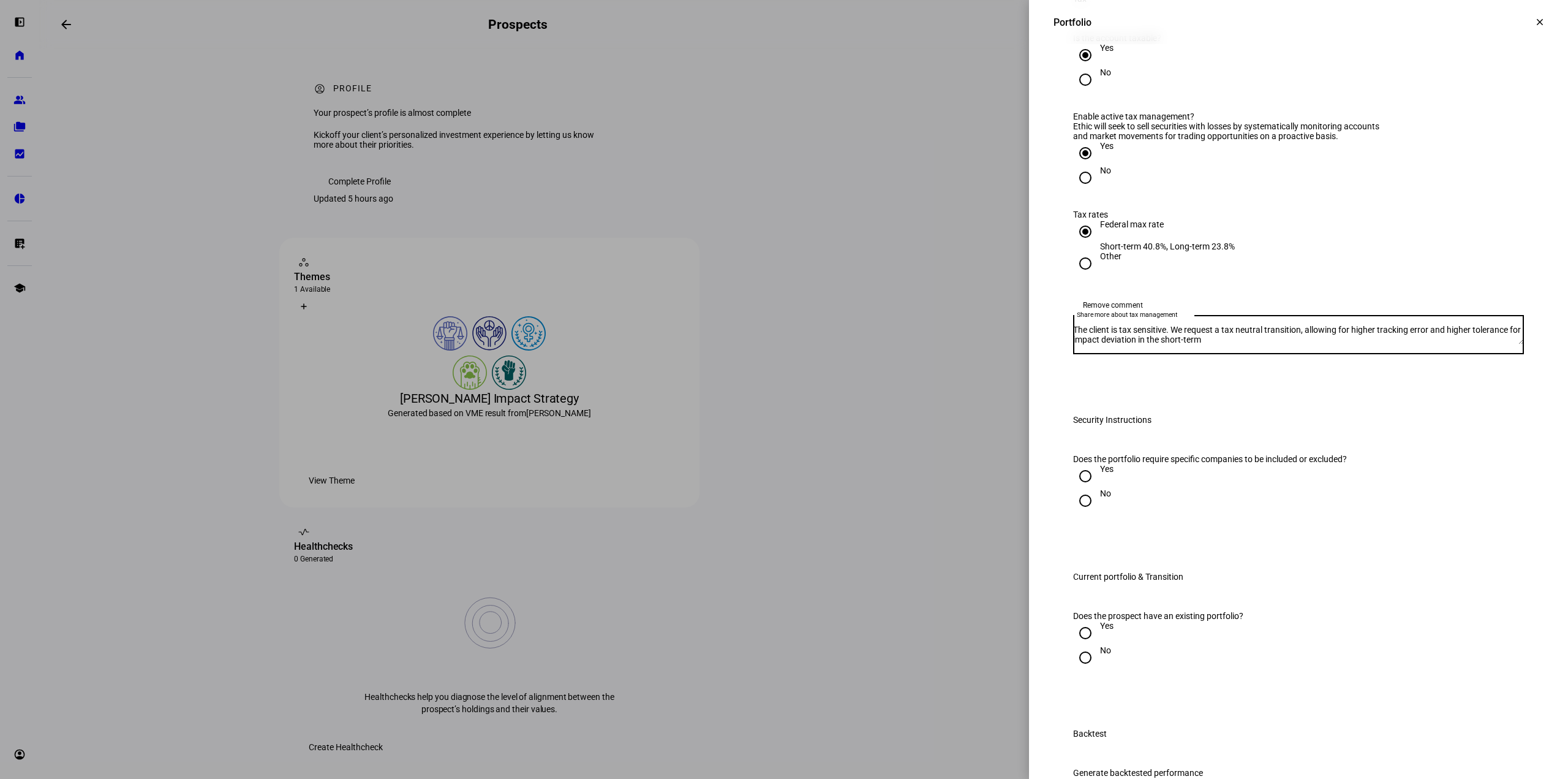
scroll to position [1278, 0]
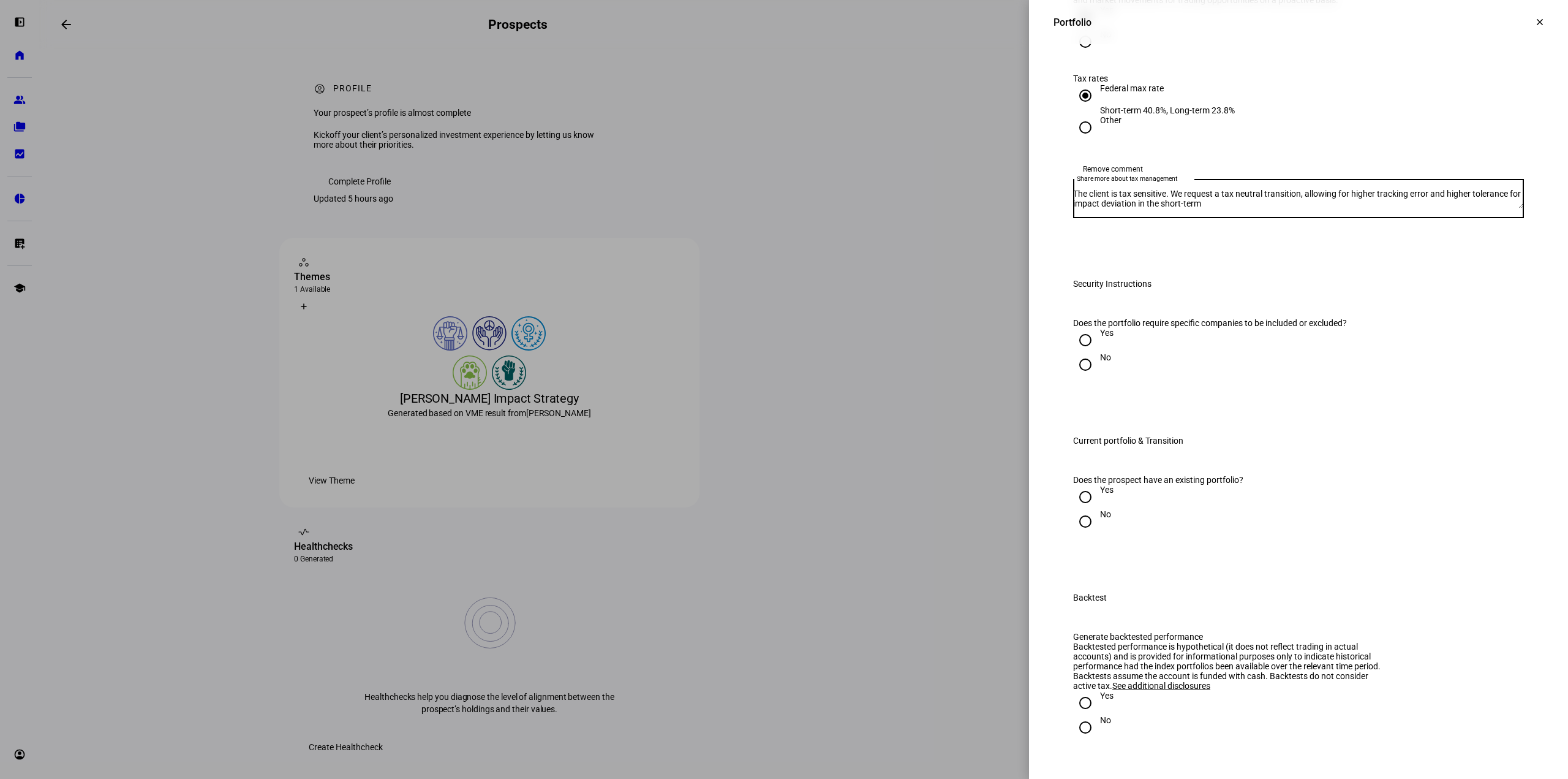
type textarea "The client is tax sensitive. We request a tax neutral transition, allowing for …"
click at [1075, 352] on input "Yes" at bounding box center [1085, 340] width 25 height 25
radio input "true"
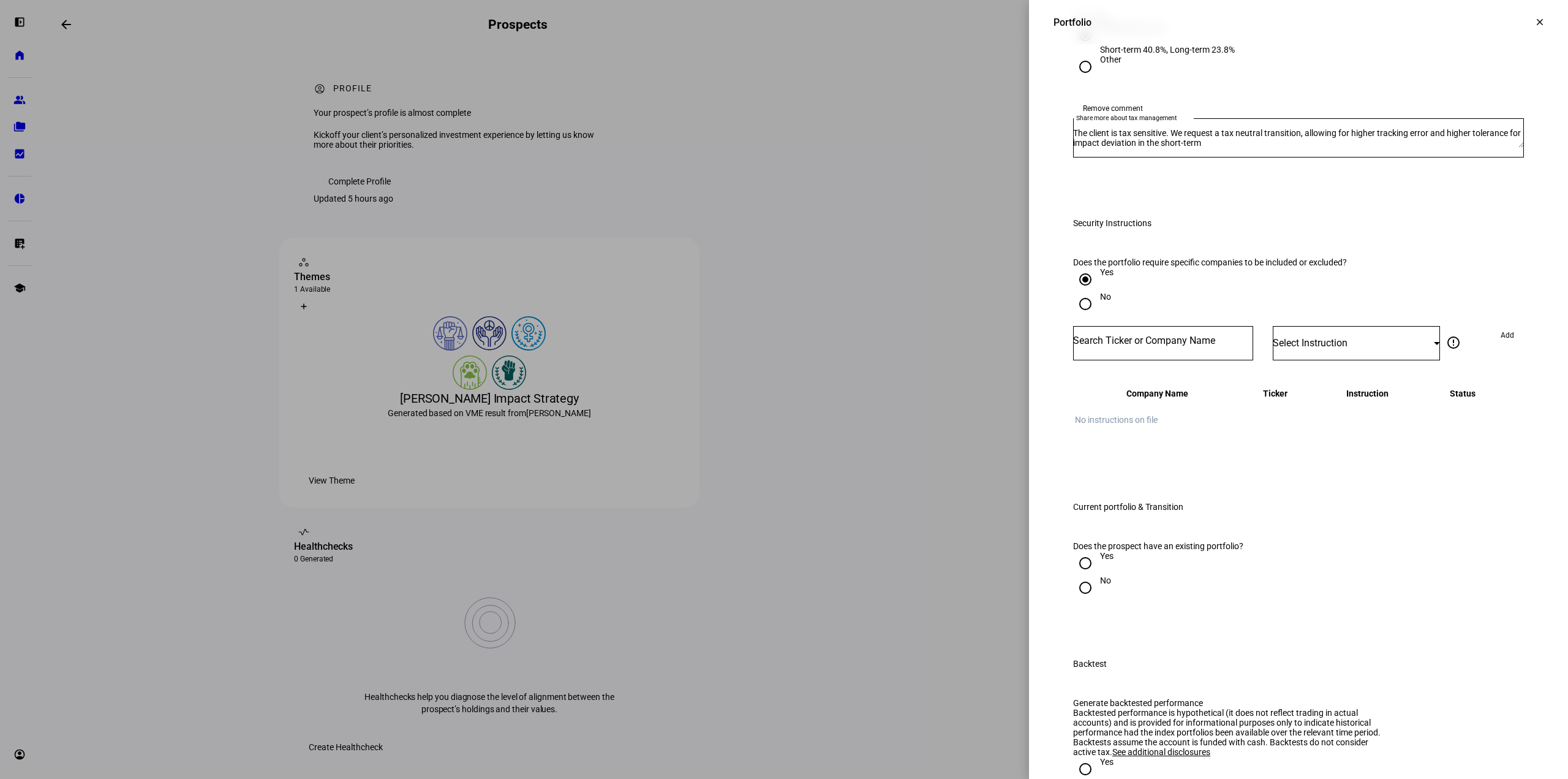
scroll to position [1339, 0]
click at [1160, 345] on input "Number" at bounding box center [1163, 340] width 180 height 10
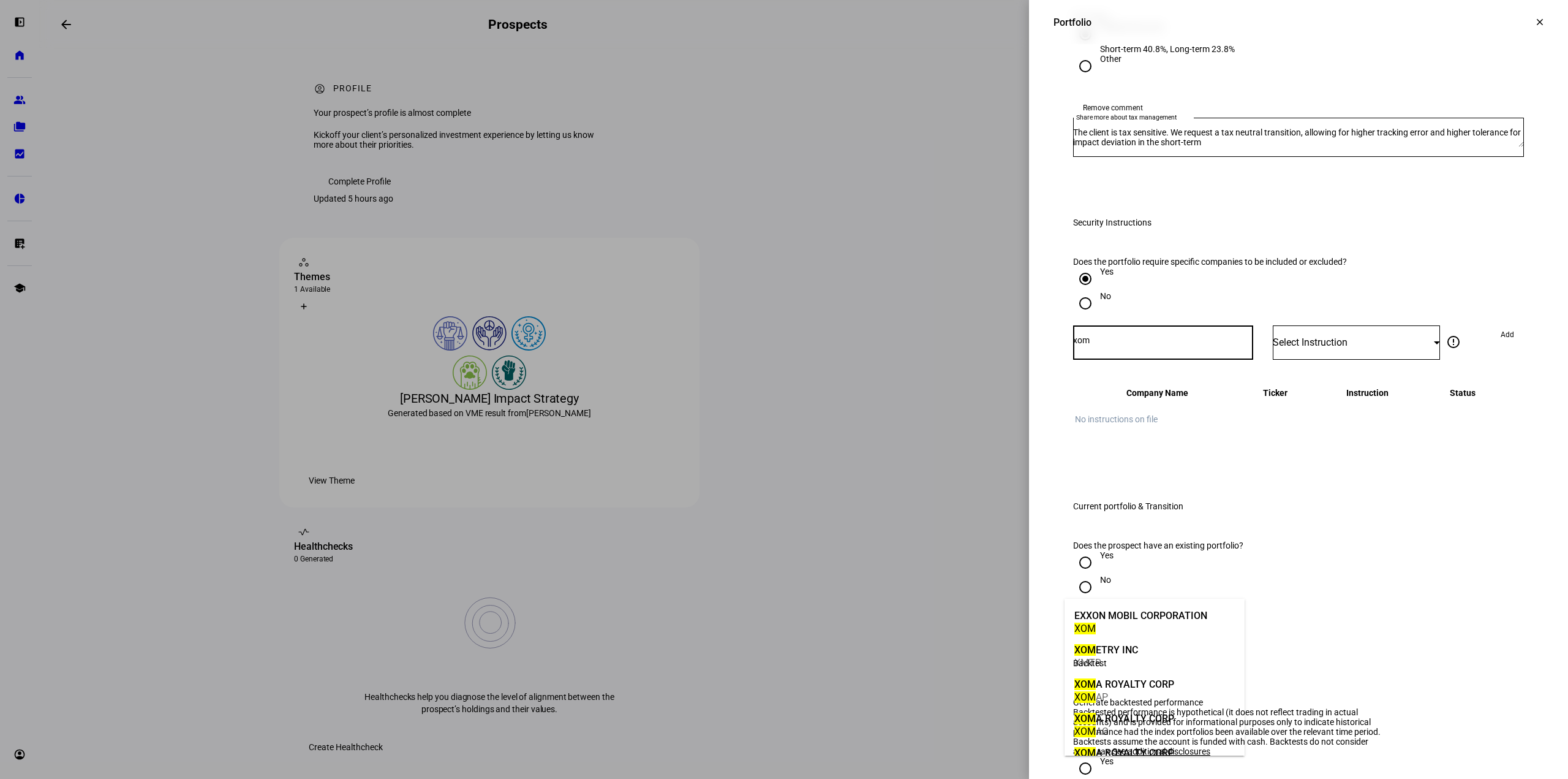
type input "xom"
click at [1159, 620] on div "EXXON MOBIL CORPORATION" at bounding box center [1141, 615] width 133 height 14
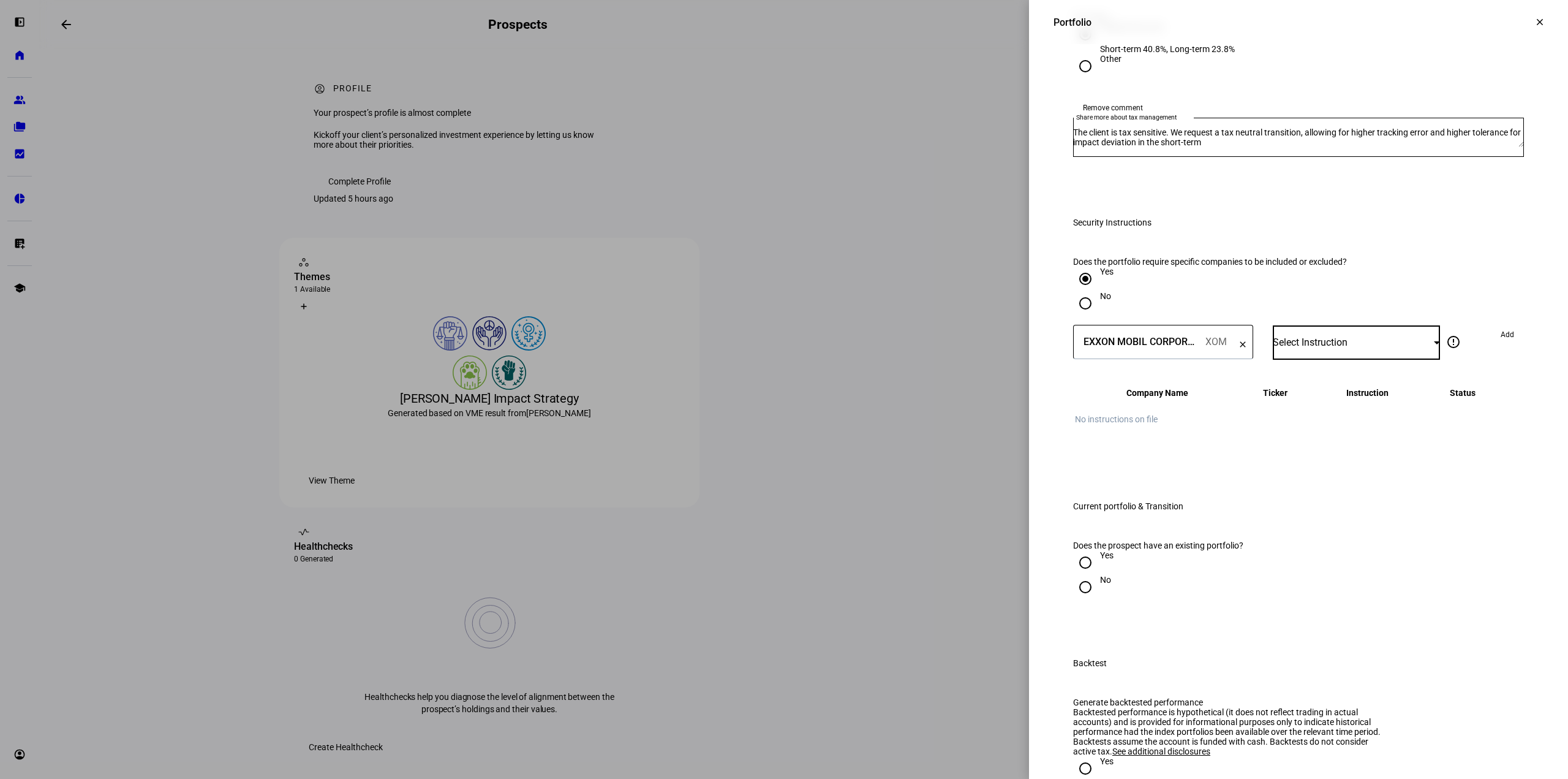
click at [1385, 348] on div "Select Instruction" at bounding box center [1353, 343] width 161 height 12
click at [1381, 641] on mat-option "Do Not Trade" at bounding box center [1347, 647] width 167 height 29
click at [1513, 344] on span at bounding box center [1507, 334] width 33 height 19
click at [1172, 345] on input "Number" at bounding box center [1163, 340] width 180 height 10
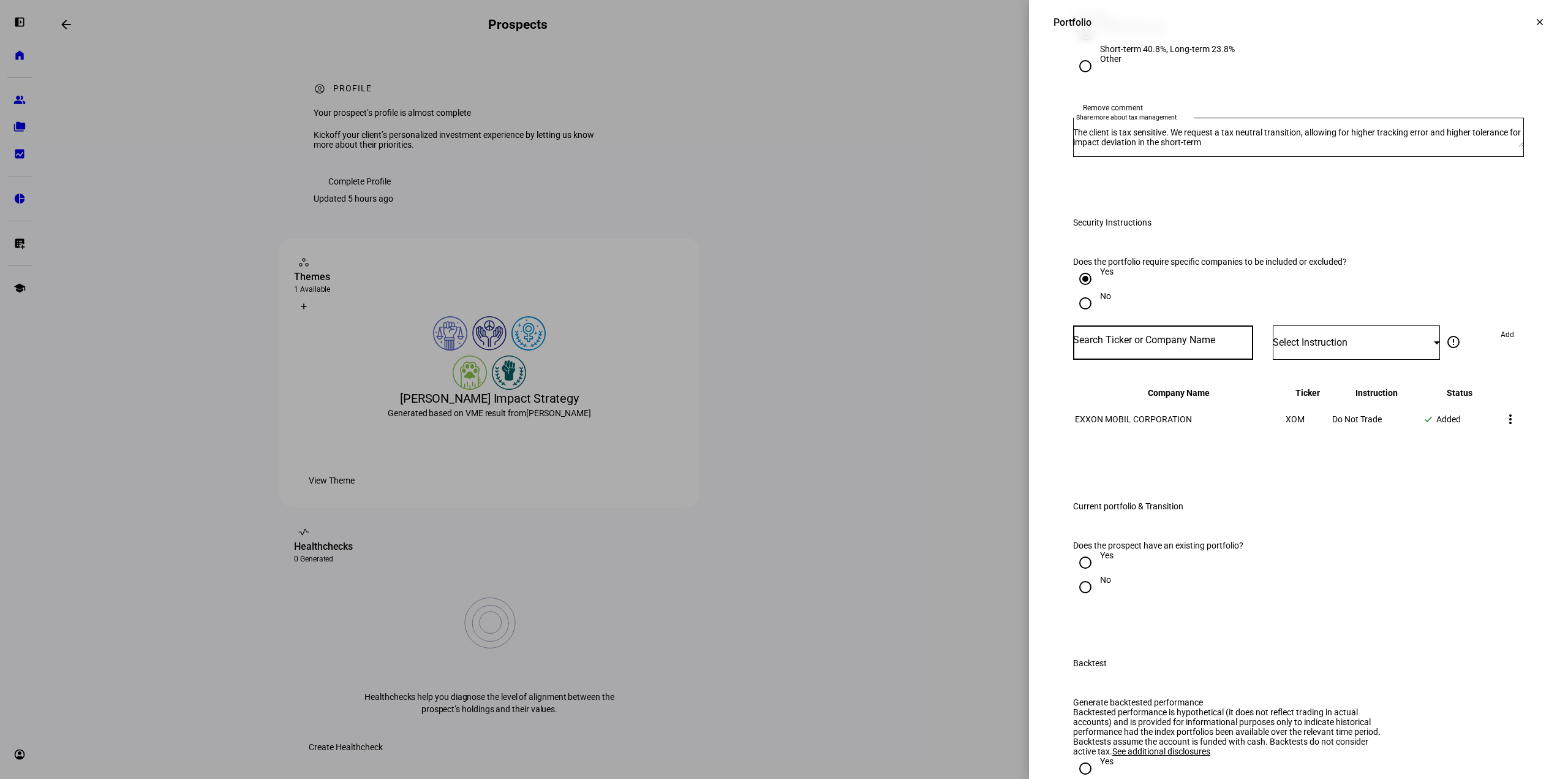
click at [1504, 427] on mat-icon "more_vert" at bounding box center [1511, 419] width 15 height 15
click at [1480, 709] on span "Cancel Add" at bounding box center [1480, 710] width 54 height 10
click at [1127, 360] on div at bounding box center [1163, 343] width 180 height 34
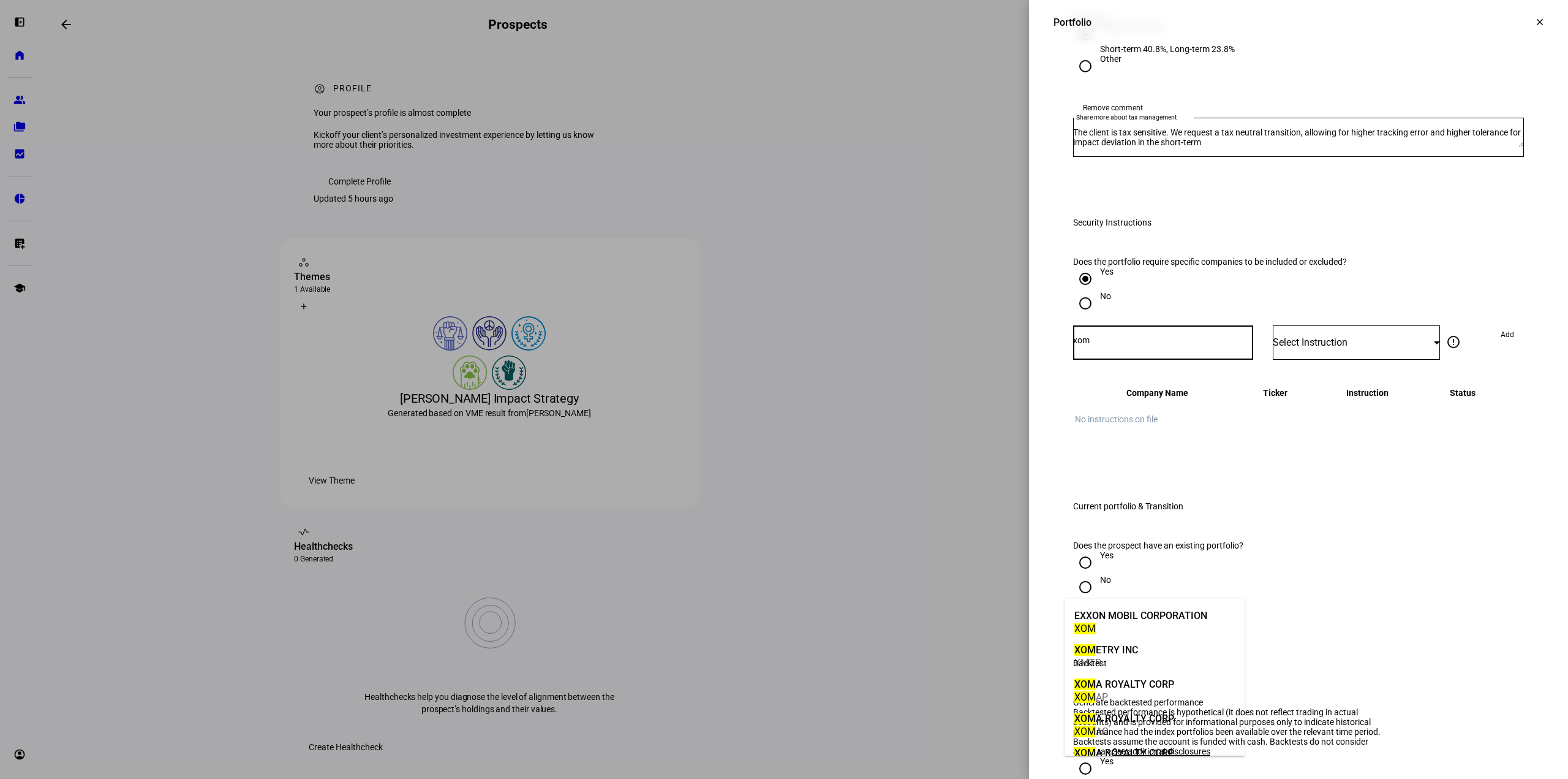
type input "xom"
click at [1147, 621] on div "EXXON MOBIL CORPORATION" at bounding box center [1141, 615] width 133 height 14
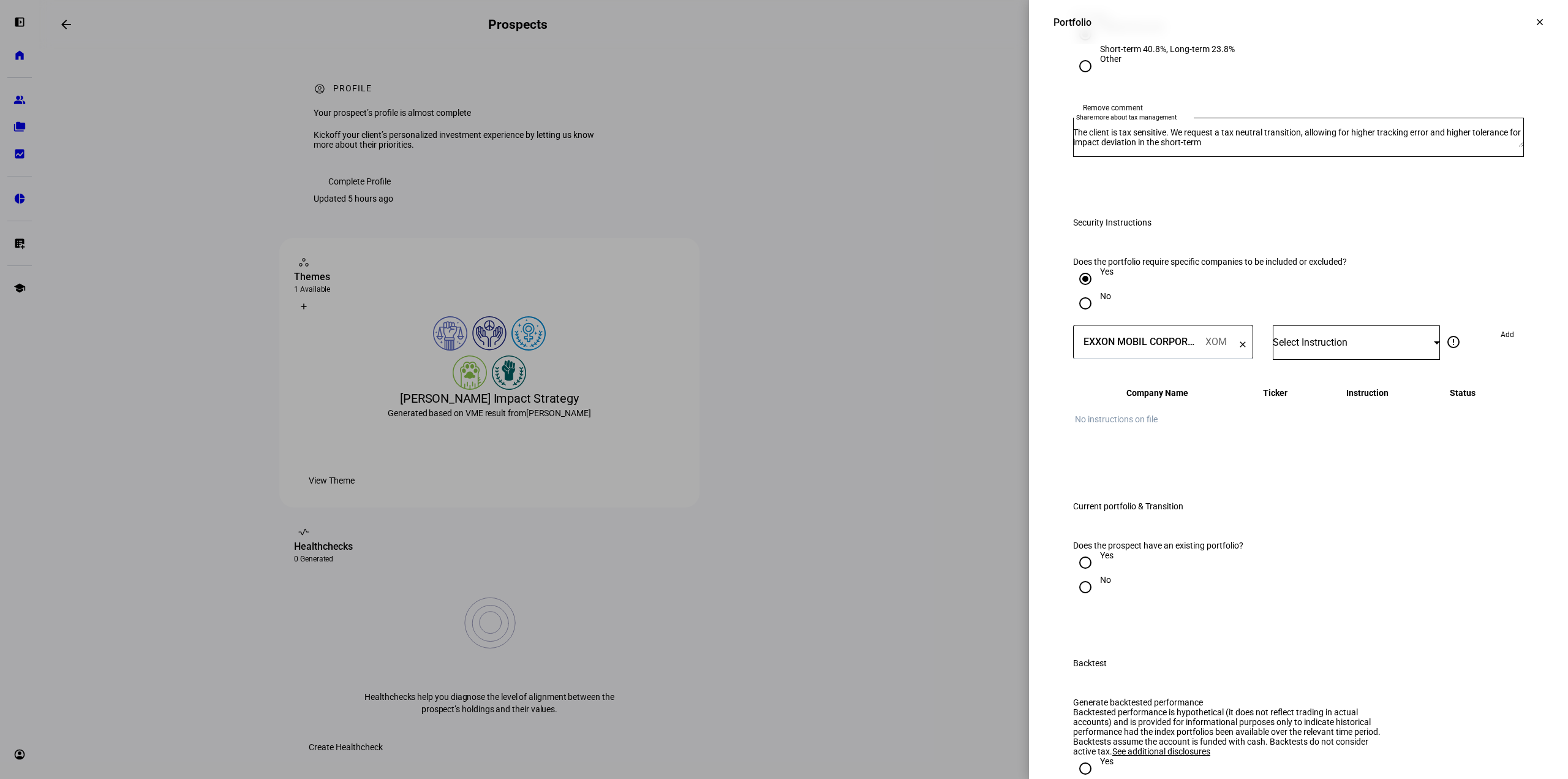
click at [1354, 360] on div "Select Instruction" at bounding box center [1357, 343] width 168 height 34
click at [1350, 665] on mat-option "Do Not Buy" at bounding box center [1347, 676] width 167 height 29
click at [1491, 344] on span at bounding box center [1507, 334] width 33 height 19
click at [1140, 345] on input "Number" at bounding box center [1163, 340] width 180 height 10
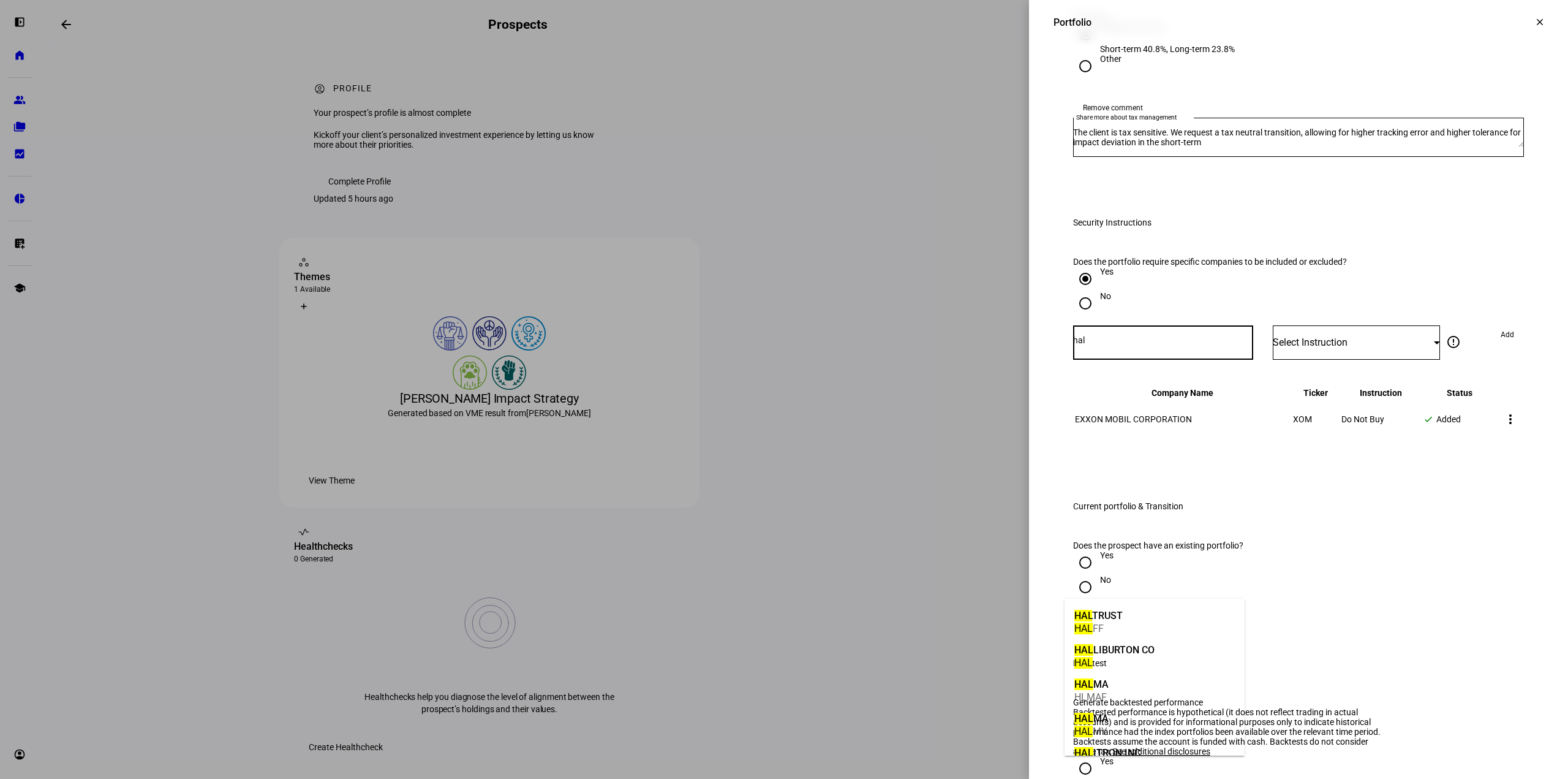
type input "hal"
click at [1156, 651] on div "[PERSON_NAME] CO [PERSON_NAME]" at bounding box center [1114, 656] width 86 height 42
click at [1368, 348] on div "Select Instruction" at bounding box center [1353, 343] width 161 height 12
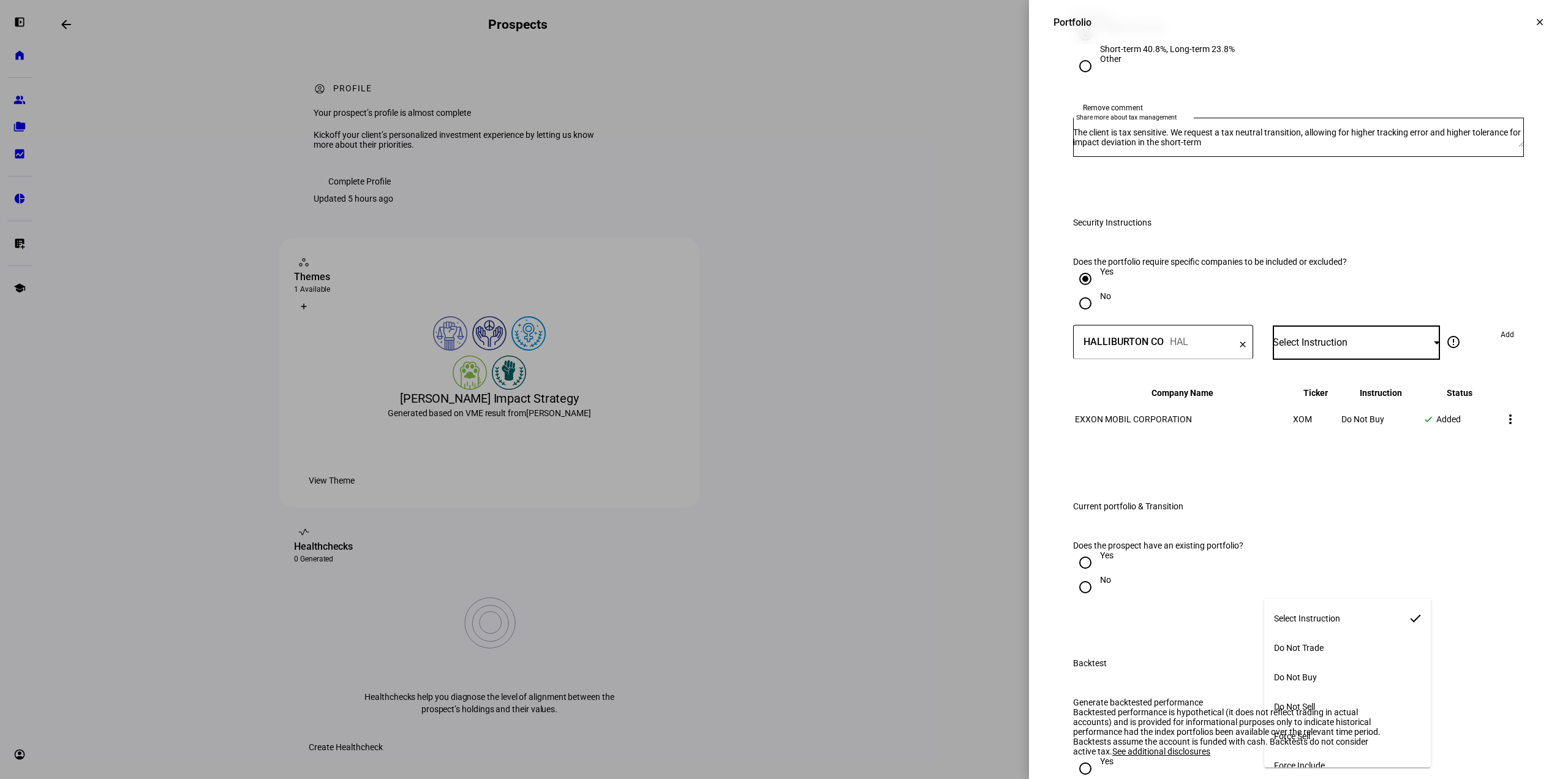
click at [1370, 664] on mat-option "Do Not Buy" at bounding box center [1347, 676] width 167 height 29
click at [1491, 344] on span at bounding box center [1507, 334] width 33 height 19
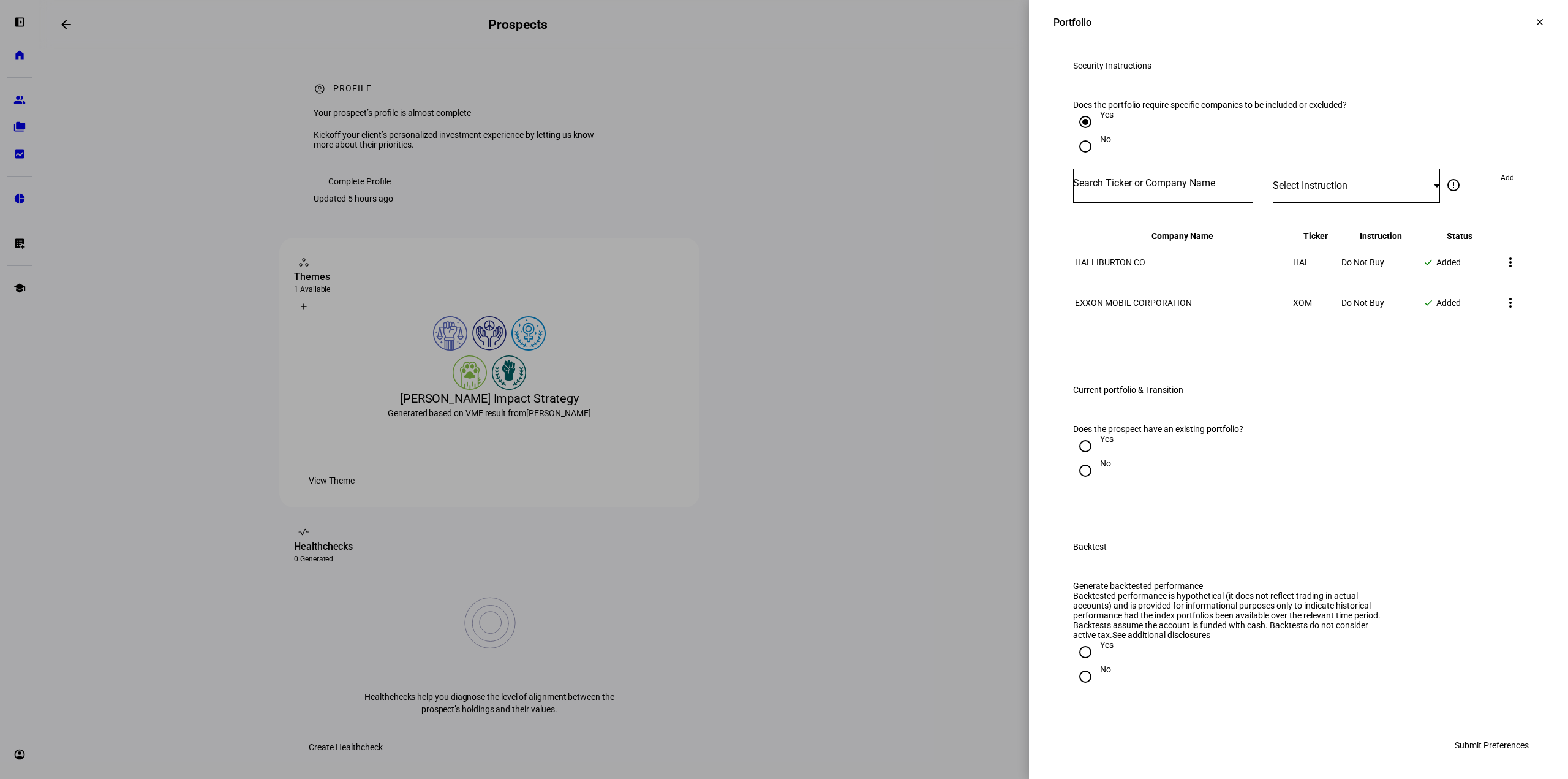
scroll to position [1707, 0]
click at [1074, 455] on input "Yes" at bounding box center [1085, 443] width 25 height 25
radio input "true"
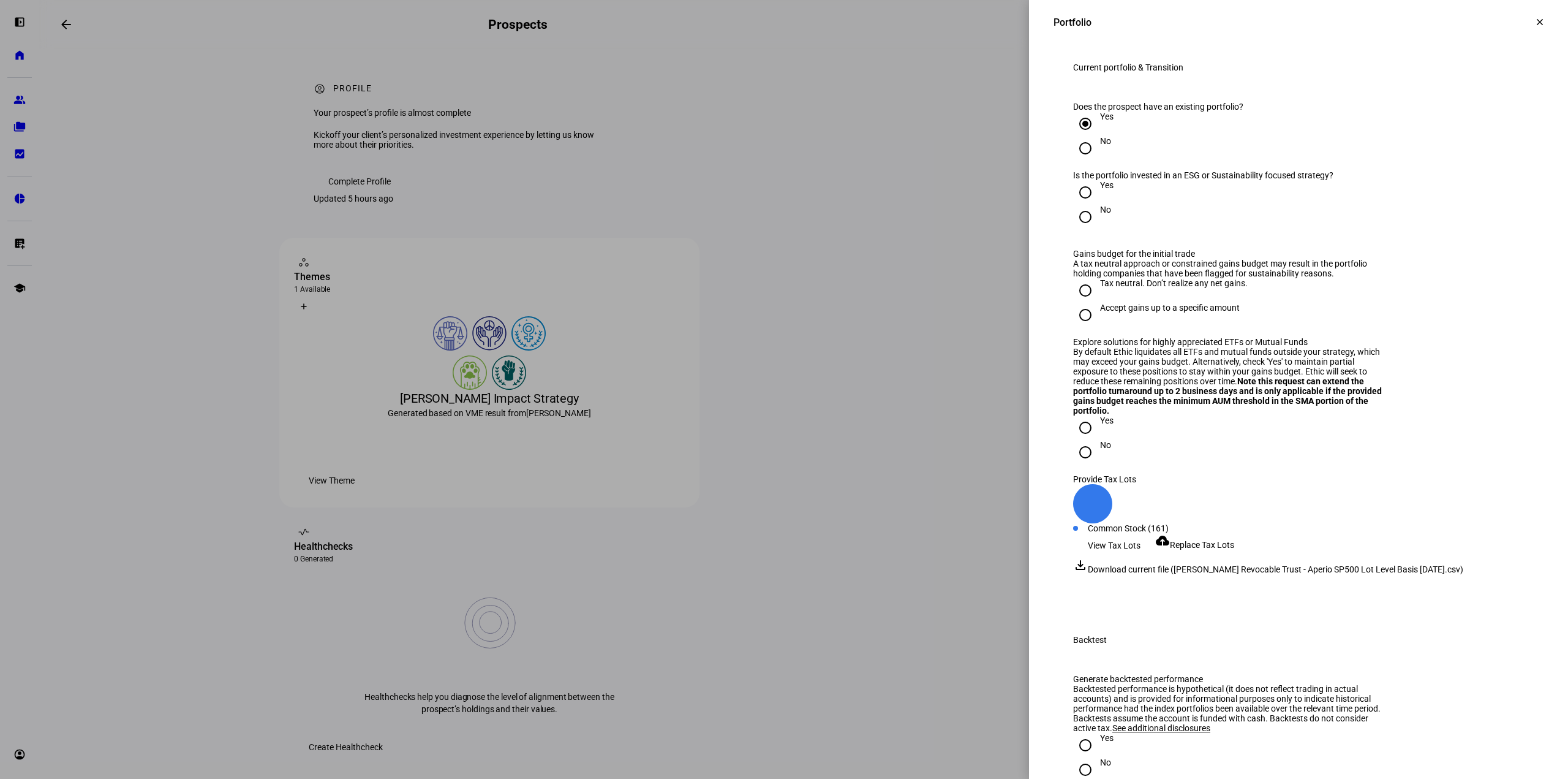
scroll to position [1830, 0]
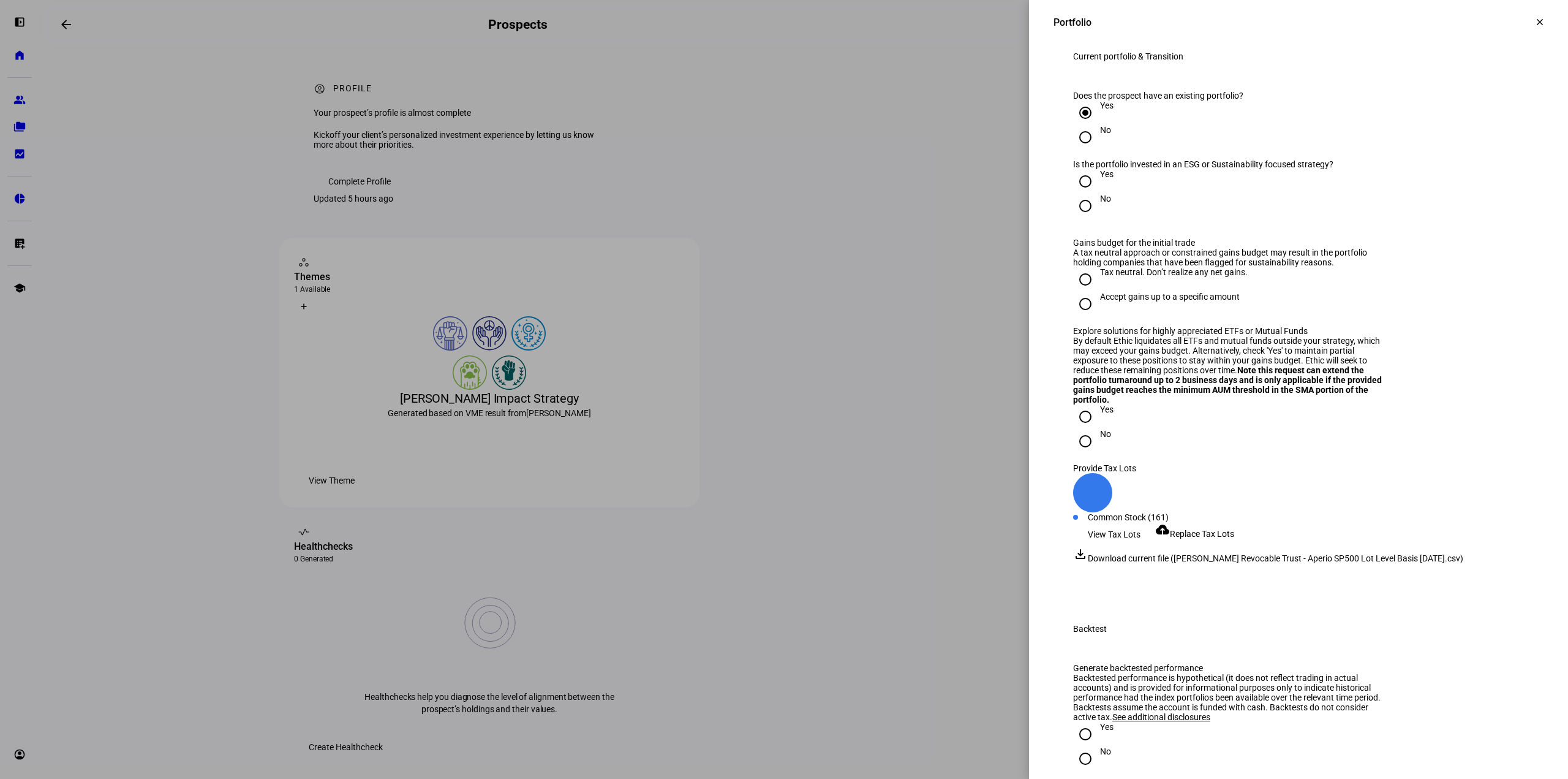
click at [1075, 194] on input "Yes" at bounding box center [1085, 181] width 25 height 25
radio input "true"
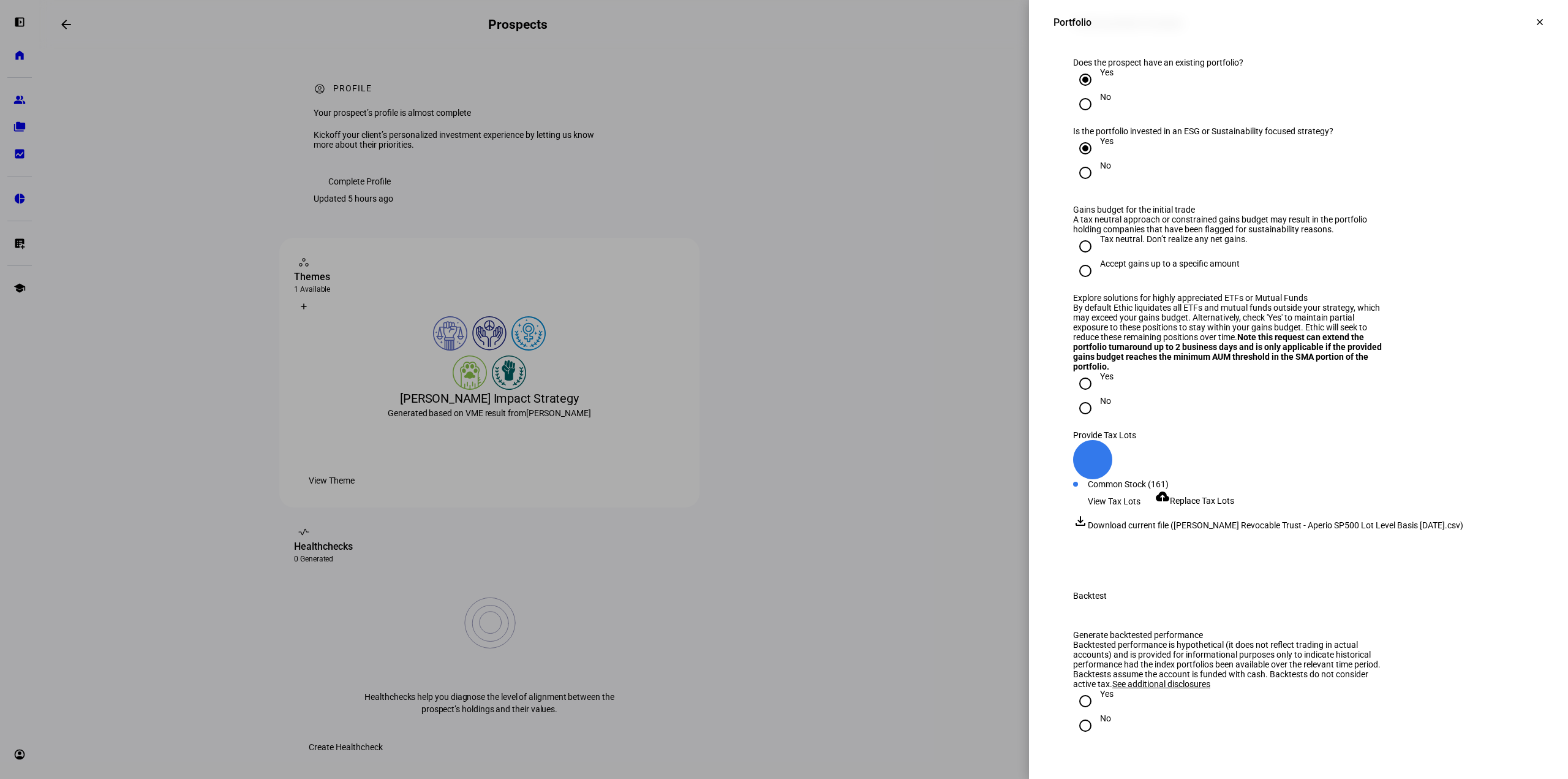
scroll to position [1891, 0]
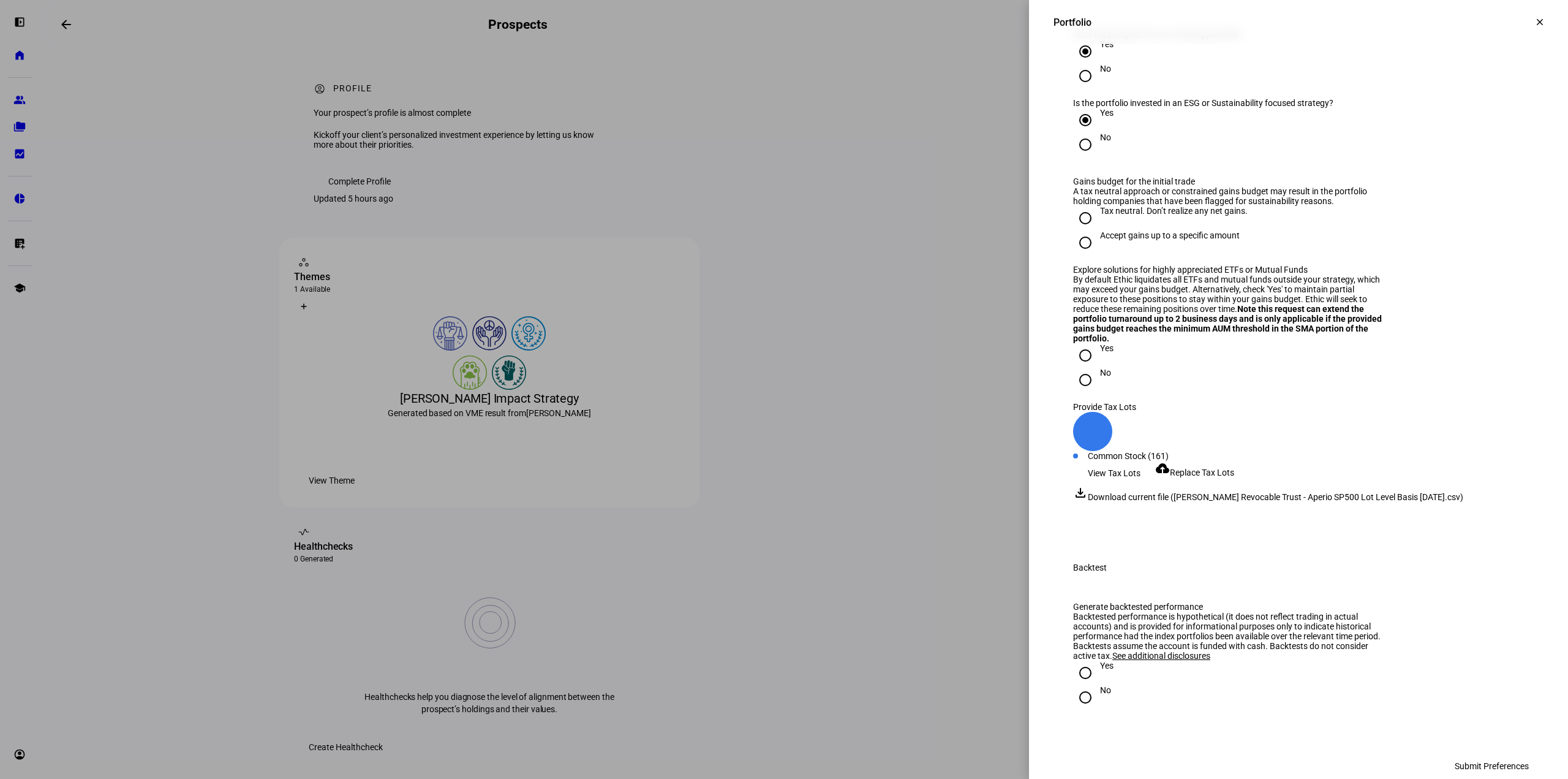
click at [1074, 230] on input "Tax neutral. Don’t realize any net gains." at bounding box center [1085, 218] width 25 height 25
radio input "true"
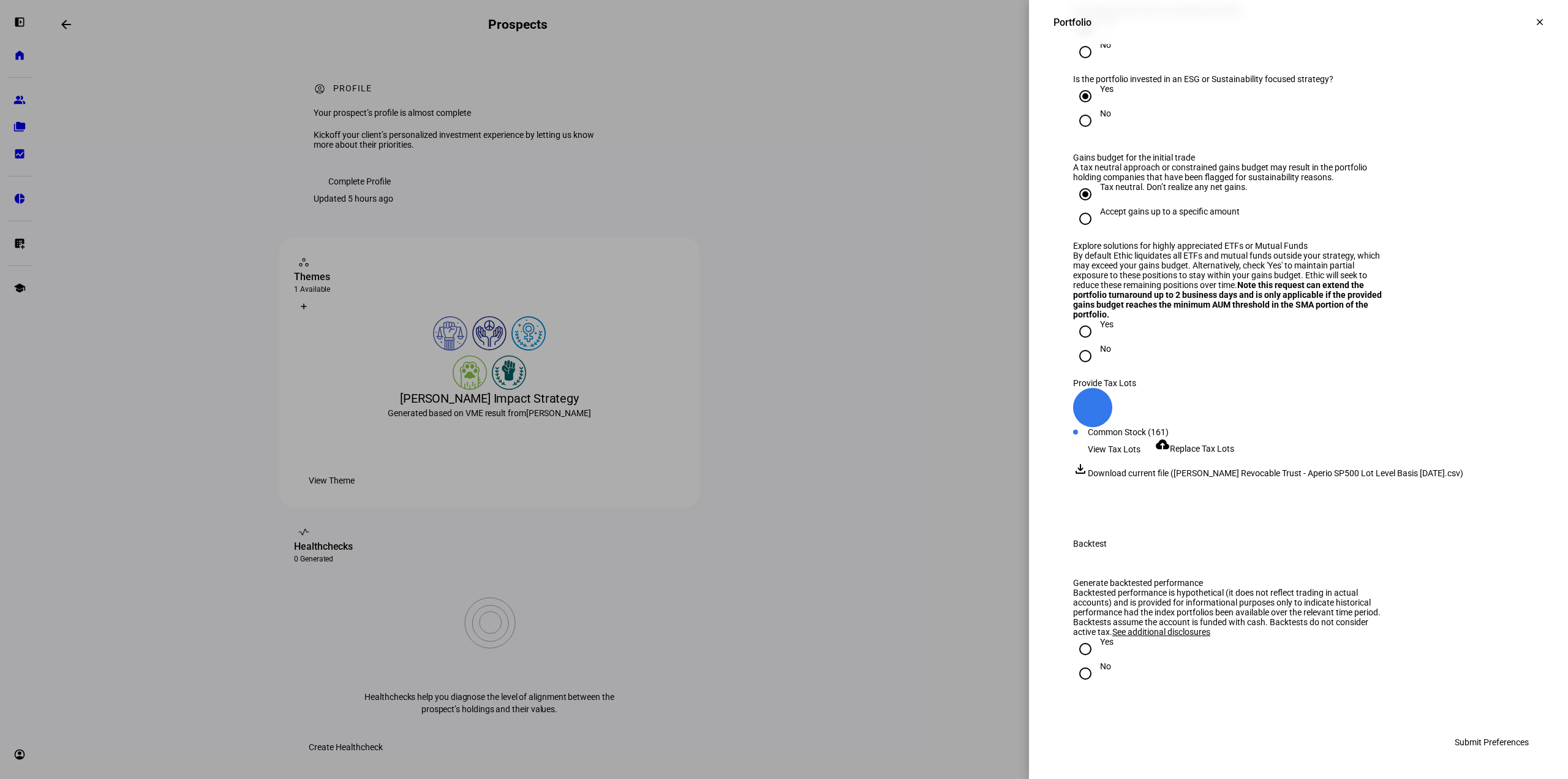
scroll to position [1952, 0]
click at [1074, 343] on input "Yes" at bounding box center [1085, 332] width 25 height 25
radio input "true"
click at [1074, 650] on input "Yes" at bounding box center [1085, 649] width 25 height 25
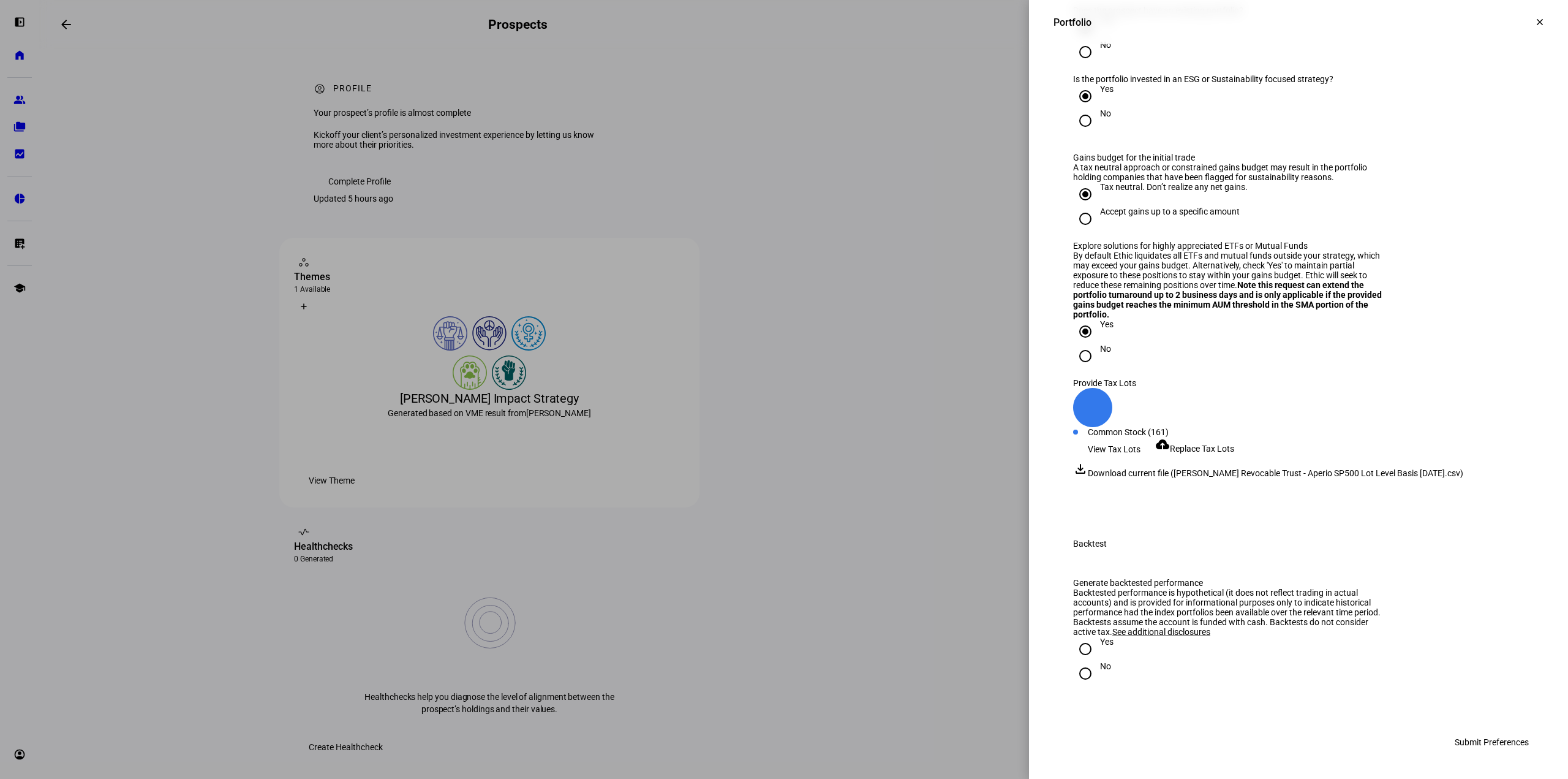
radio input "true"
click at [1502, 748] on span "Submit Preferences" at bounding box center [1492, 742] width 74 height 25
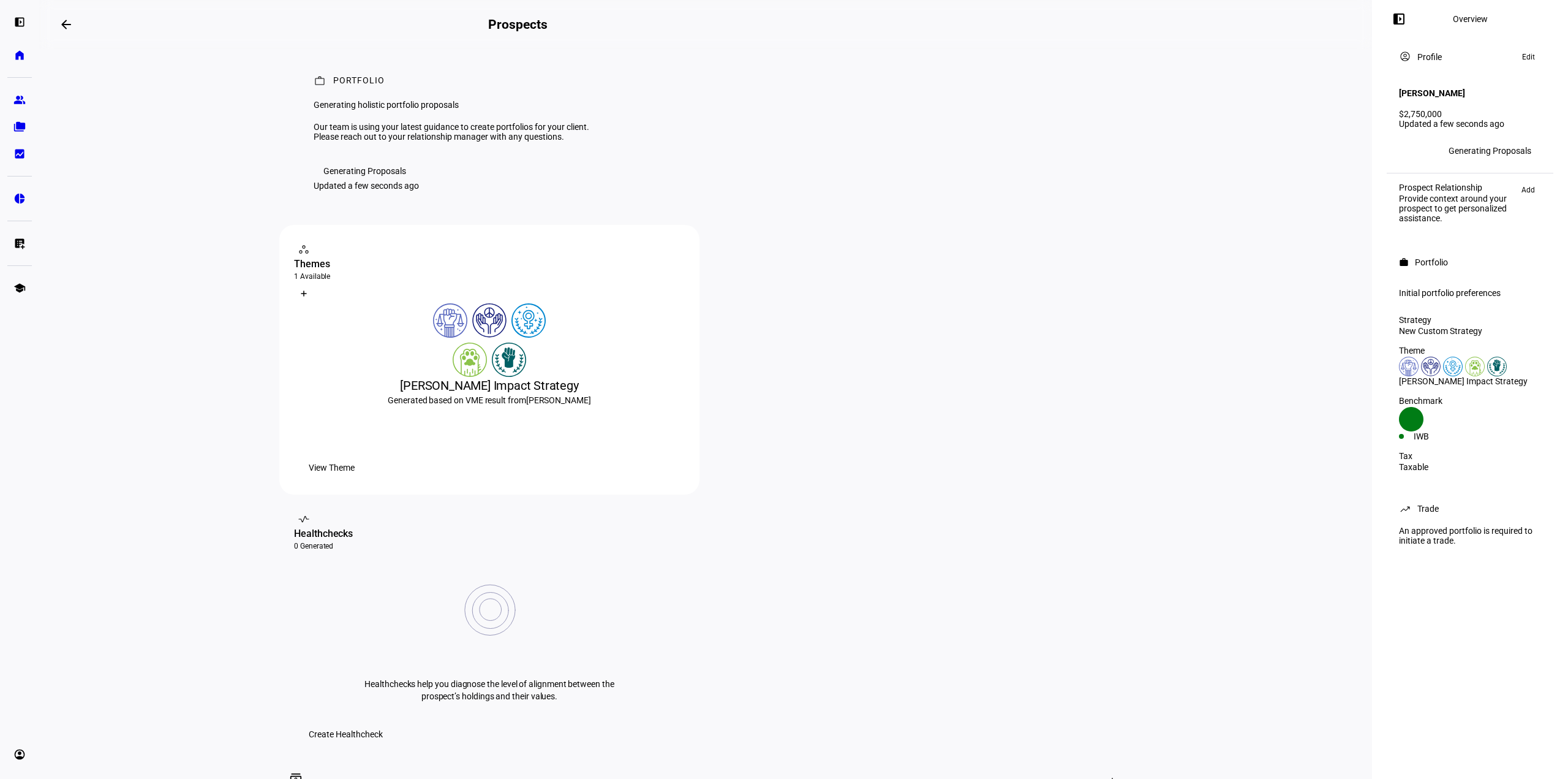
scroll to position [0, 0]
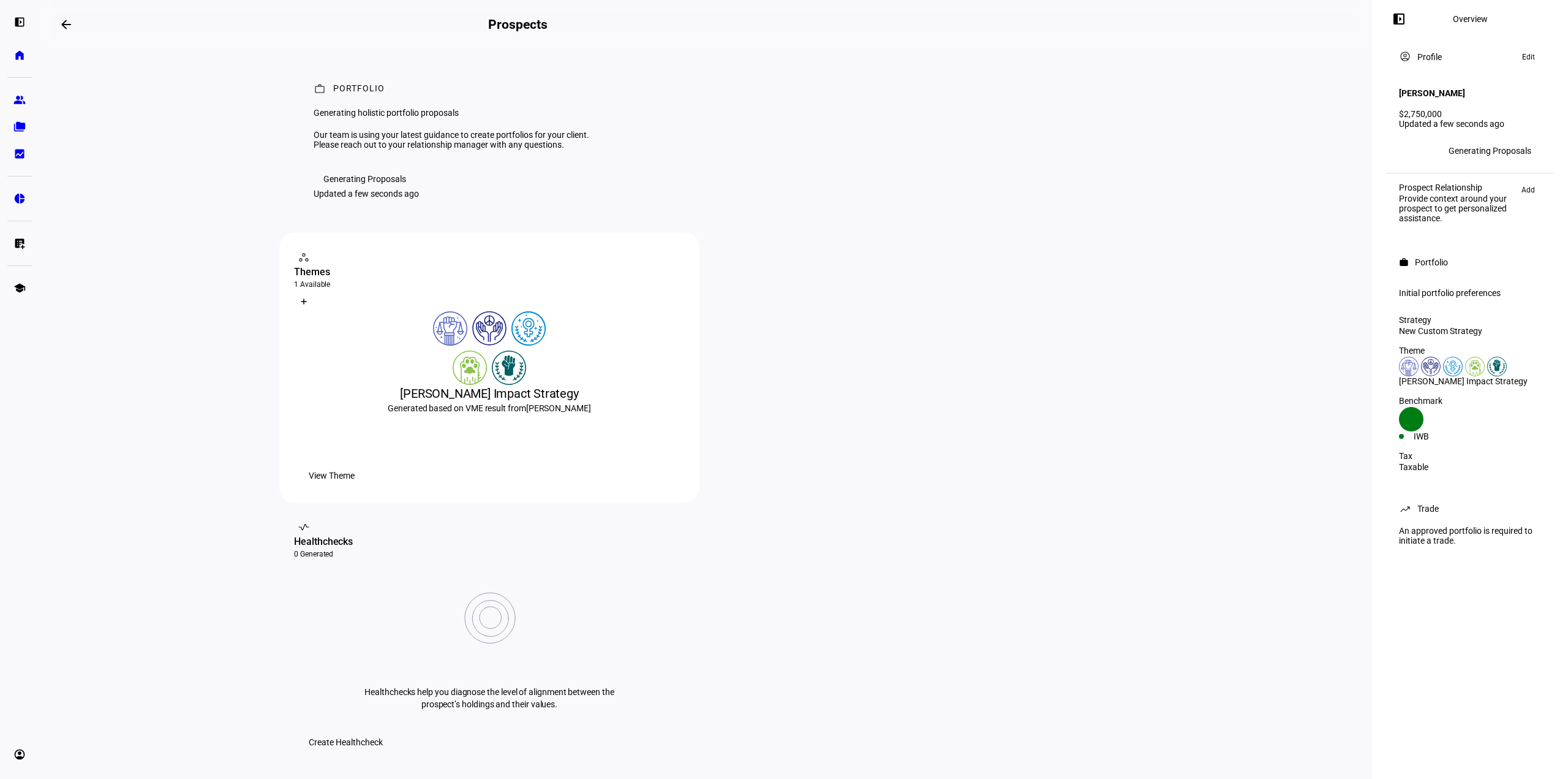
click at [393, 189] on plt-prospect-status-badge "Generating Proposals" at bounding box center [364, 179] width 102 height 19
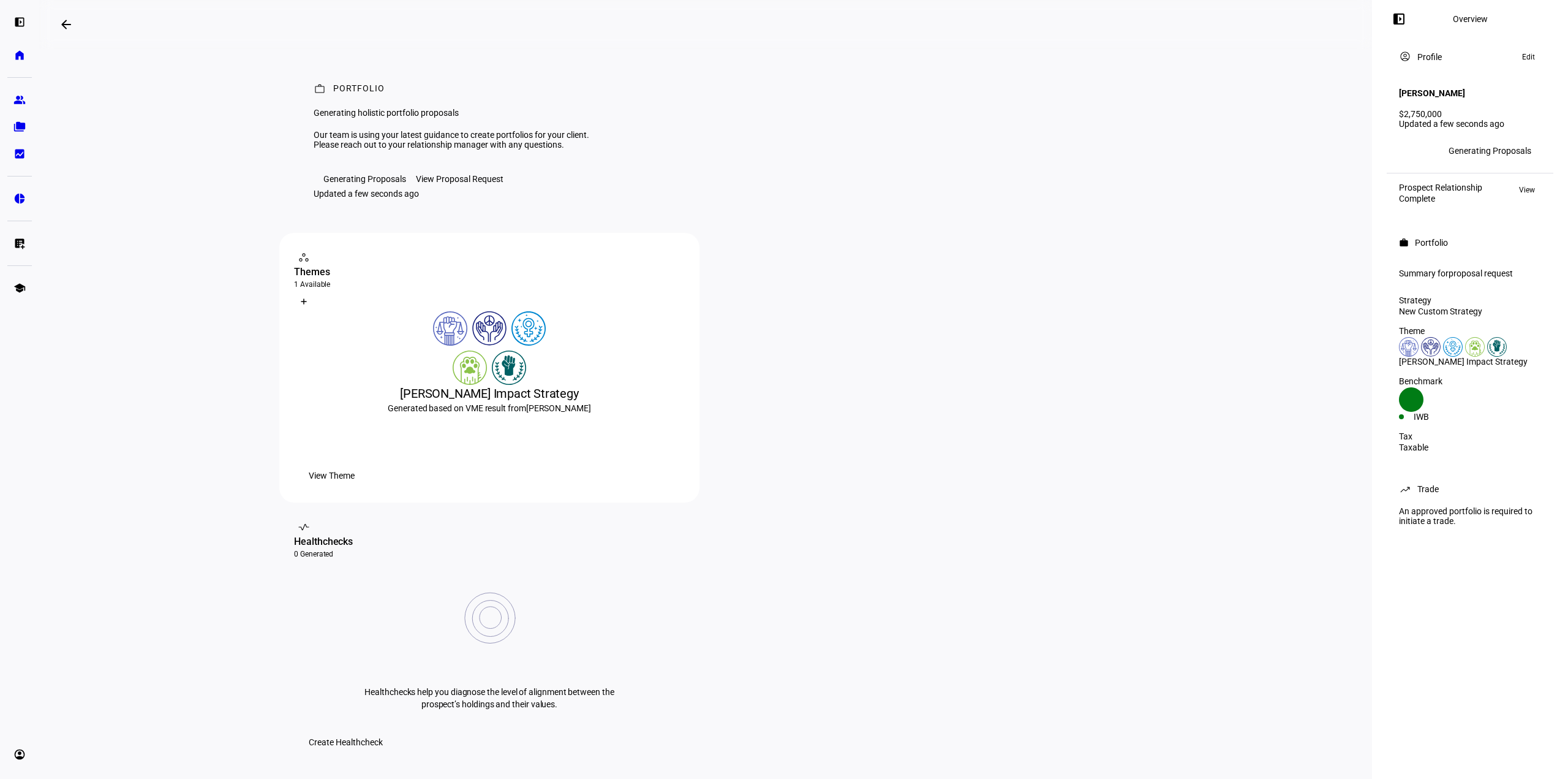
click at [463, 184] on div "View Proposal Request" at bounding box center [459, 179] width 88 height 10
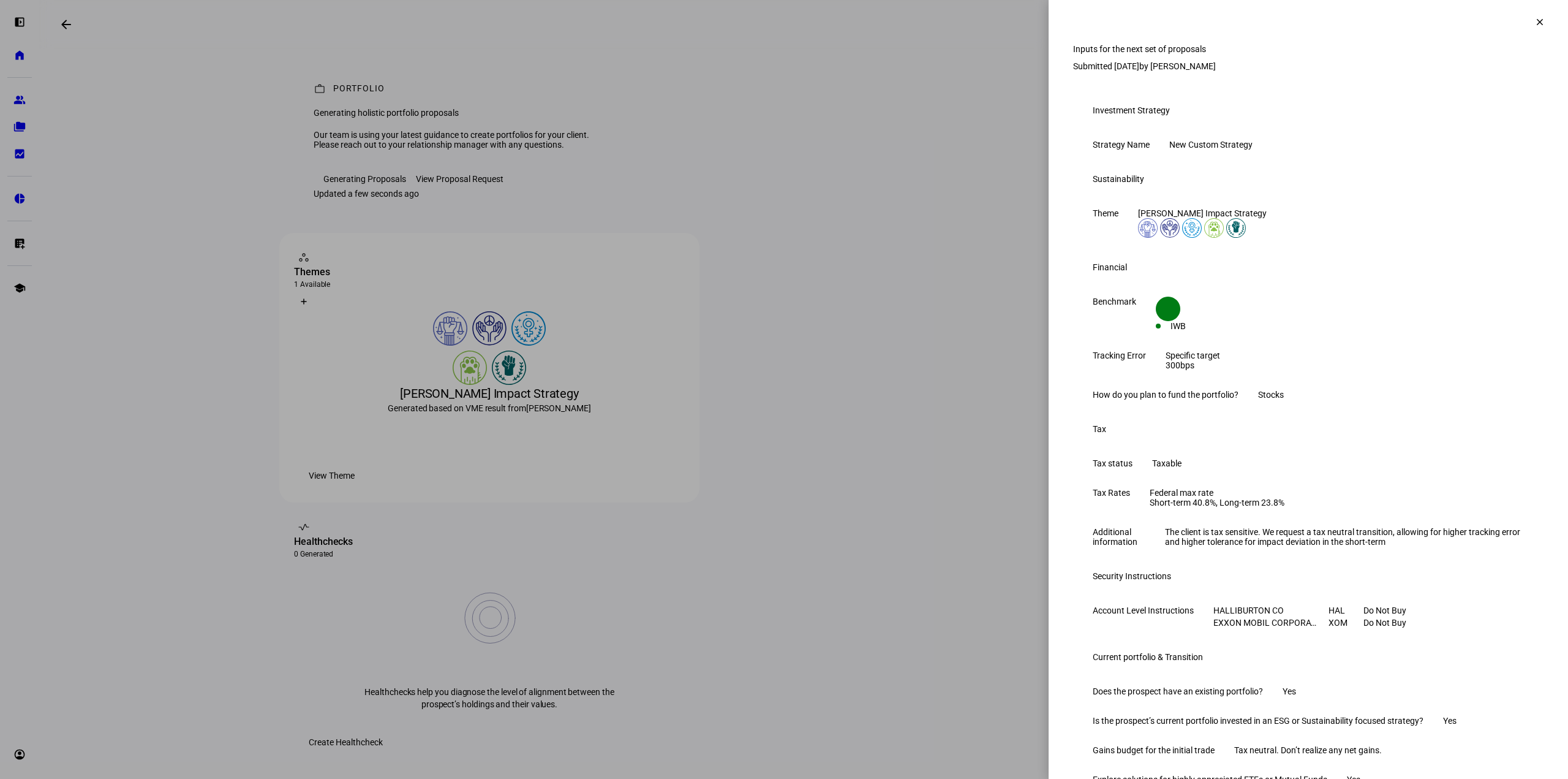
click at [1535, 22] on span at bounding box center [1540, 22] width 29 height 29
